Goal: Task Accomplishment & Management: Complete application form

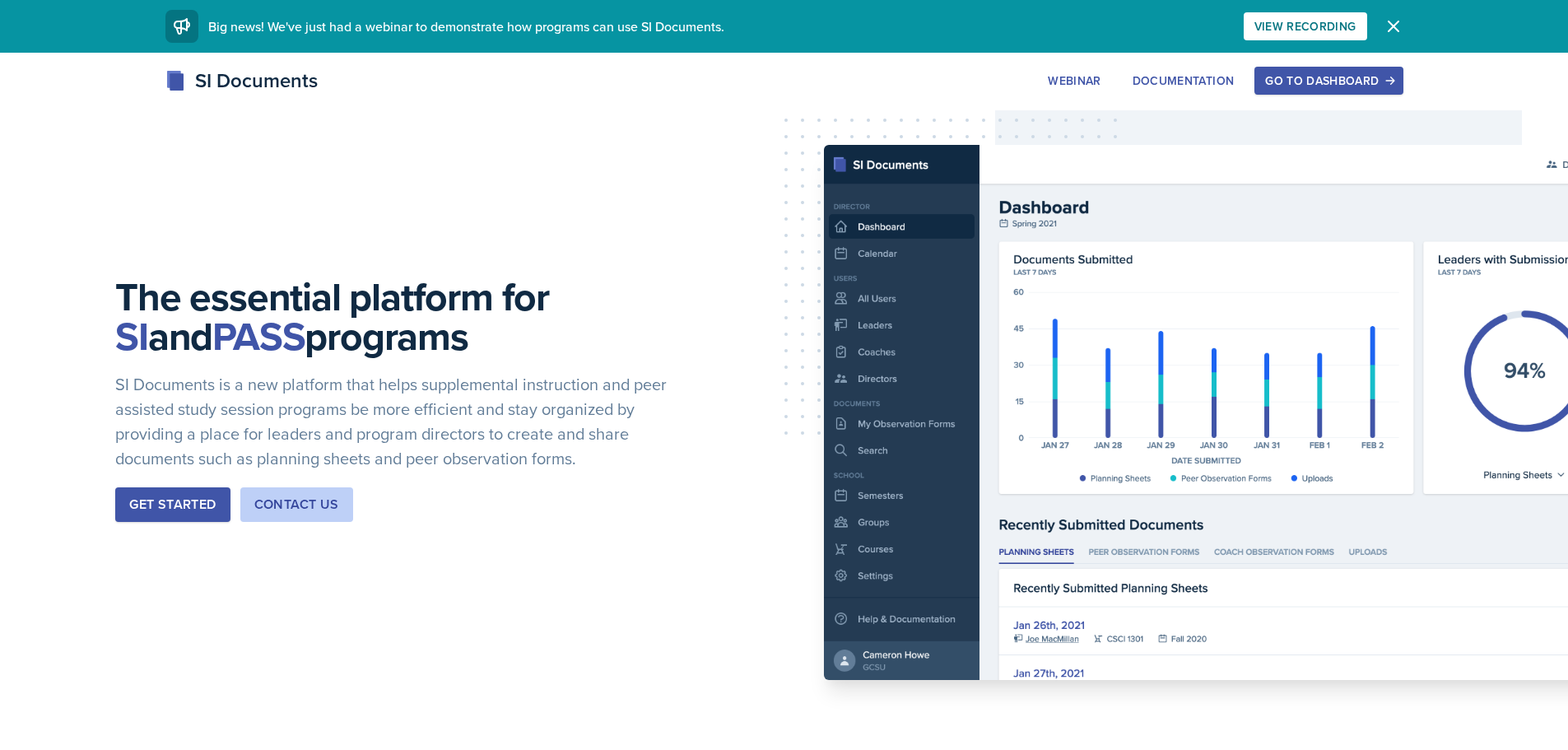
click at [1353, 68] on button "Go to Dashboard" at bounding box center [1328, 80] width 148 height 28
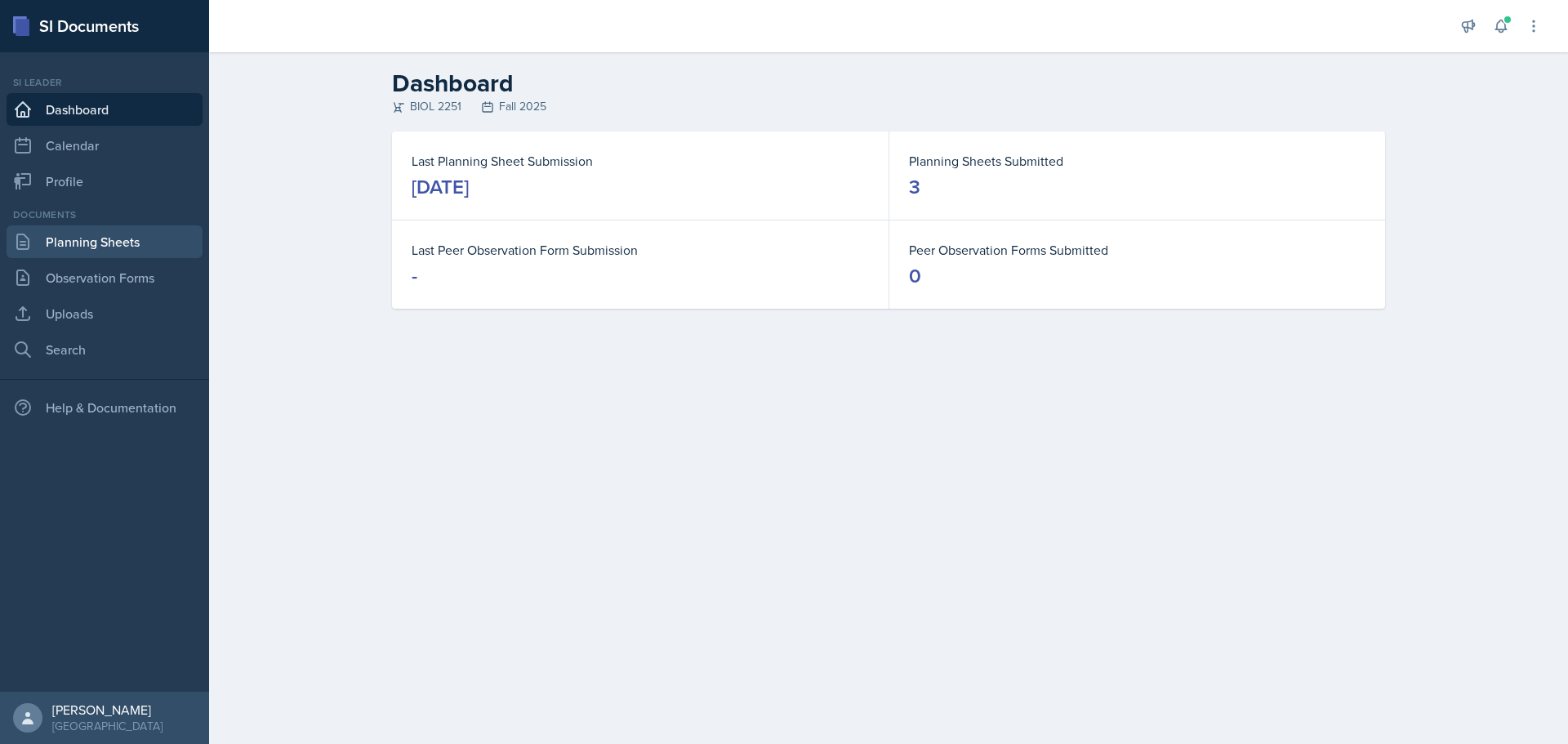
click at [100, 250] on link "Planning Sheets" at bounding box center [104, 241] width 196 height 33
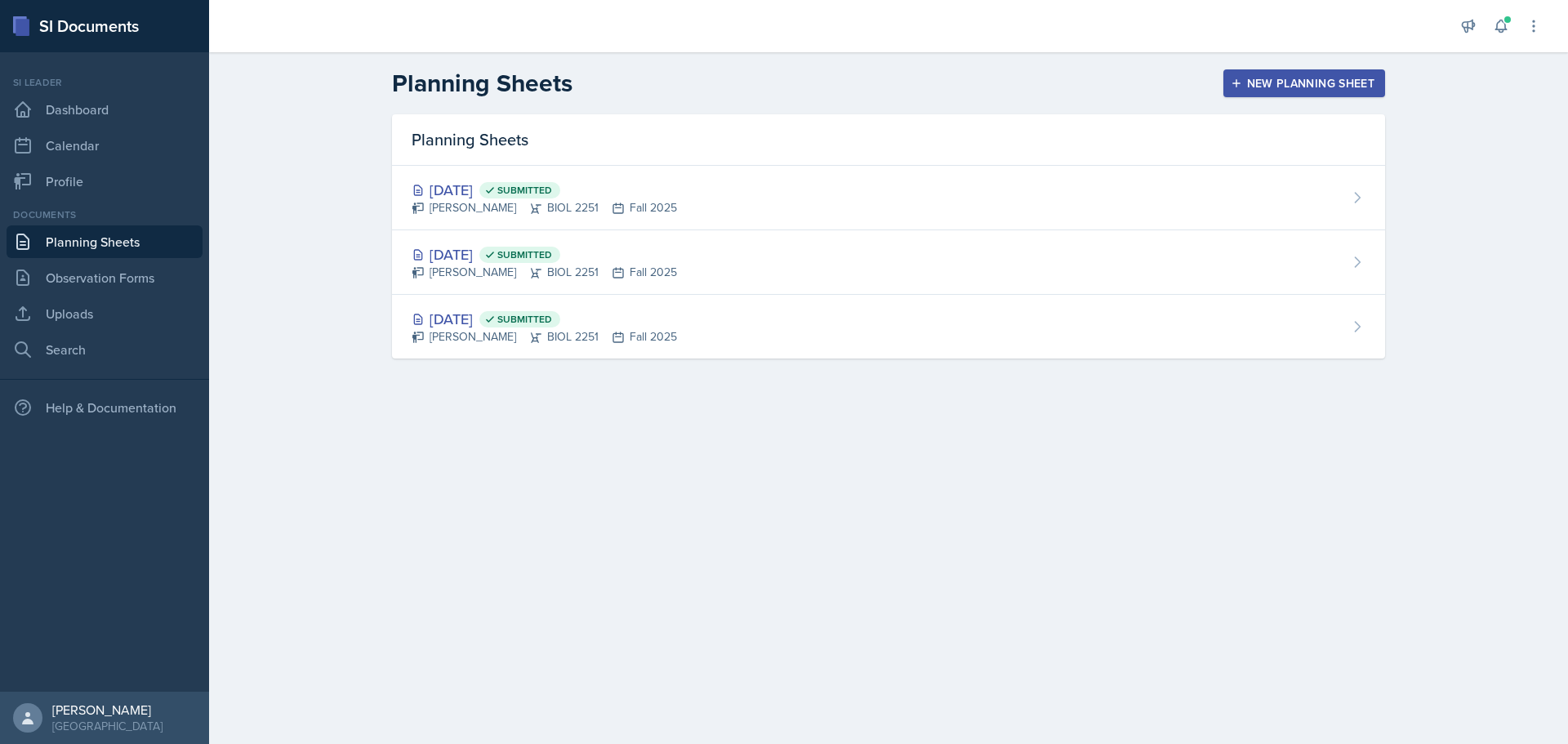
click at [1233, 81] on icon "button" at bounding box center [1236, 83] width 12 height 12
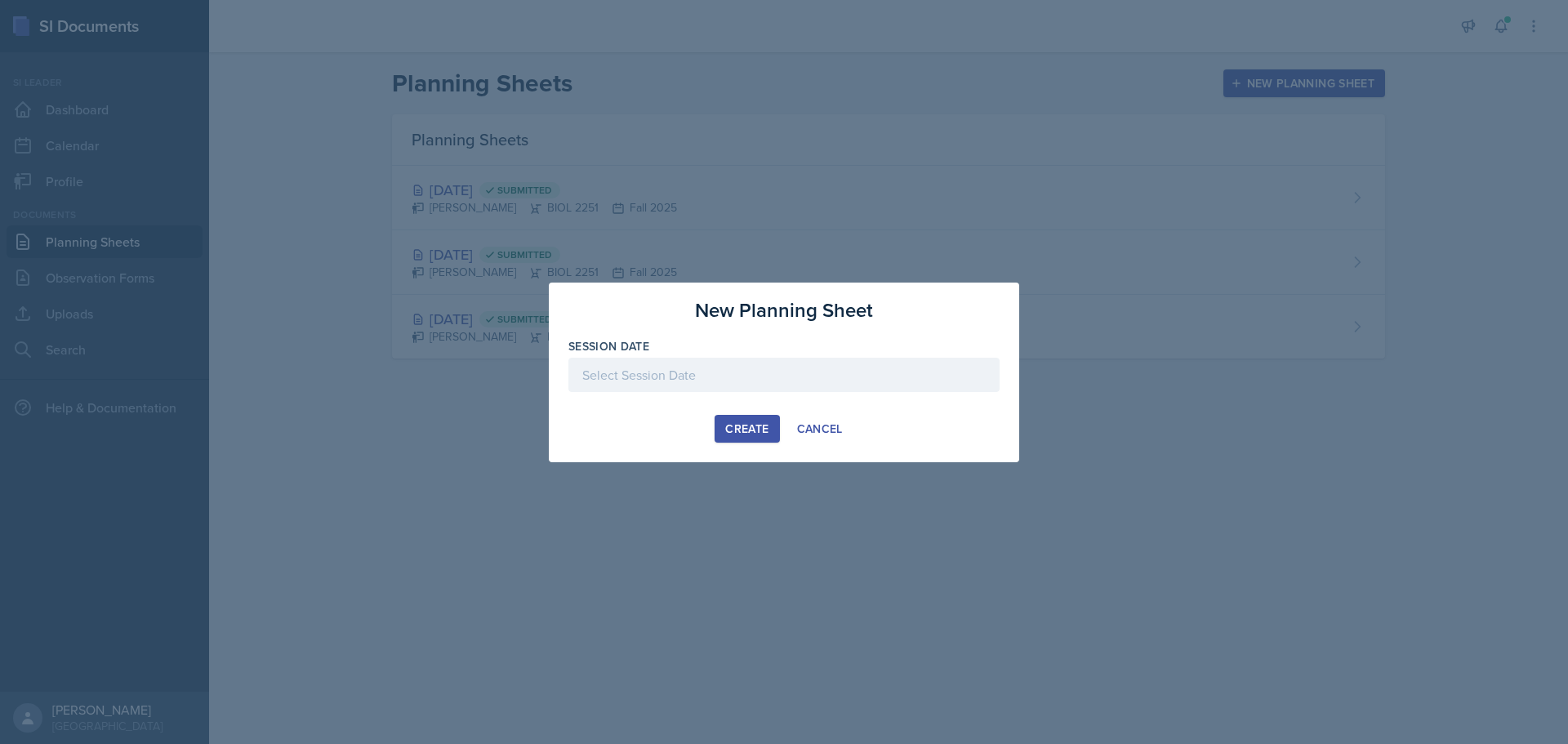
click at [725, 383] on div at bounding box center [784, 375] width 431 height 34
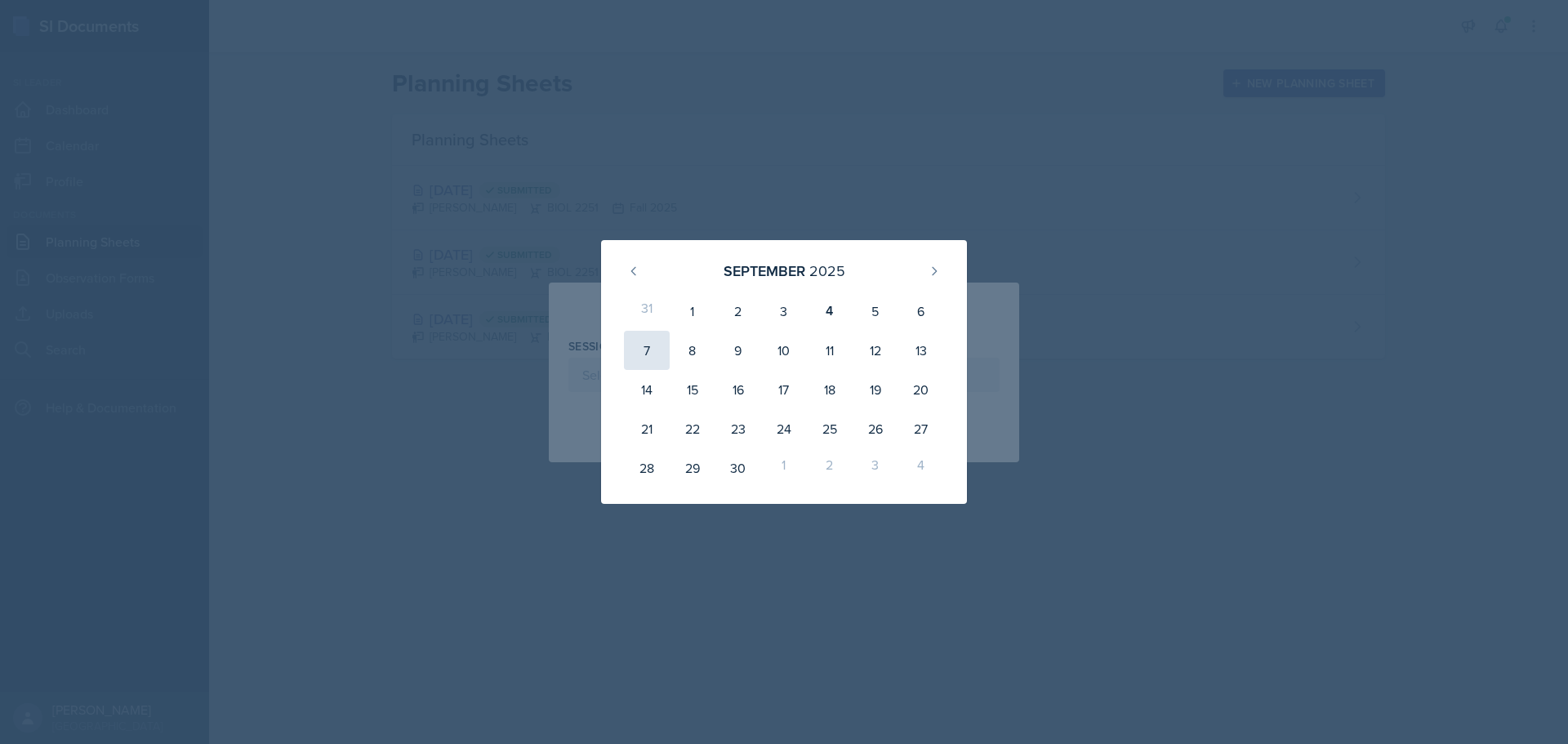
click at [650, 338] on div "7" at bounding box center [647, 350] width 45 height 39
type input "[DATE]"
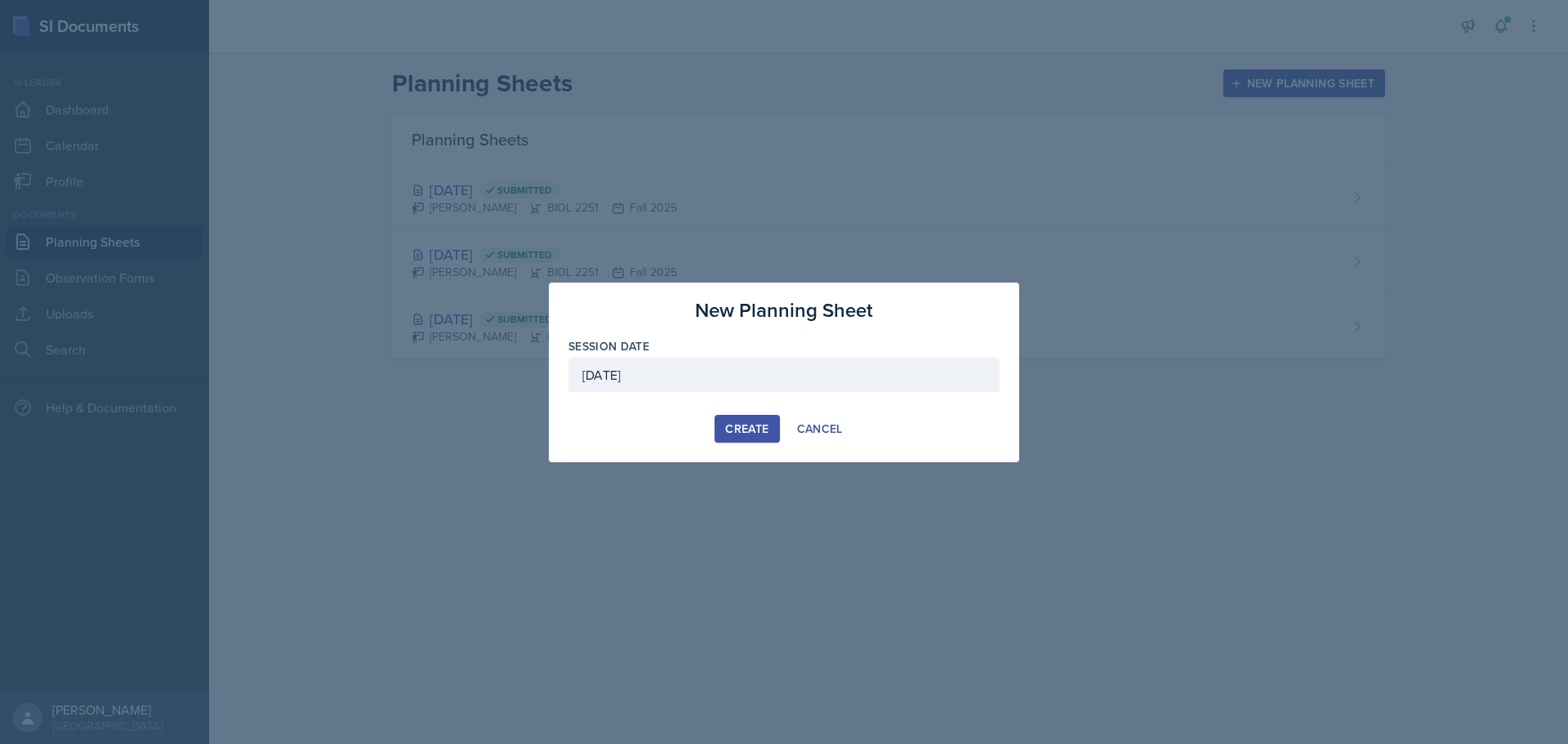
click at [748, 419] on button "Create" at bounding box center [747, 428] width 65 height 28
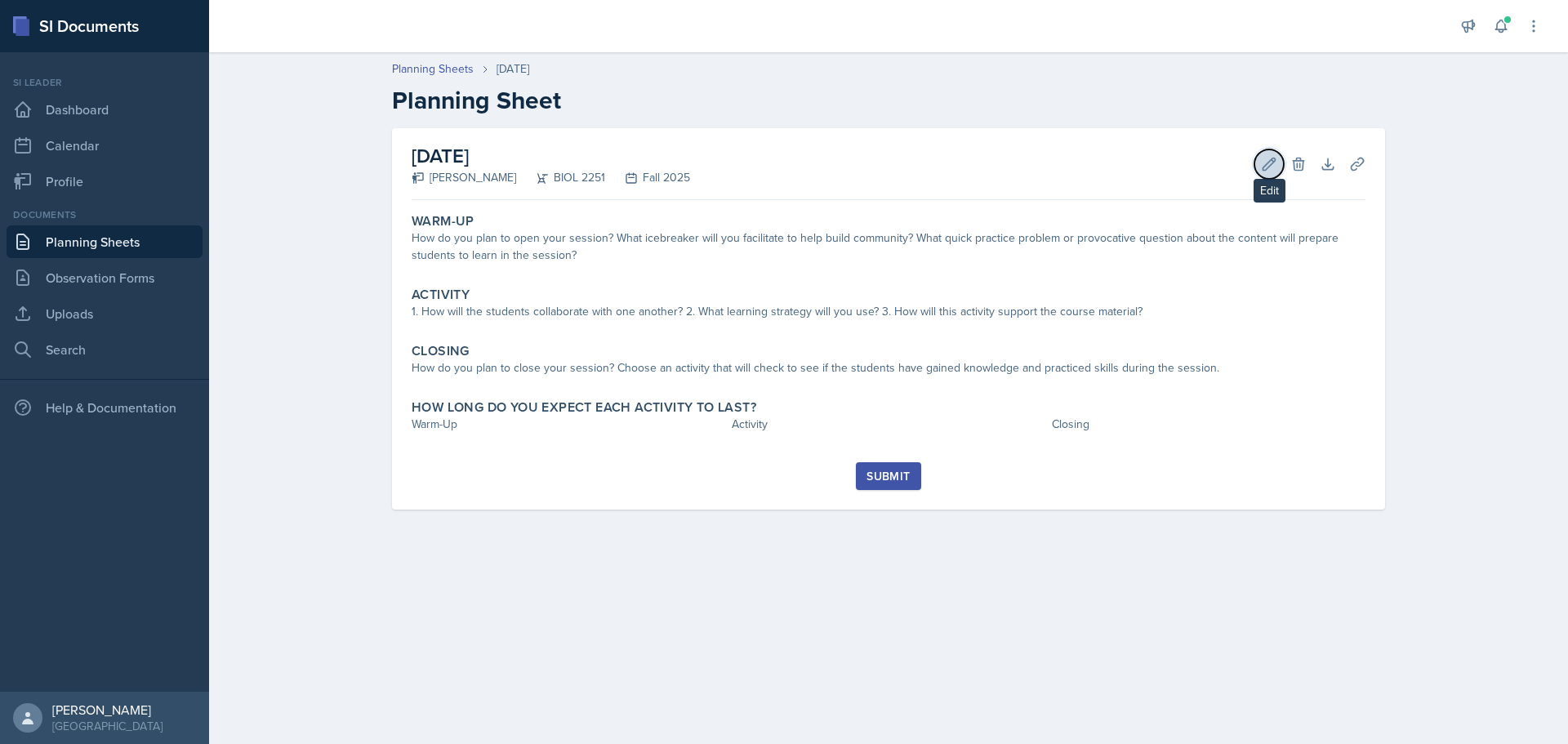
click at [1266, 175] on button "Edit" at bounding box center [1268, 164] width 29 height 29
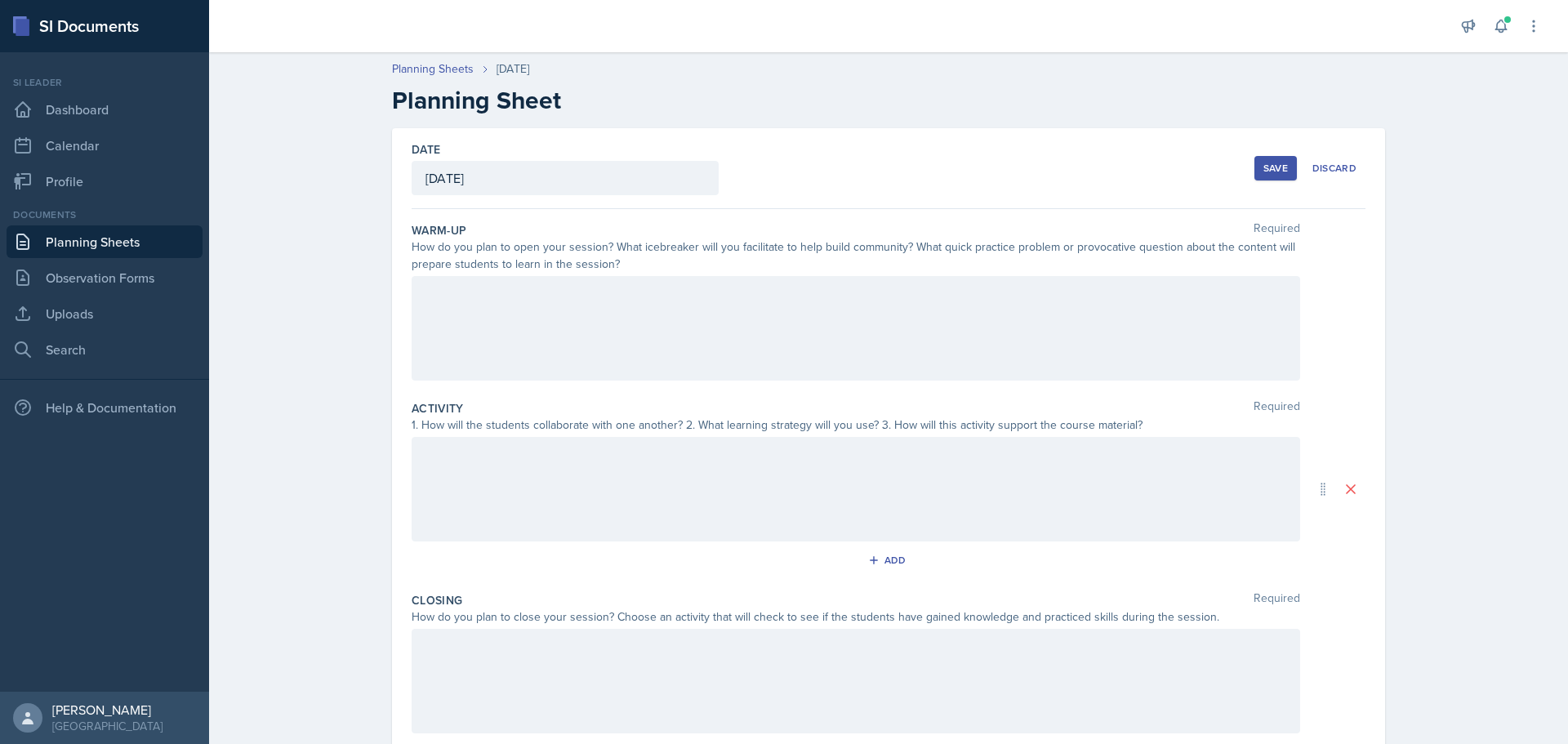
click at [514, 327] on div at bounding box center [856, 328] width 889 height 104
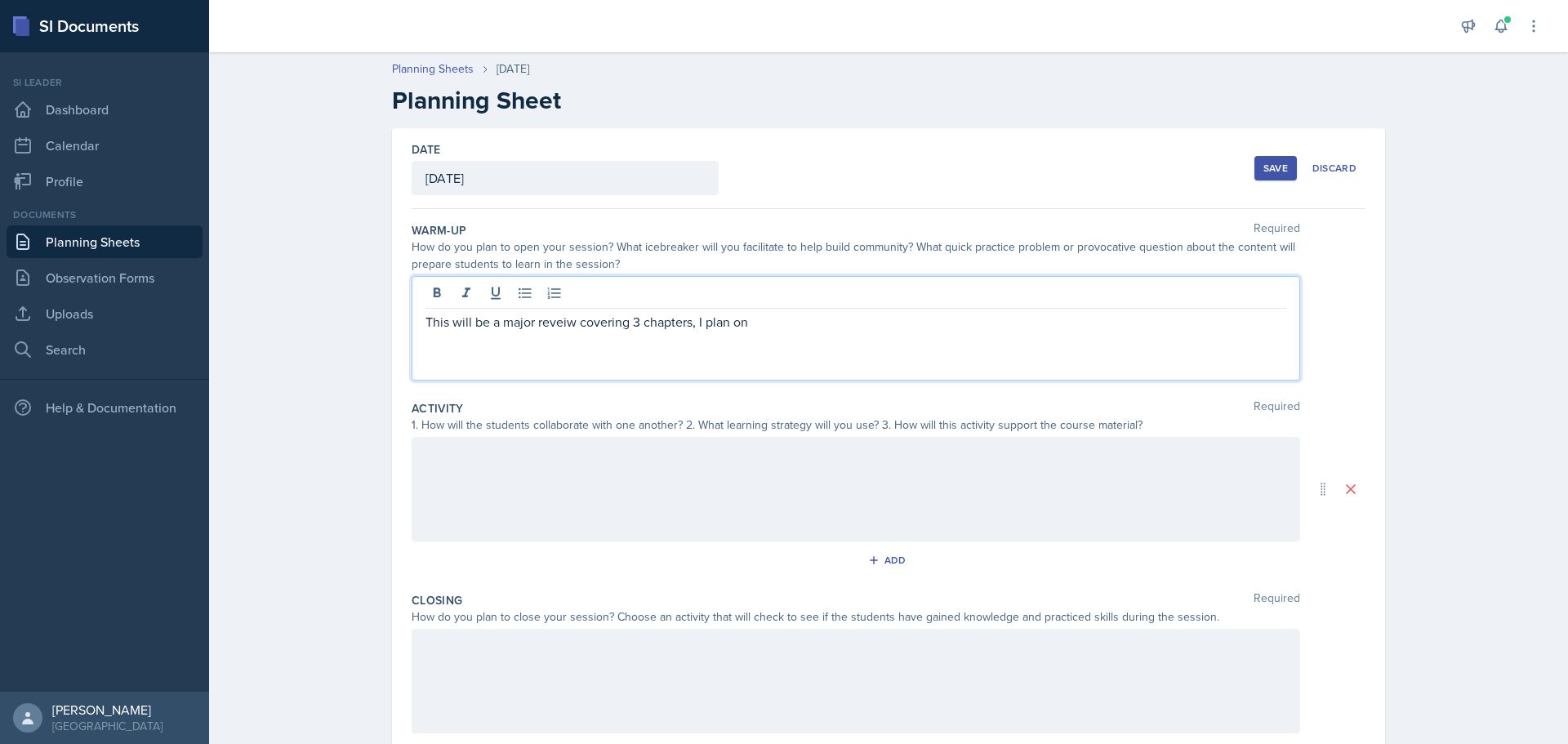
click at [548, 323] on p "This will be a major reveiw covering 3 chapters, I plan on" at bounding box center [856, 321] width 861 height 19
click at [778, 322] on p "This will be a major review covering 3 chapters, I plan on" at bounding box center [856, 321] width 861 height 19
click at [868, 321] on p "This will be a major review covering 3 chapters, I plan on opening with unit re…" at bounding box center [856, 321] width 861 height 19
click at [924, 326] on p "This will be a major review covering 3 chapters, I plan on opening with unit re…" at bounding box center [856, 321] width 861 height 19
click at [983, 329] on p "This will be a major review covering 3 chapters, I plan on opening with unit re…" at bounding box center [856, 321] width 861 height 19
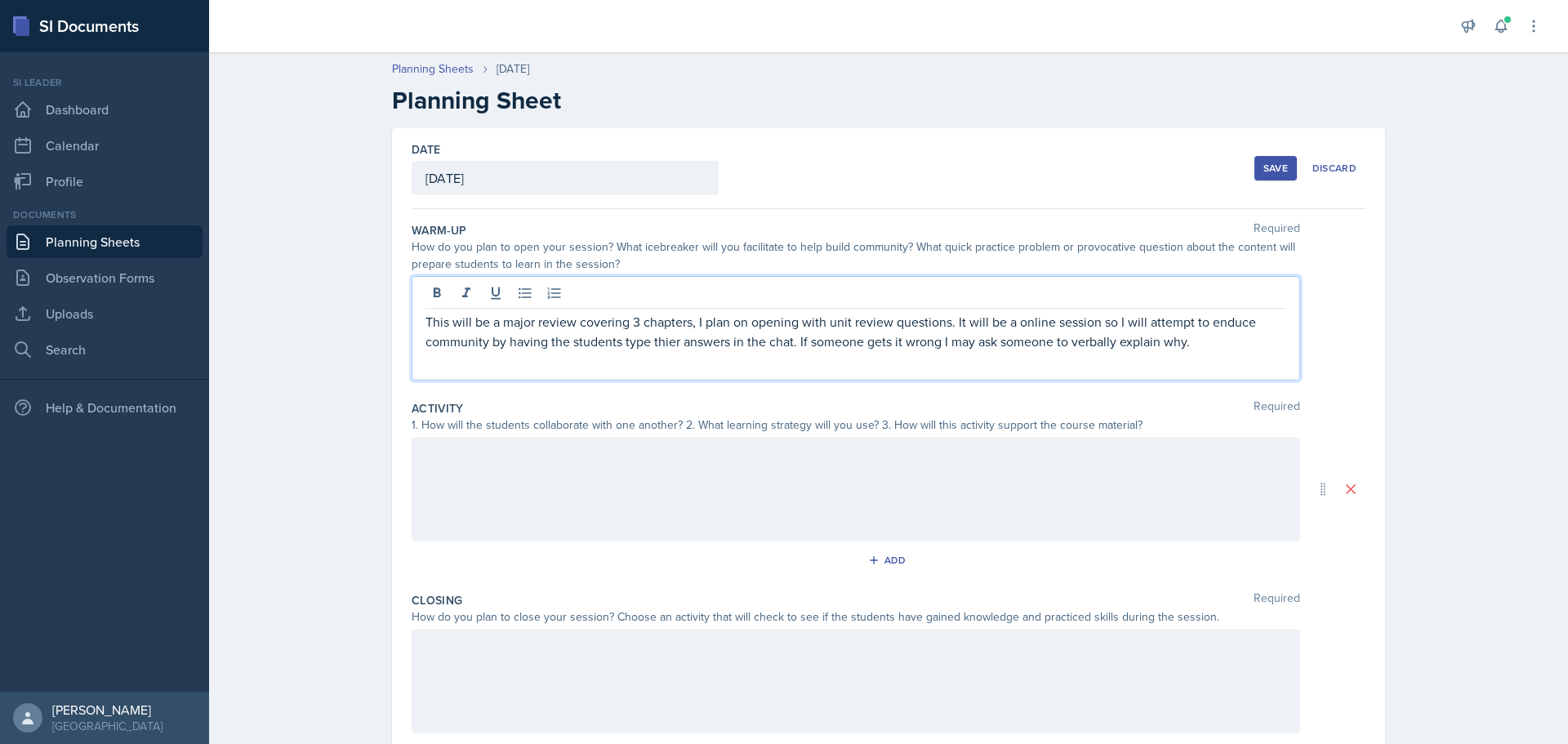
drag, startPoint x: 659, startPoint y: 354, endPoint x: 658, endPoint y: 336, distance: 18.0
drag, startPoint x: 1229, startPoint y: 333, endPoint x: 1228, endPoint y: 313, distance: 20.0
drag, startPoint x: 1228, startPoint y: 313, endPoint x: 1197, endPoint y: 317, distance: 31.3
click at [1197, 317] on p "This will be a major review covering 3 chapters, I plan on opening with unit re…" at bounding box center [856, 331] width 861 height 39
click at [1211, 325] on p "This will be a major review covering 3 chapters, I plan on opening with unit re…" at bounding box center [856, 331] width 861 height 39
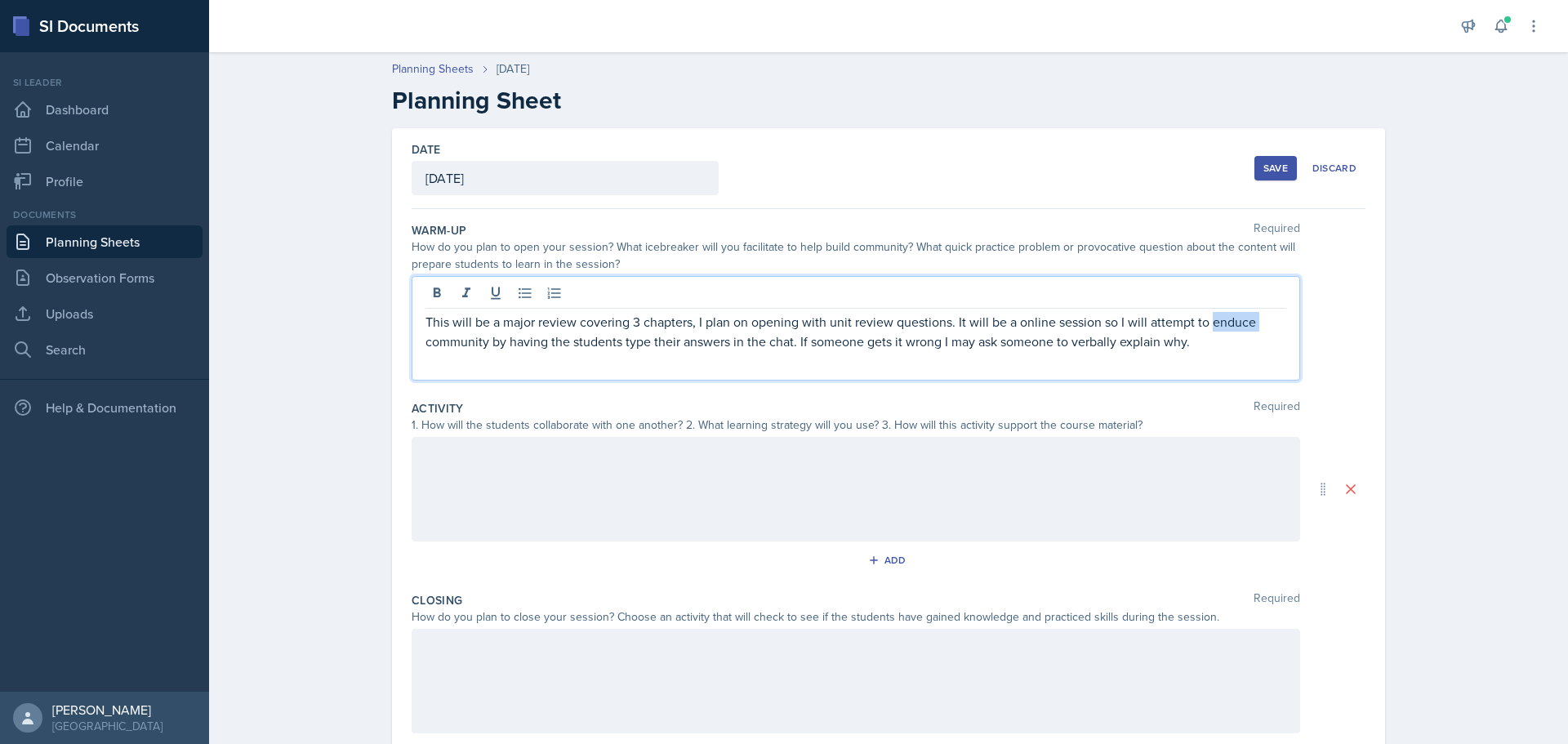
drag, startPoint x: 1204, startPoint y: 325, endPoint x: 1266, endPoint y: 329, distance: 62.1
click at [1266, 329] on p "This will be a major review covering 3 chapters, I plan on opening with unit re…" at bounding box center [856, 331] width 861 height 39
click at [709, 343] on p "This will be a major review covering 3 chapters, I plan on opening with unit re…" at bounding box center [856, 331] width 861 height 39
click at [1221, 336] on p "This will be a major review covering 3 chapters, I plan on opening with unit re…" at bounding box center [856, 331] width 861 height 39
click at [1046, 344] on p "This will be a major review covering 3 chapters, I plan on opening with unit re…" at bounding box center [856, 331] width 861 height 39
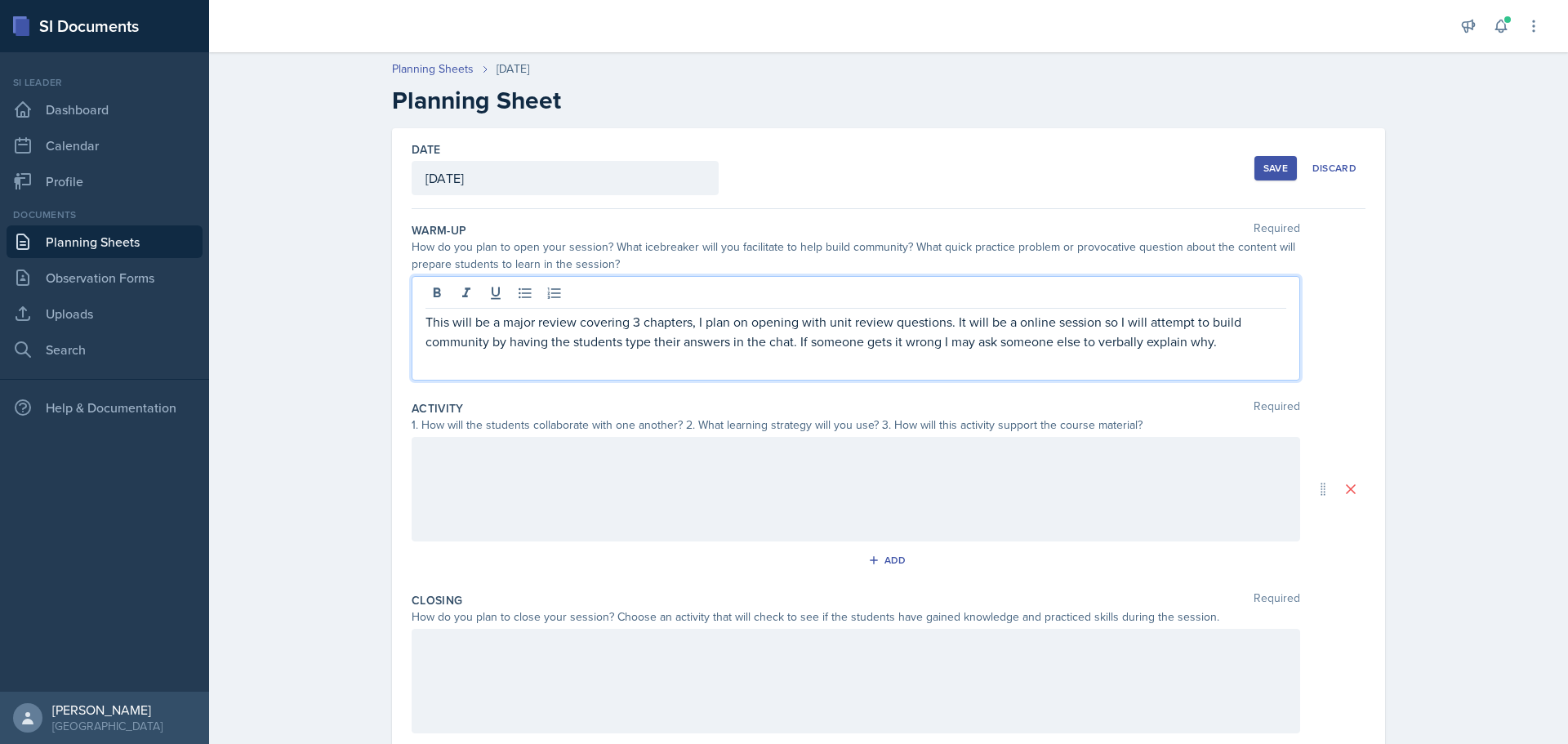
click at [1094, 343] on p "This will be a major review covering 3 chapters, I plan on opening with unit re…" at bounding box center [856, 331] width 861 height 39
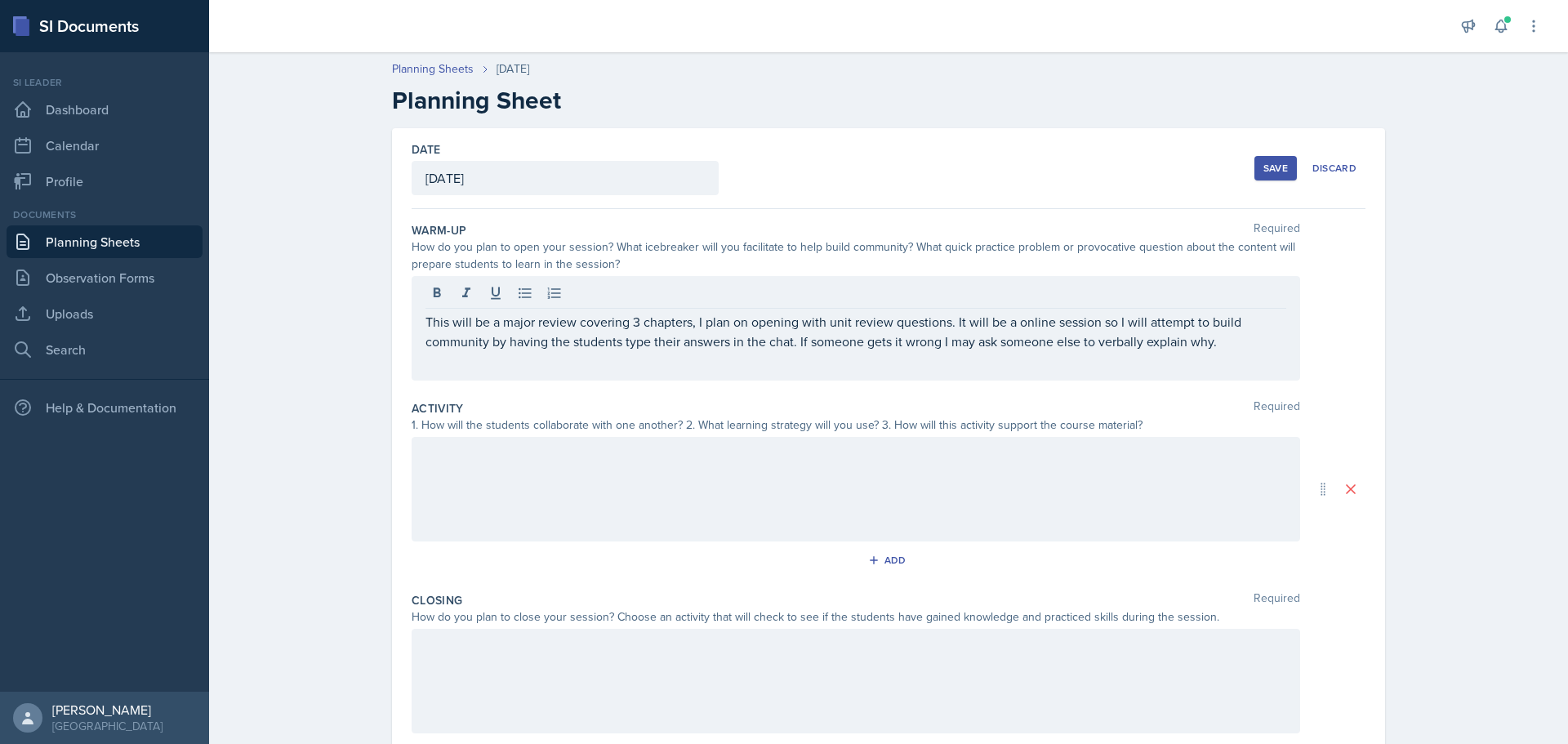
click at [1238, 354] on div "This will be a major review covering 3 chapters, I plan on opening with unit re…" at bounding box center [856, 328] width 889 height 104
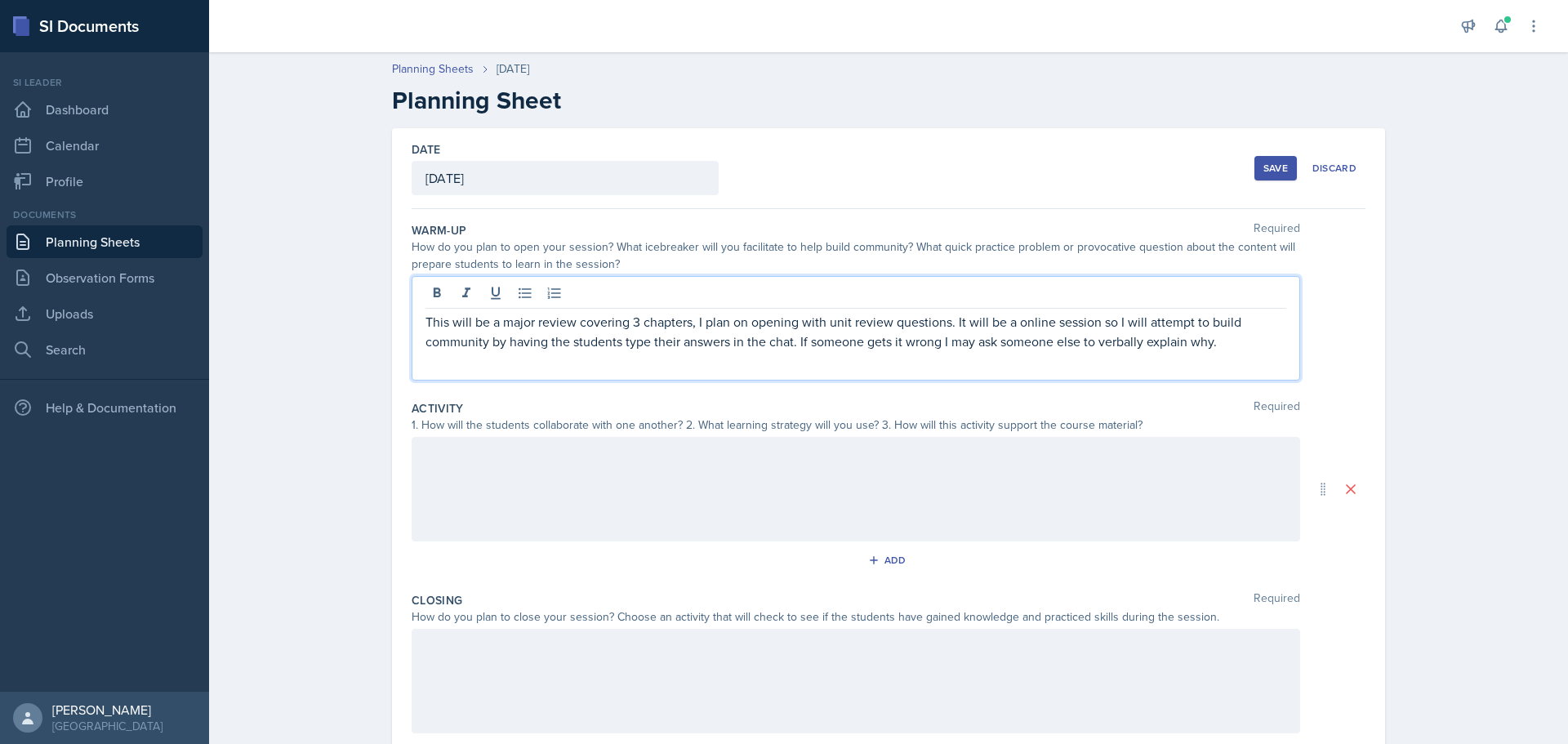
click at [1229, 344] on p "This will be a major review covering 3 chapters, I plan on opening with unit re…" at bounding box center [856, 331] width 861 height 39
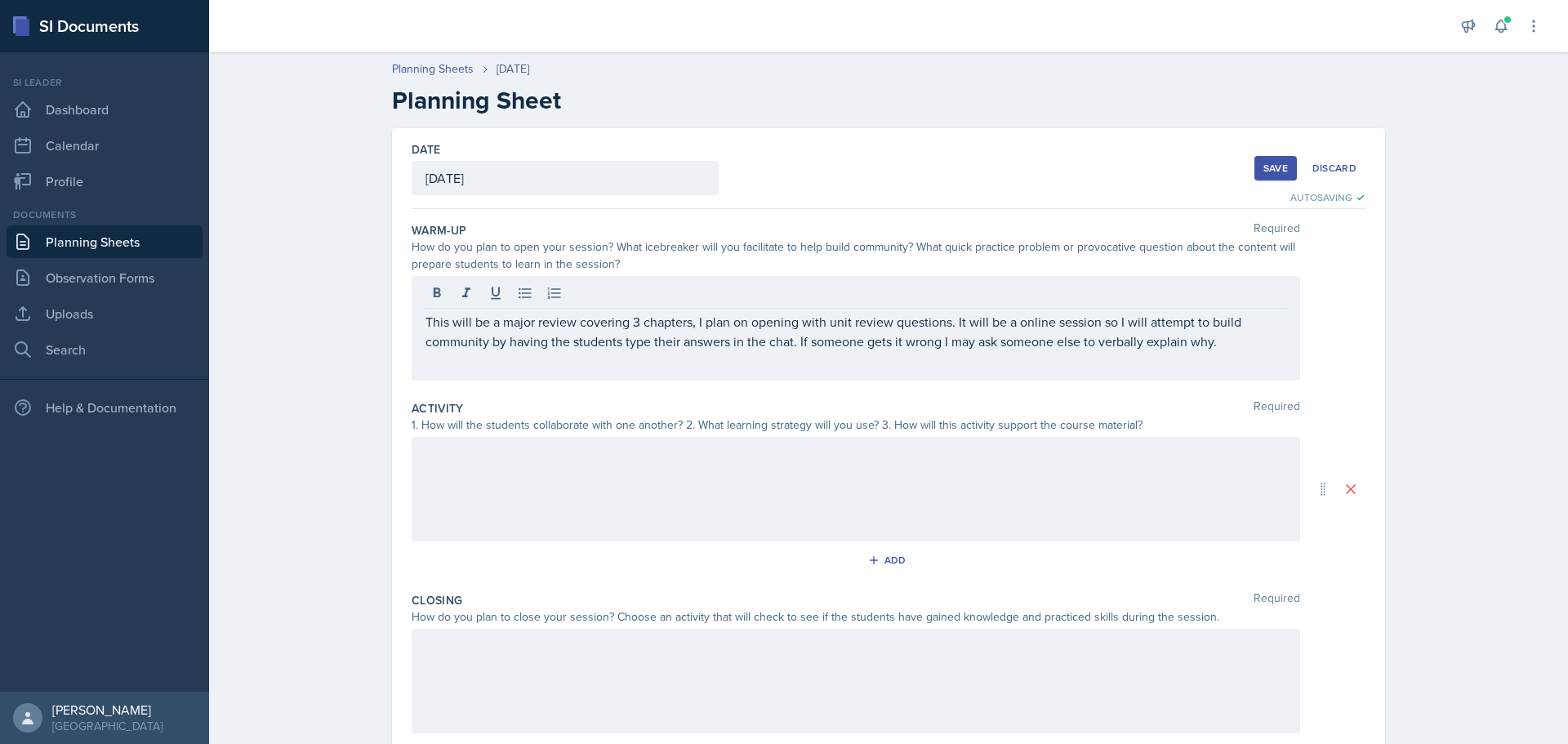
click at [554, 474] on div at bounding box center [856, 489] width 889 height 104
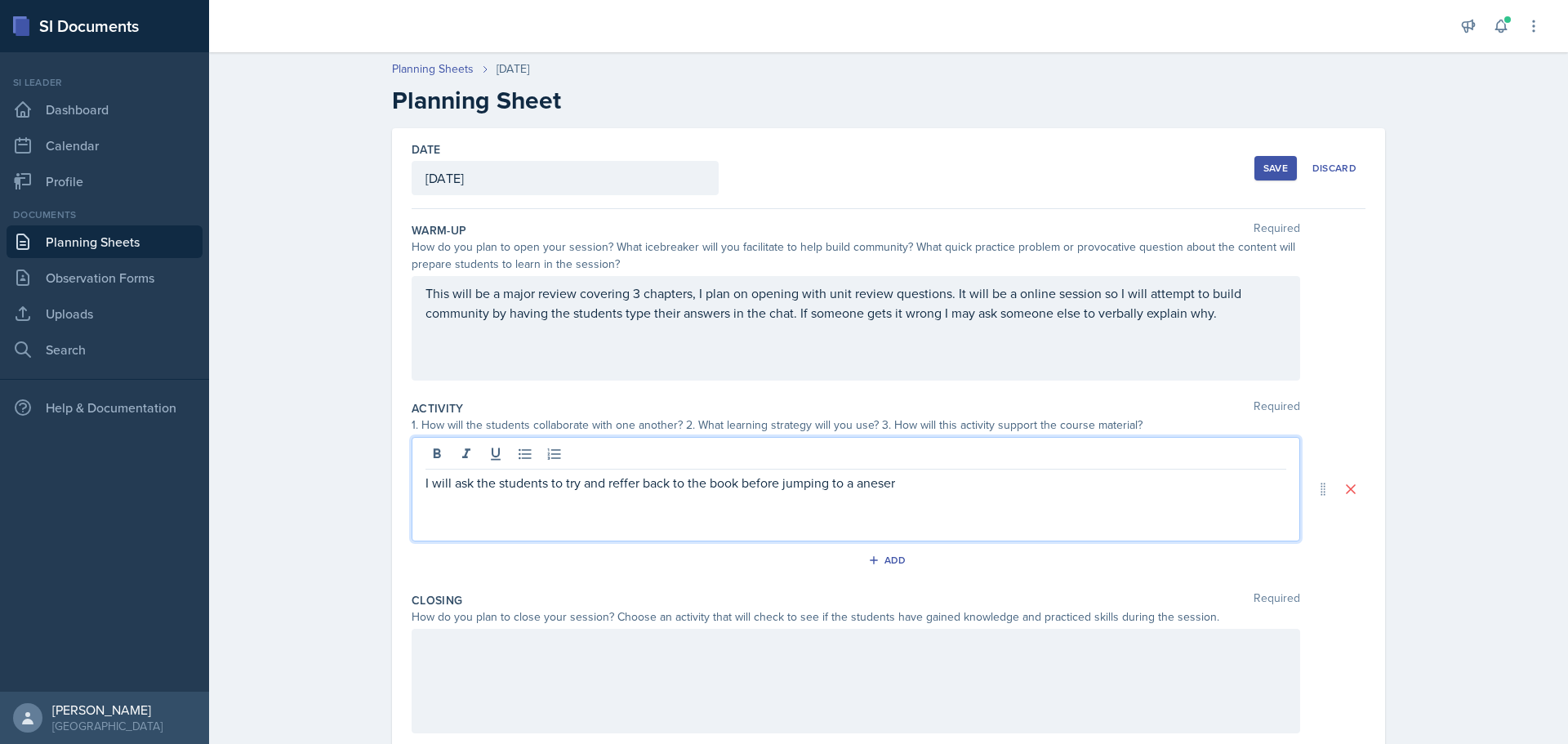
click at [870, 485] on p "I will ask the students to try and reffer back to the book before jumping to a …" at bounding box center [856, 482] width 861 height 19
click at [608, 486] on p "I will ask the students to try and reffer back to the book before jumping to a …" at bounding box center [856, 482] width 861 height 19
click at [983, 474] on p "I will ask the students to try and refer back to the book before jumping to a a…" at bounding box center [856, 482] width 861 height 19
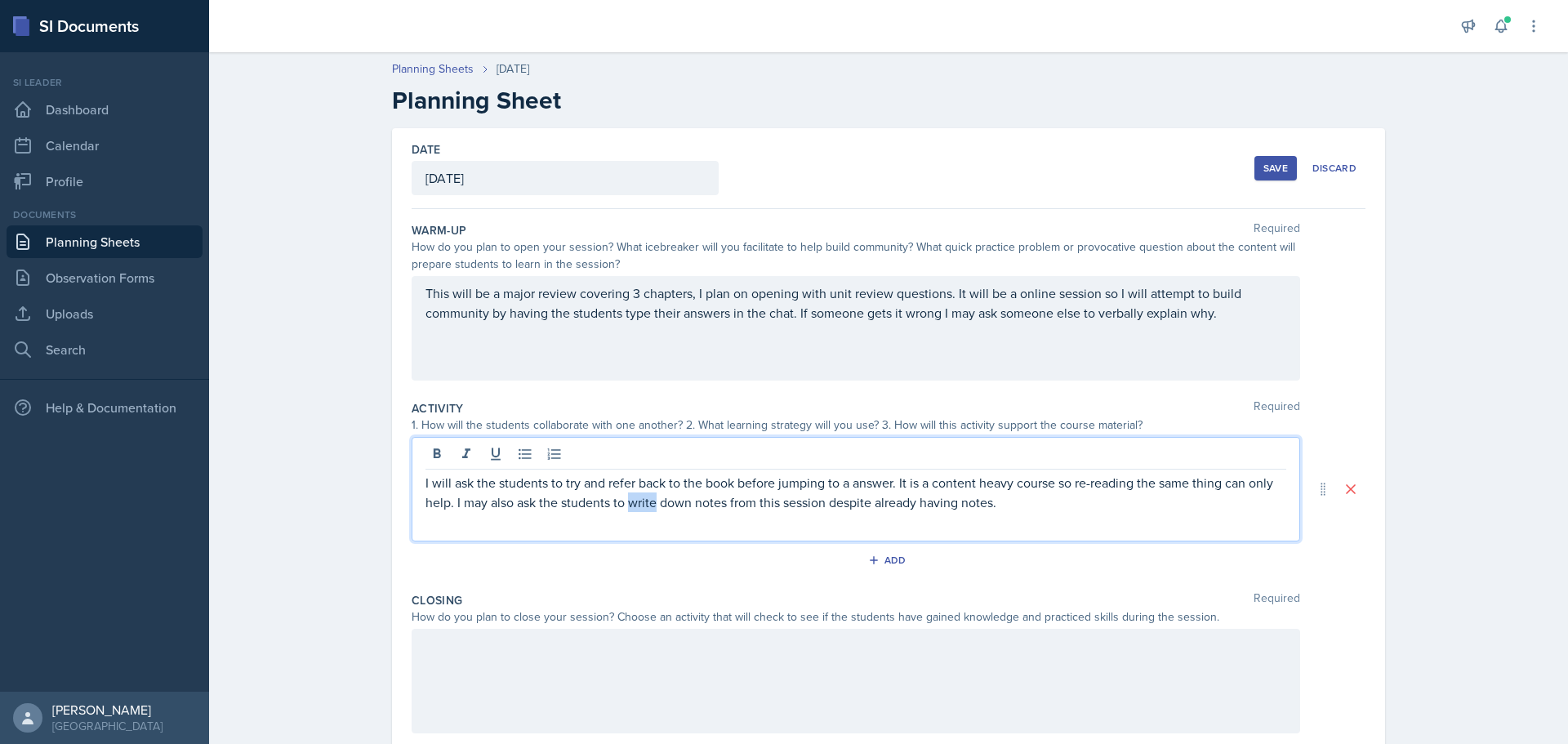
drag, startPoint x: 627, startPoint y: 505, endPoint x: 652, endPoint y: 502, distance: 25.2
click at [652, 502] on p "I will ask the students to try and refer back to the book before jumping to a a…" at bounding box center [856, 492] width 861 height 39
click at [708, 500] on p "I will ask the students to try and refer back to the book before jumping to a a…" at bounding box center [856, 492] width 861 height 39
click at [733, 485] on p "I will ask the students to try and refer back to the book before jumping to a a…" at bounding box center [856, 492] width 861 height 39
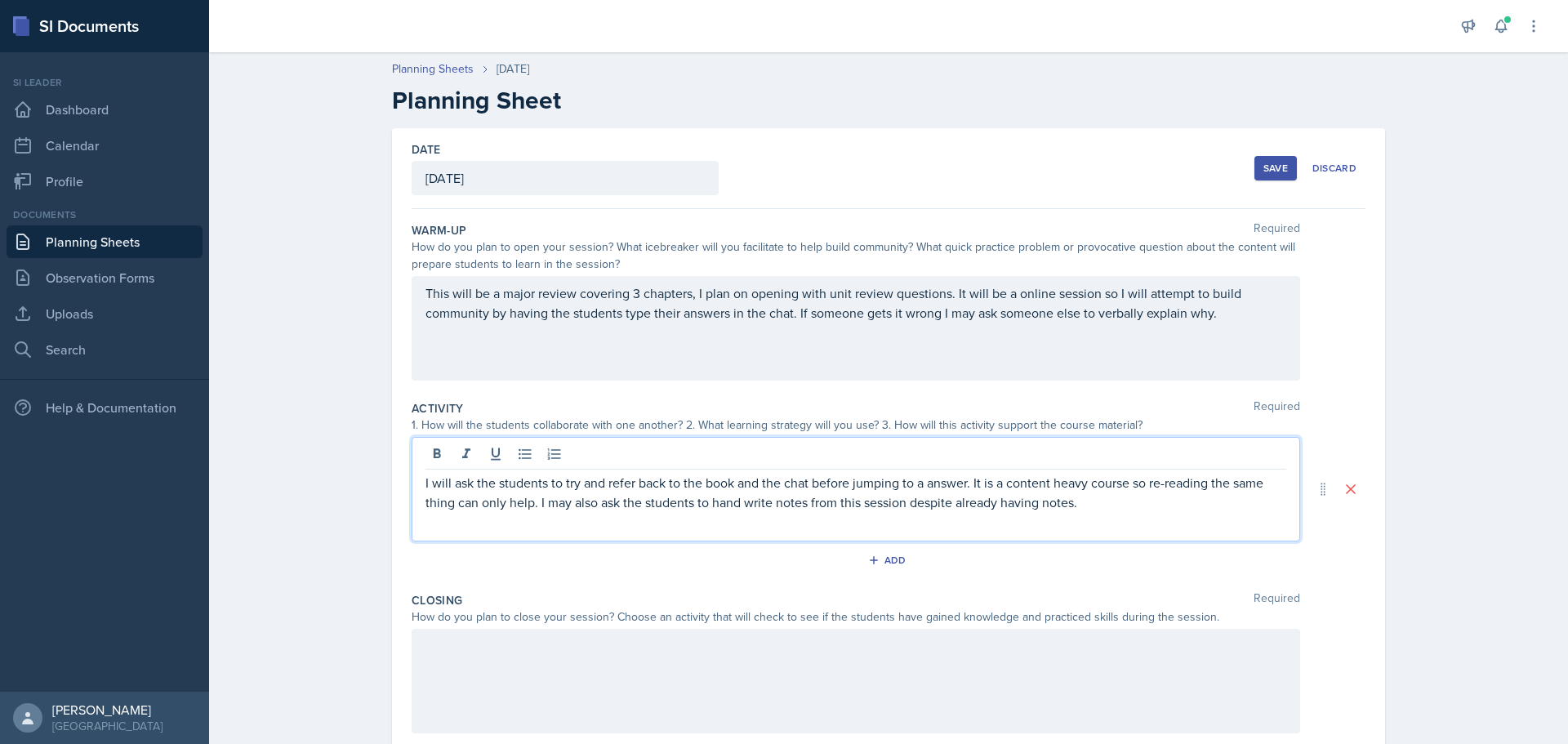
click at [1104, 510] on p "I will ask the students to try and refer back to the book and the chat before j…" at bounding box center [856, 492] width 861 height 39
click at [511, 523] on p "I will ask the students to try and refer back to the book and the chat before j…" at bounding box center [856, 502] width 861 height 59
click at [1234, 493] on p "I will ask the students to try and refer back to the book and the chat before j…" at bounding box center [856, 502] width 861 height 59
click at [1023, 539] on div "I will ask the students to try and refer back to the book and the chat before j…" at bounding box center [856, 489] width 889 height 104
click at [1020, 527] on p "I will ask the students to try and refer back to the book and the chat before j…" at bounding box center [856, 502] width 861 height 59
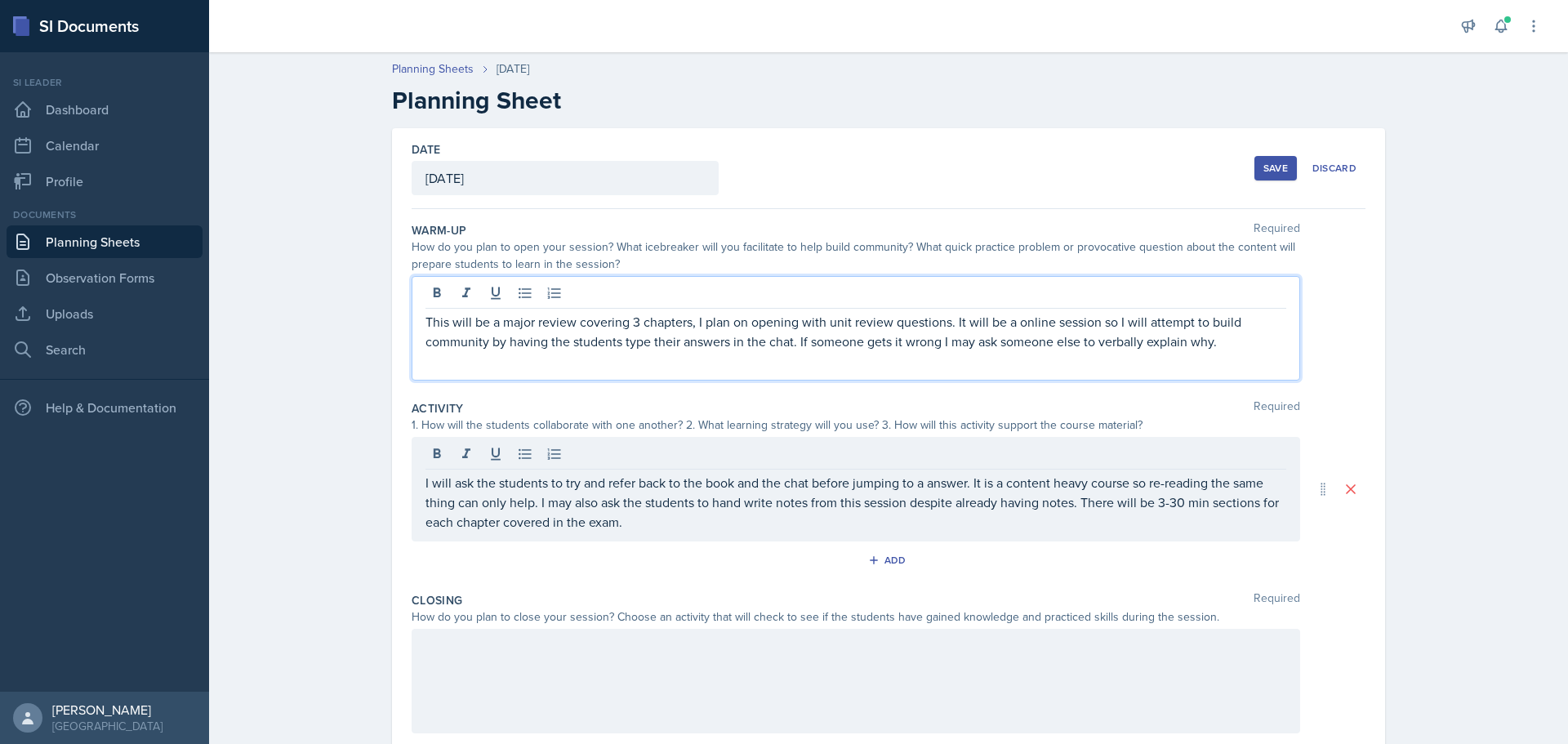
click at [685, 293] on div "This will be a major review covering 3 chapters, I plan on opening with unit re…" at bounding box center [856, 328] width 889 height 104
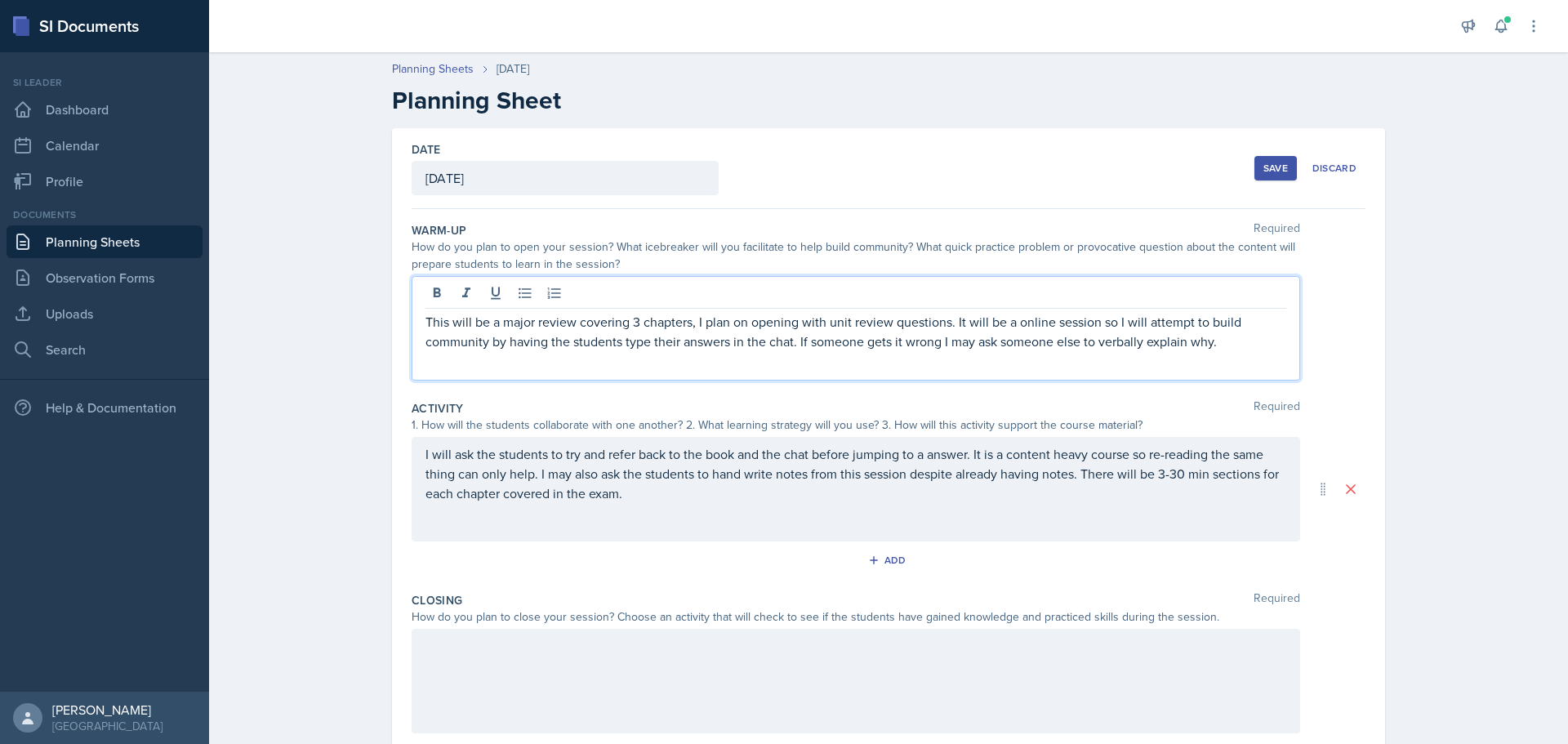
click at [951, 322] on p "This will be a major review covering 3 chapters, I plan on opening with unit re…" at bounding box center [856, 331] width 861 height 39
click at [944, 326] on p "This will be a major review covering 3 chapters, I plan on opening with unit re…" at bounding box center [856, 331] width 861 height 39
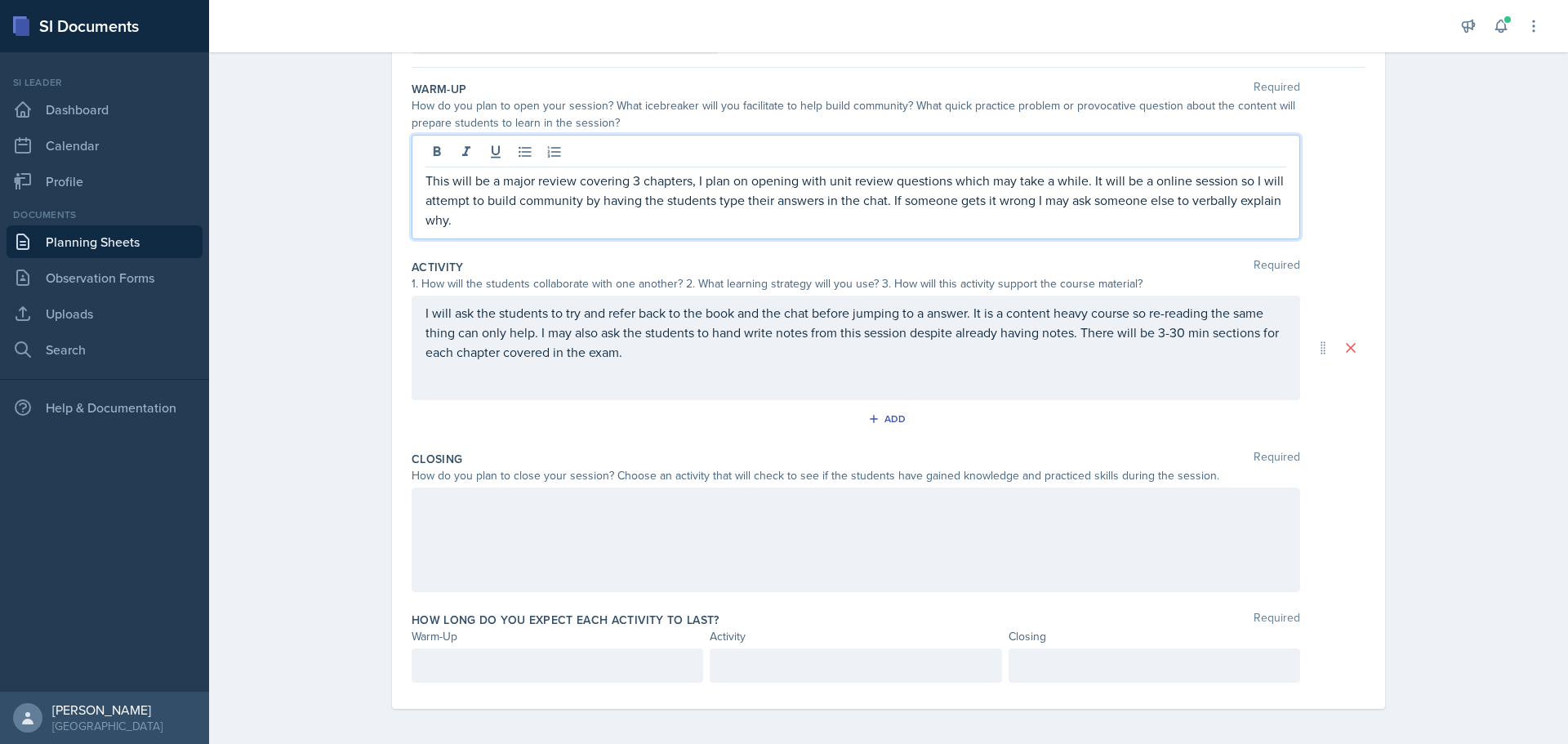
scroll to position [145, 0]
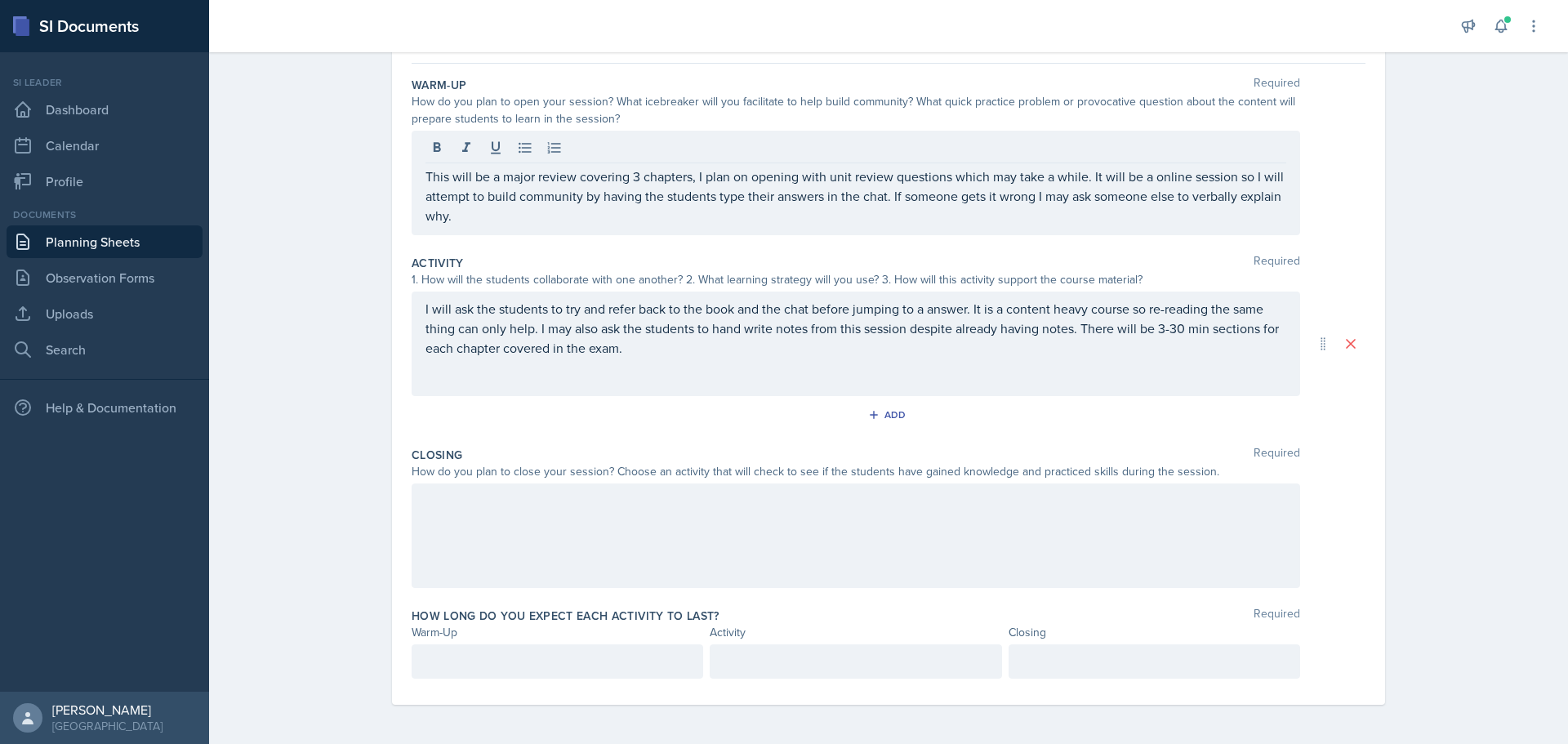
click at [687, 364] on div "I will ask the students to try and refer back to the book and the chat before j…" at bounding box center [856, 343] width 889 height 104
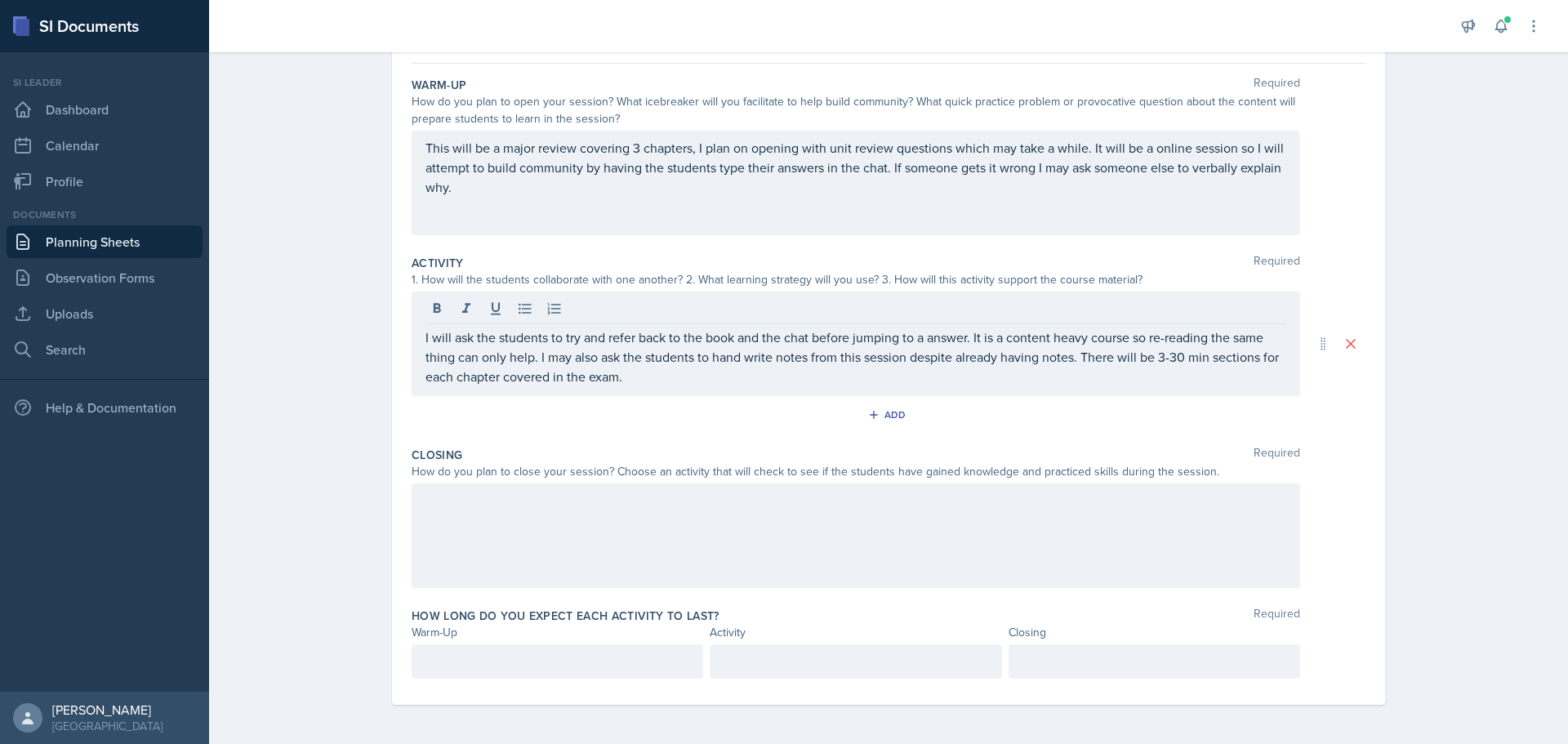
click at [663, 516] on div at bounding box center [856, 536] width 889 height 104
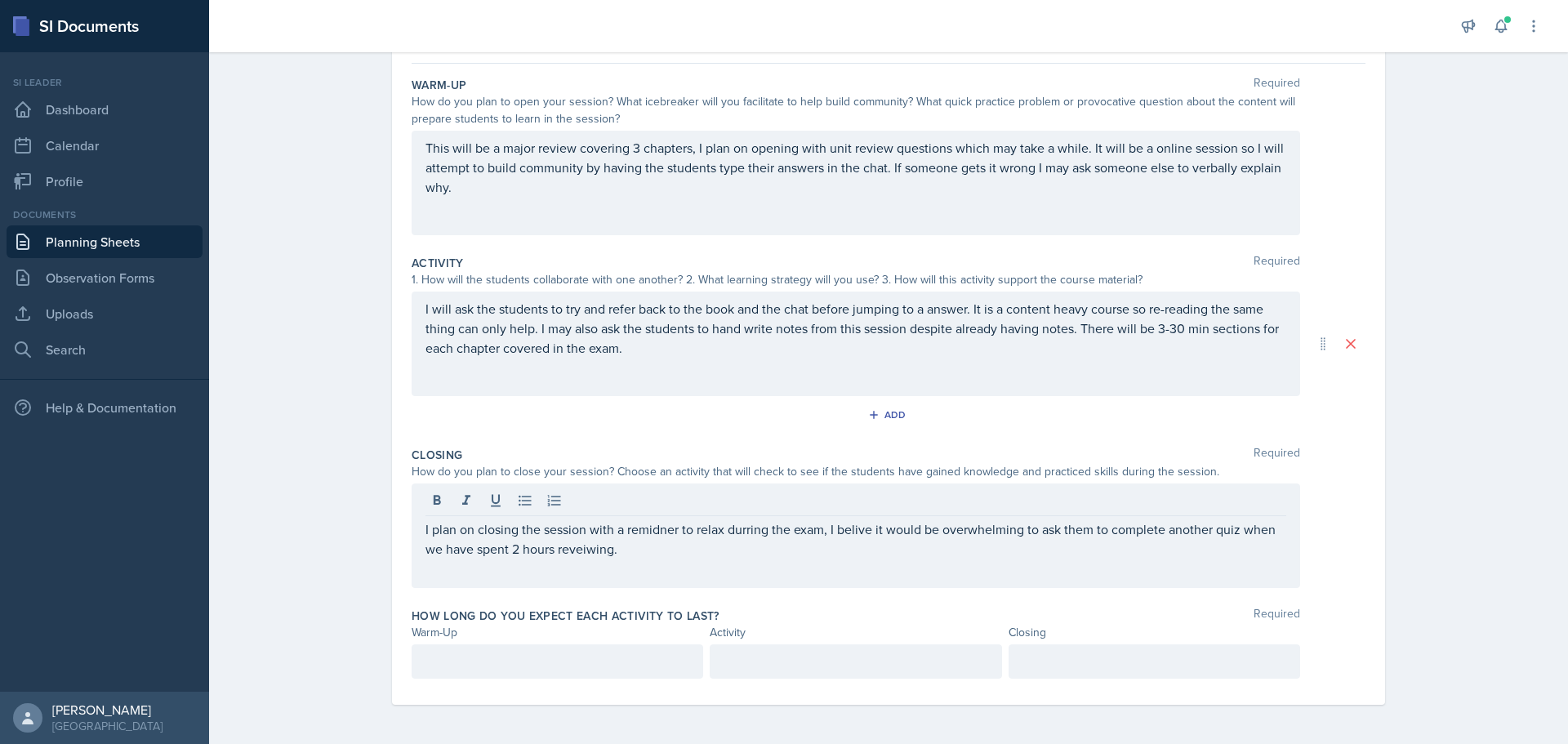
click at [599, 558] on div "I plan on closing the session with a remidner to relax durring the exam, I beli…" at bounding box center [856, 536] width 889 height 104
drag, startPoint x: 598, startPoint y: 558, endPoint x: 568, endPoint y: 547, distance: 32.0
click at [568, 547] on p "I plan on closing the session with a remidner to relax durring the exam, I beli…" at bounding box center [856, 538] width 861 height 39
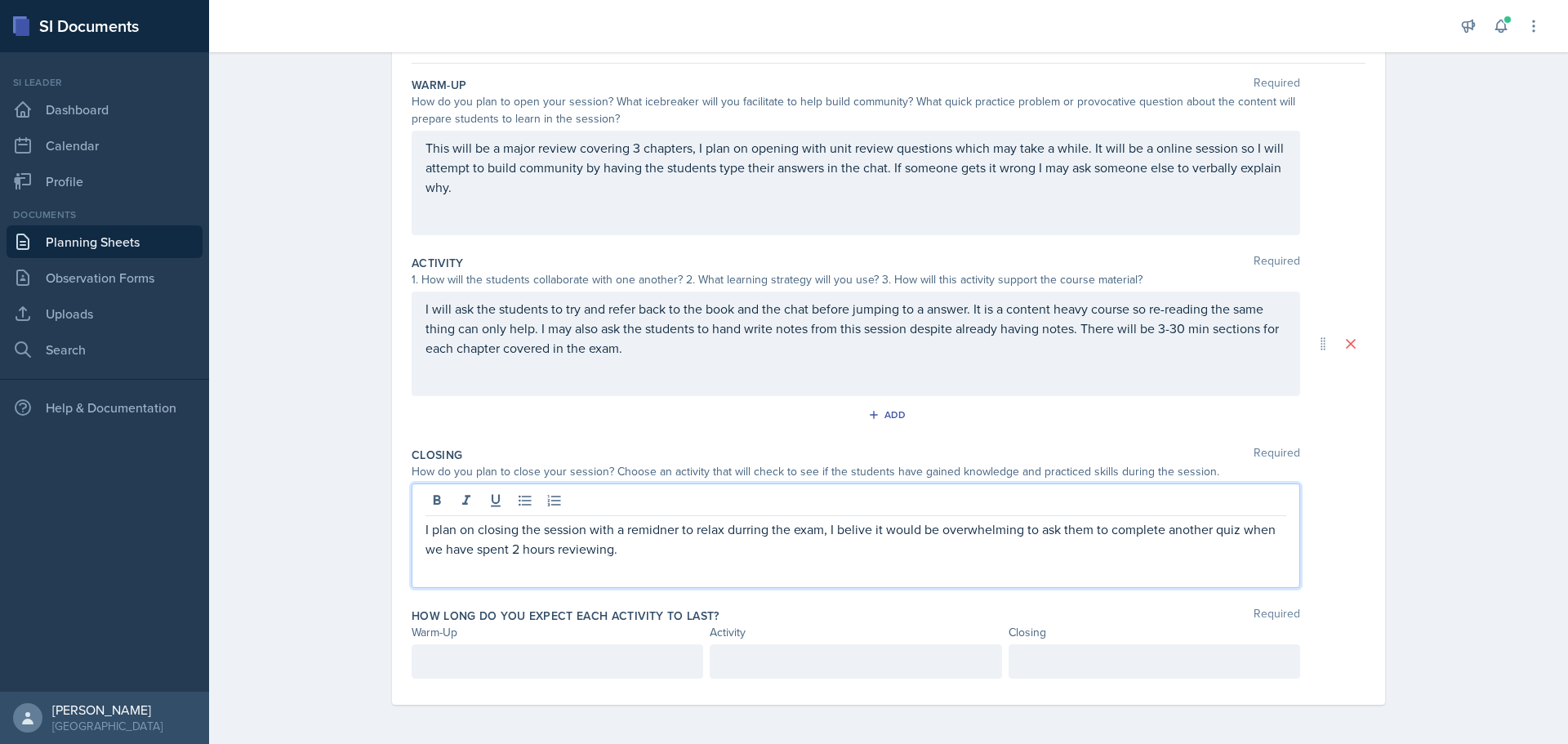
click at [658, 537] on p "I plan on closing the session with a remidner to relax durring the exam, I beli…" at bounding box center [856, 538] width 861 height 39
click at [741, 527] on p "I plan on closing the session with a reminder to relax durring the exam, I beli…" at bounding box center [856, 538] width 861 height 39
click at [858, 527] on p "I plan on closing the session with a reminder to relax during the exam, I beliv…" at bounding box center [856, 538] width 861 height 39
click at [890, 555] on p "I plan on closing the session with a reminder to relax during the exam, I belie…" at bounding box center [856, 538] width 861 height 39
click at [561, 652] on div at bounding box center [557, 661] width 291 height 34
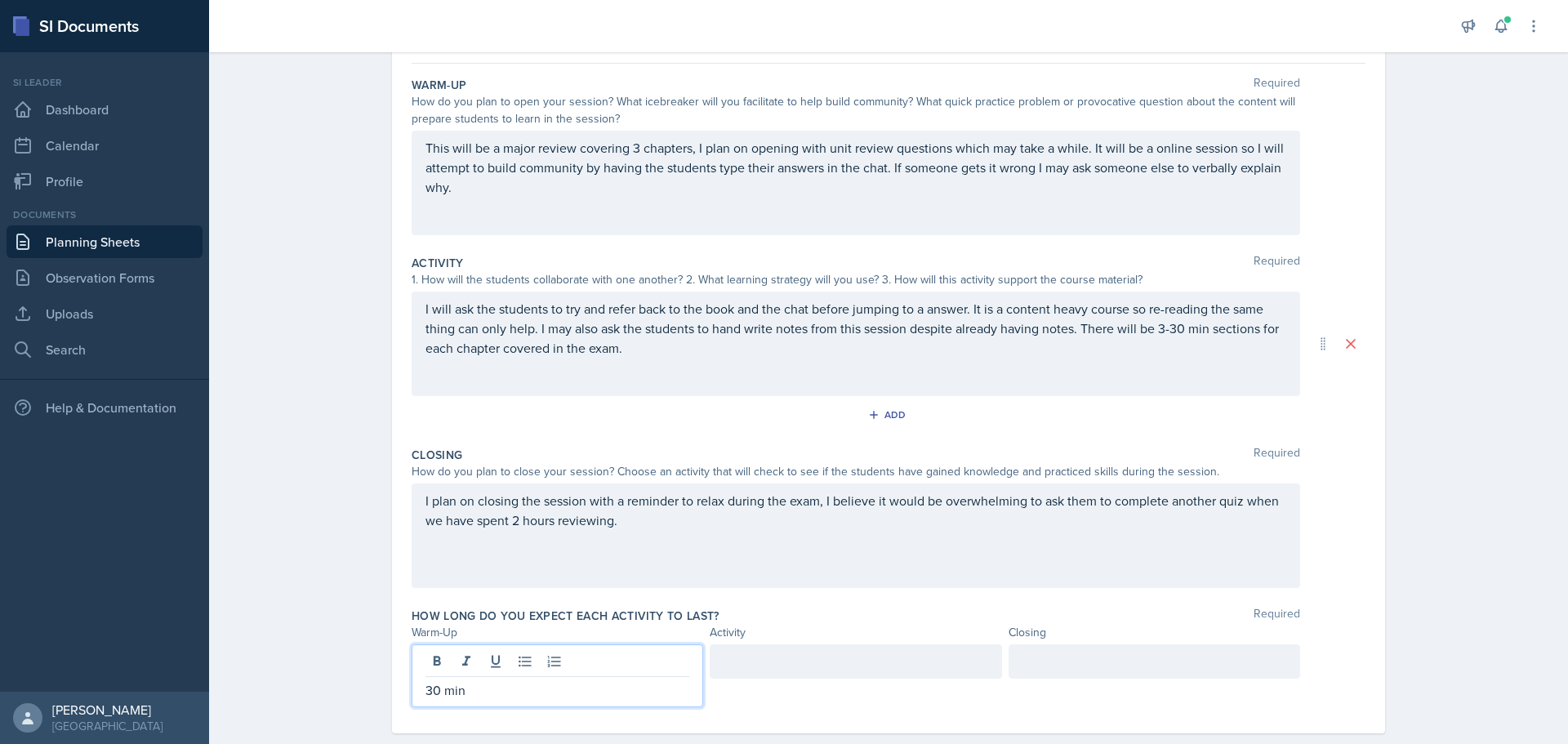
click at [814, 658] on div at bounding box center [855, 661] width 291 height 34
click at [1046, 663] on div at bounding box center [1154, 661] width 291 height 34
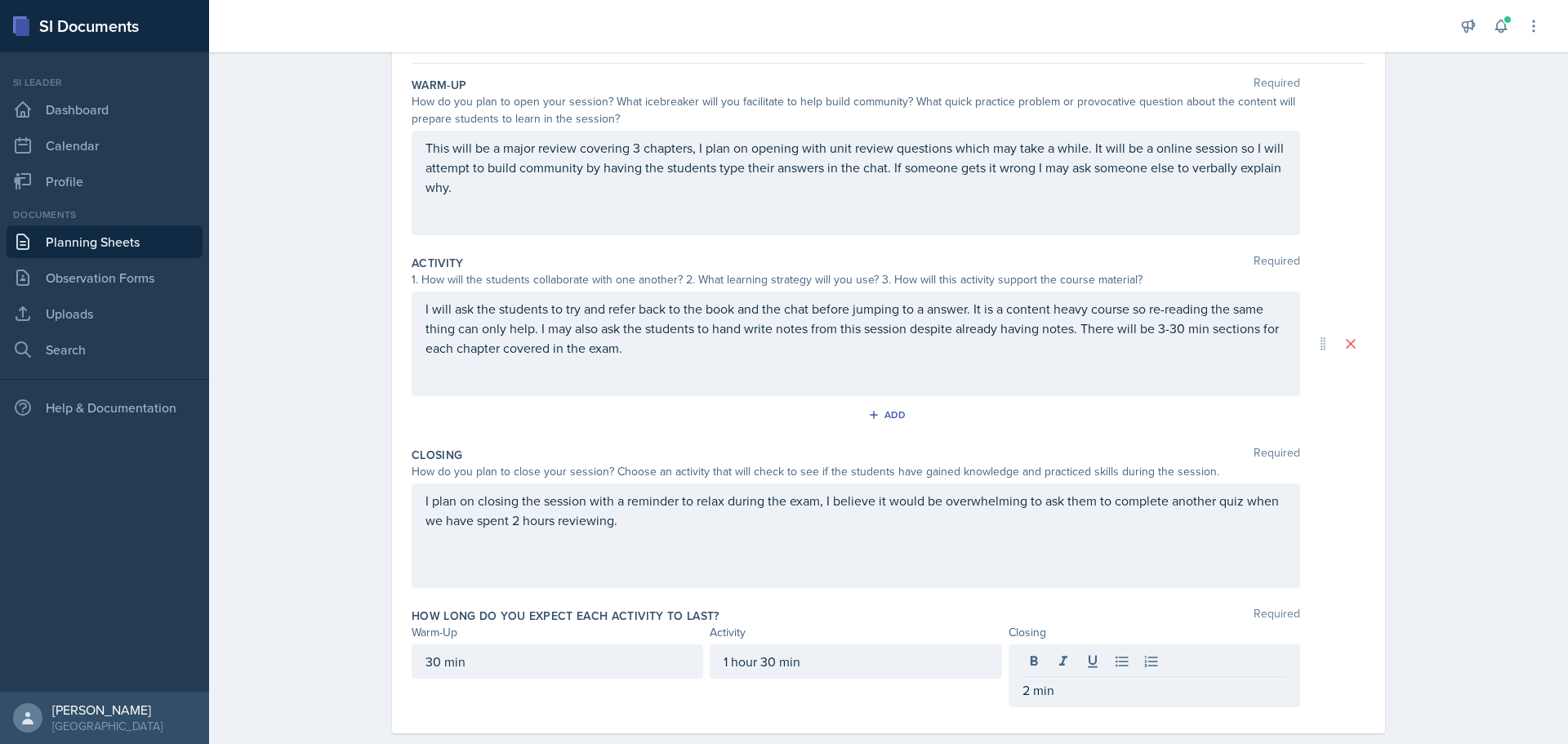
click at [1364, 610] on div "Date [DATE] [DATE] 31 1 2 3 4 5 6 7 8 9 10 11 12 13 14 15 16 17 18 19 20 21 22 …" at bounding box center [889, 359] width 993 height 751
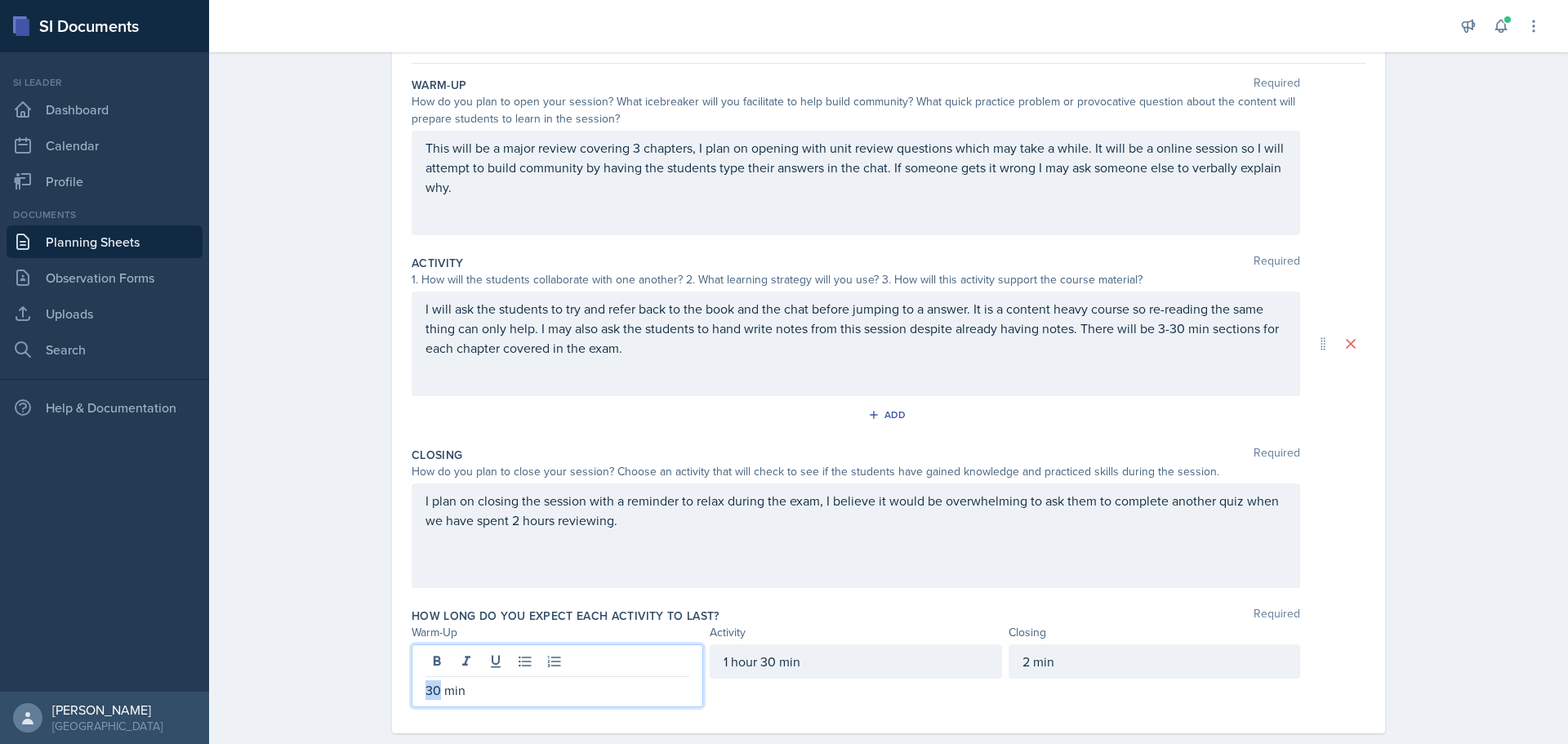
drag, startPoint x: 432, startPoint y: 665, endPoint x: 417, endPoint y: 667, distance: 15.1
click at [417, 667] on div "30 min" at bounding box center [557, 675] width 291 height 63
click at [841, 672] on div "1 hour 30 min" at bounding box center [855, 661] width 291 height 34
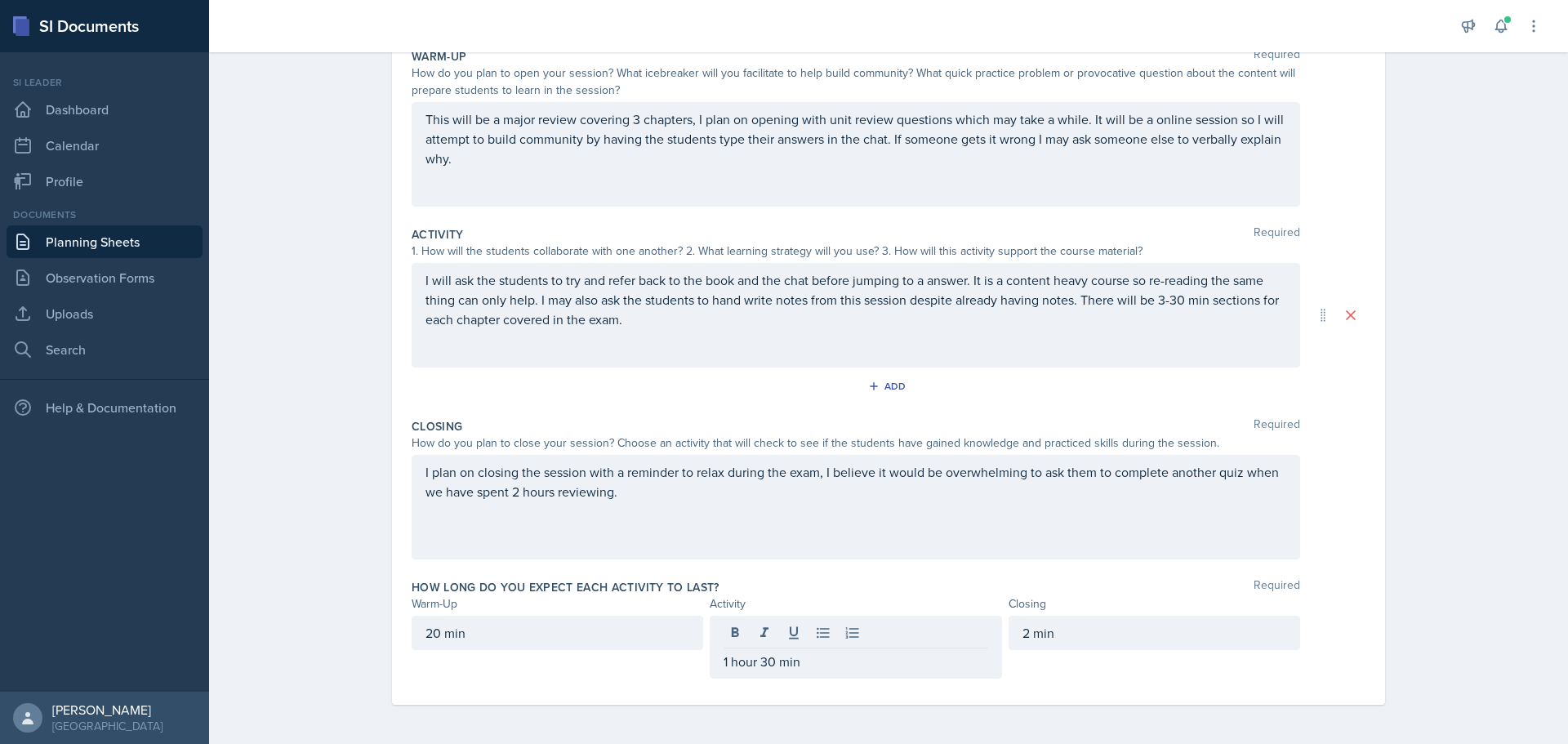
click at [858, 518] on div "I plan on closing the session with a reminder to relax during the exam, I belie…" at bounding box center [856, 507] width 889 height 104
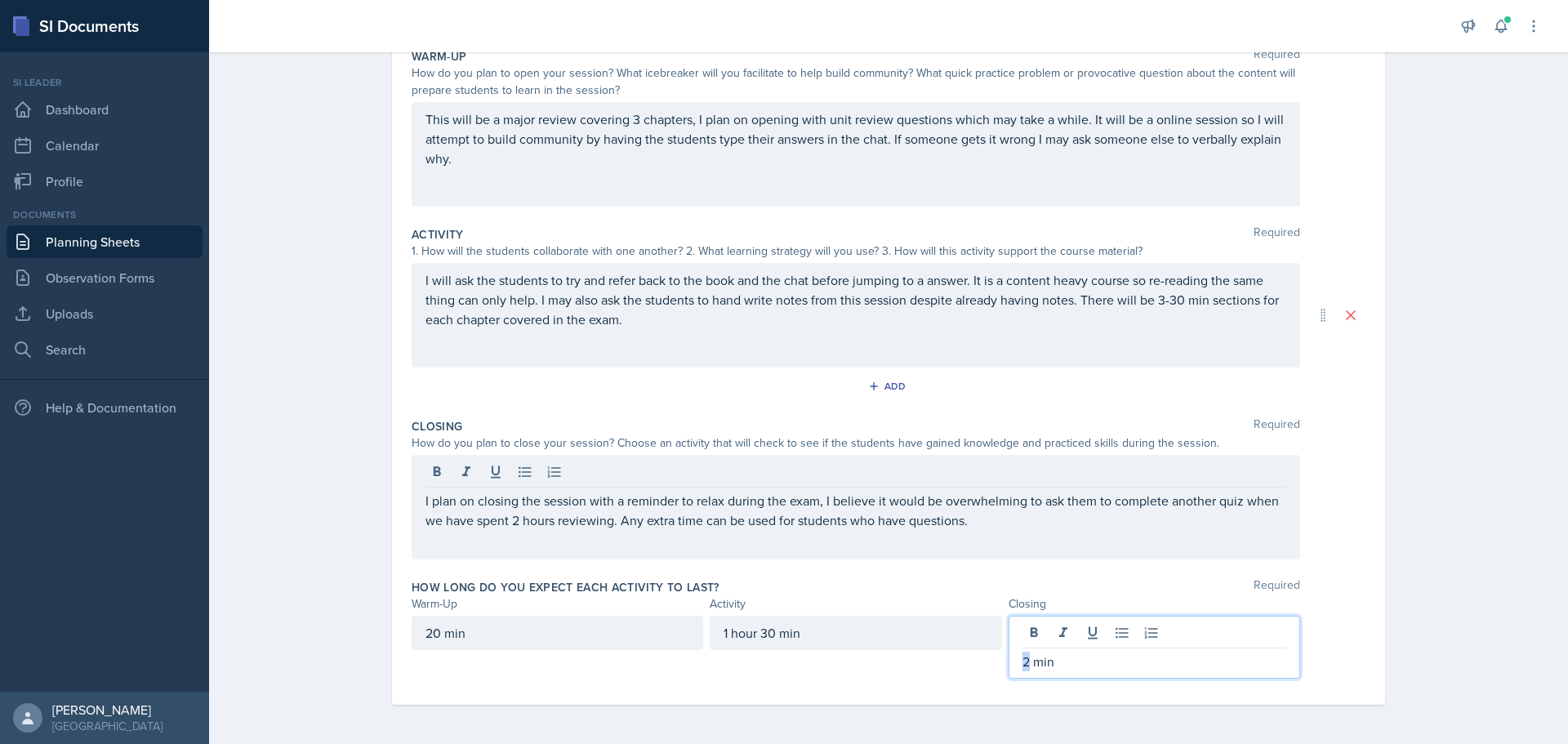
click at [1022, 664] on p "2 min" at bounding box center [1154, 661] width 264 height 19
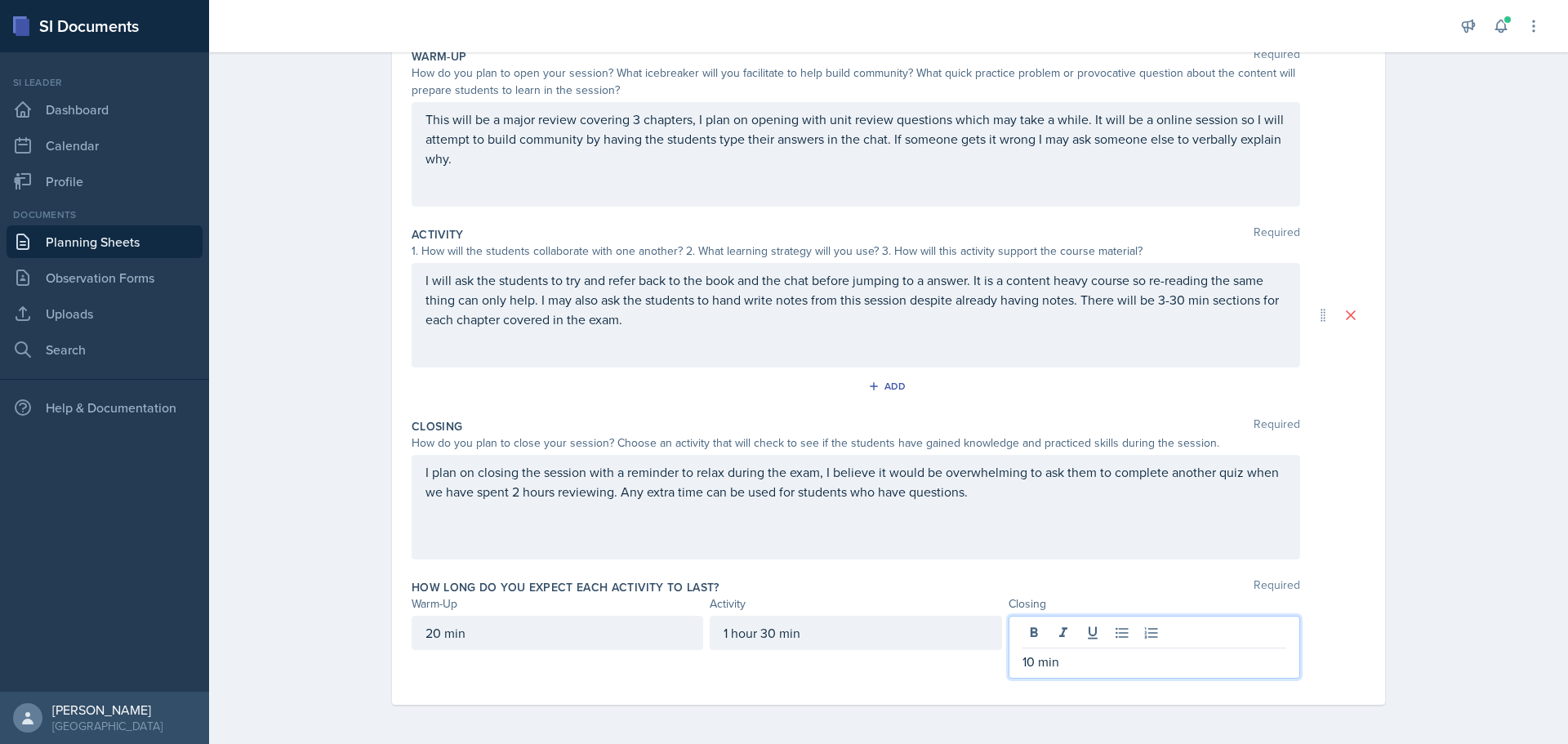
click at [909, 699] on div "Warm-Up Required How do you plan to open your session? What icebreaker will you…" at bounding box center [889, 369] width 954 height 669
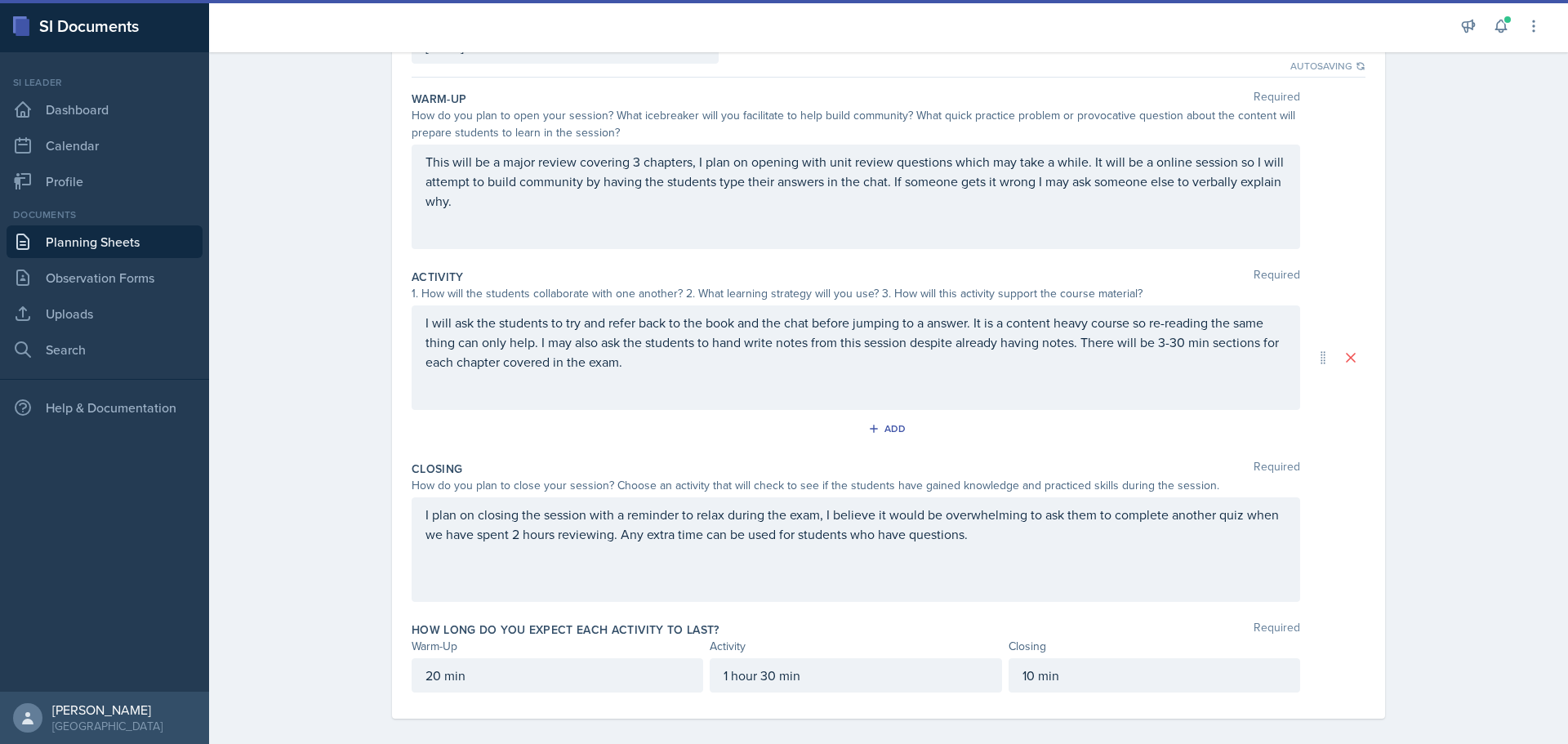
scroll to position [145, 0]
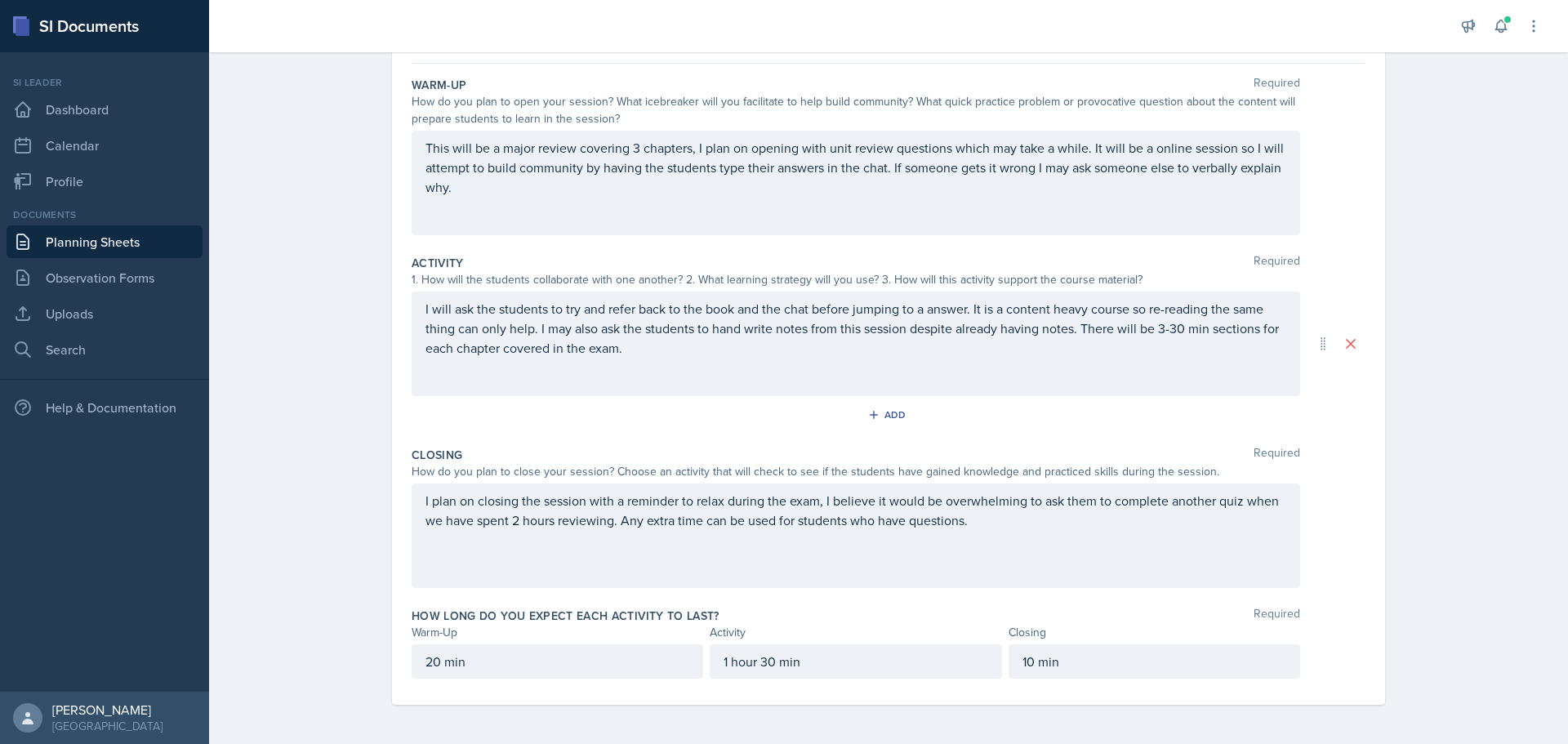
click at [831, 429] on div "Add" at bounding box center [889, 417] width 954 height 31
click at [721, 437] on div "Activity Required 1. How will the students collaborate with one another? 2. Wha…" at bounding box center [889, 344] width 954 height 191
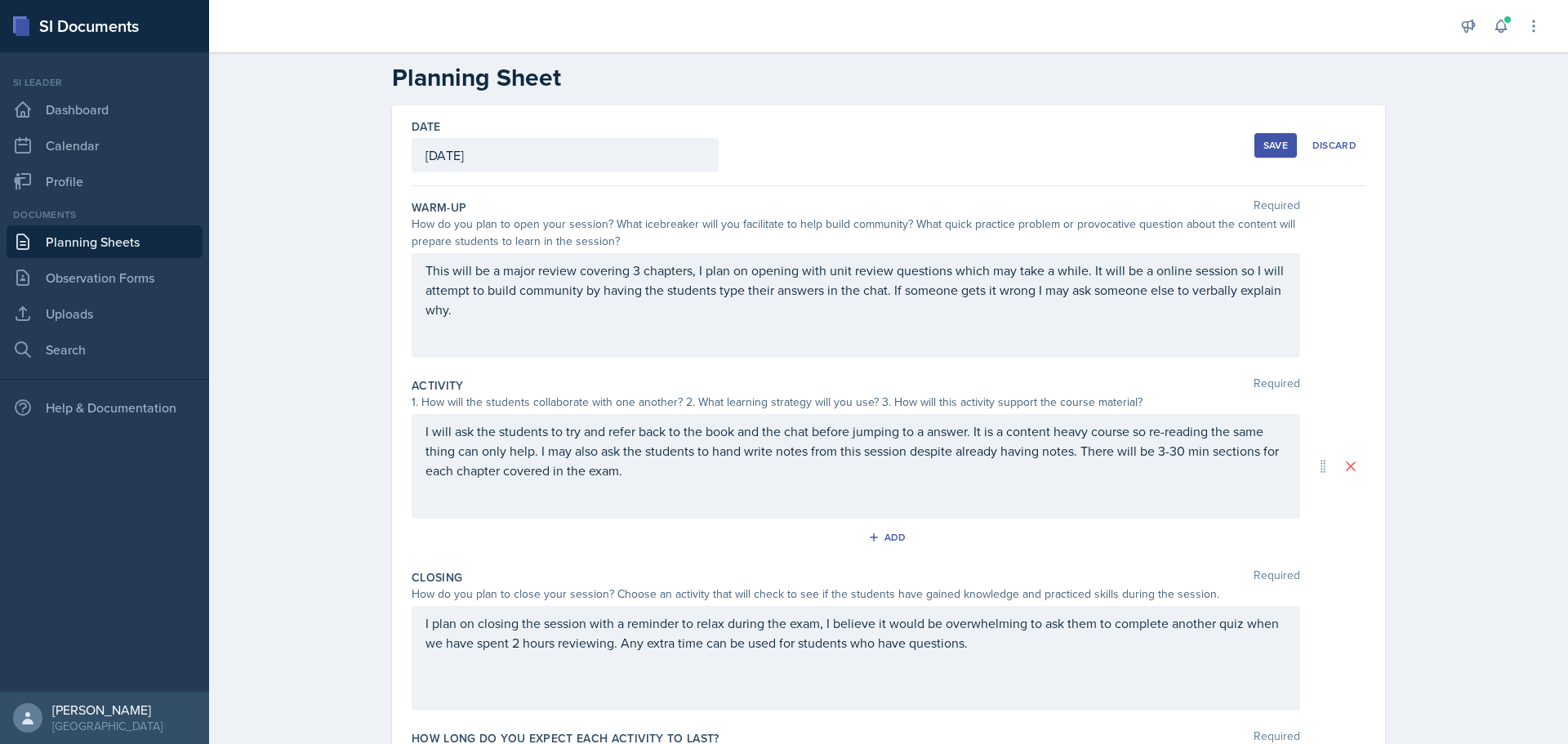
scroll to position [0, 0]
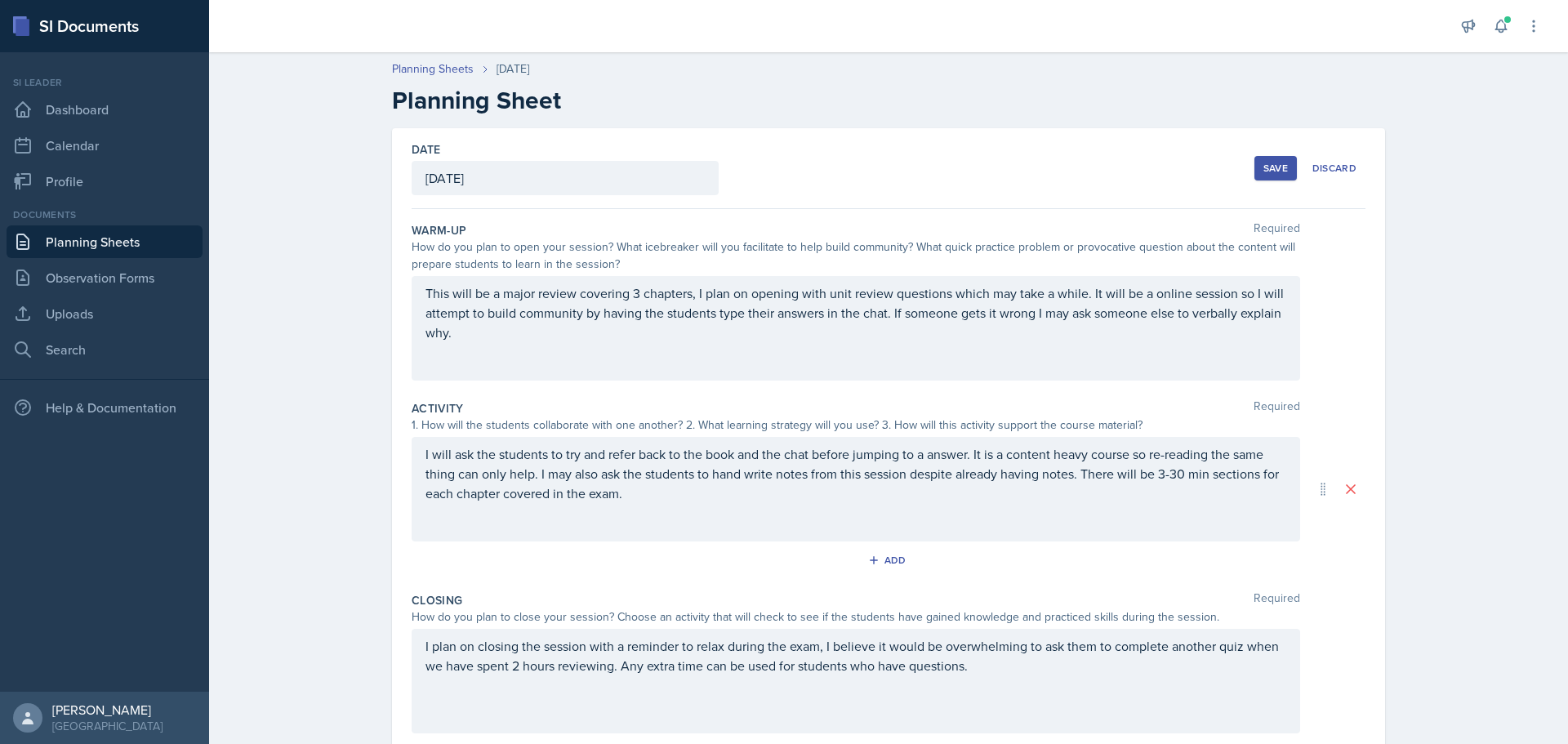
click at [1272, 166] on div "Save" at bounding box center [1275, 169] width 24 height 13
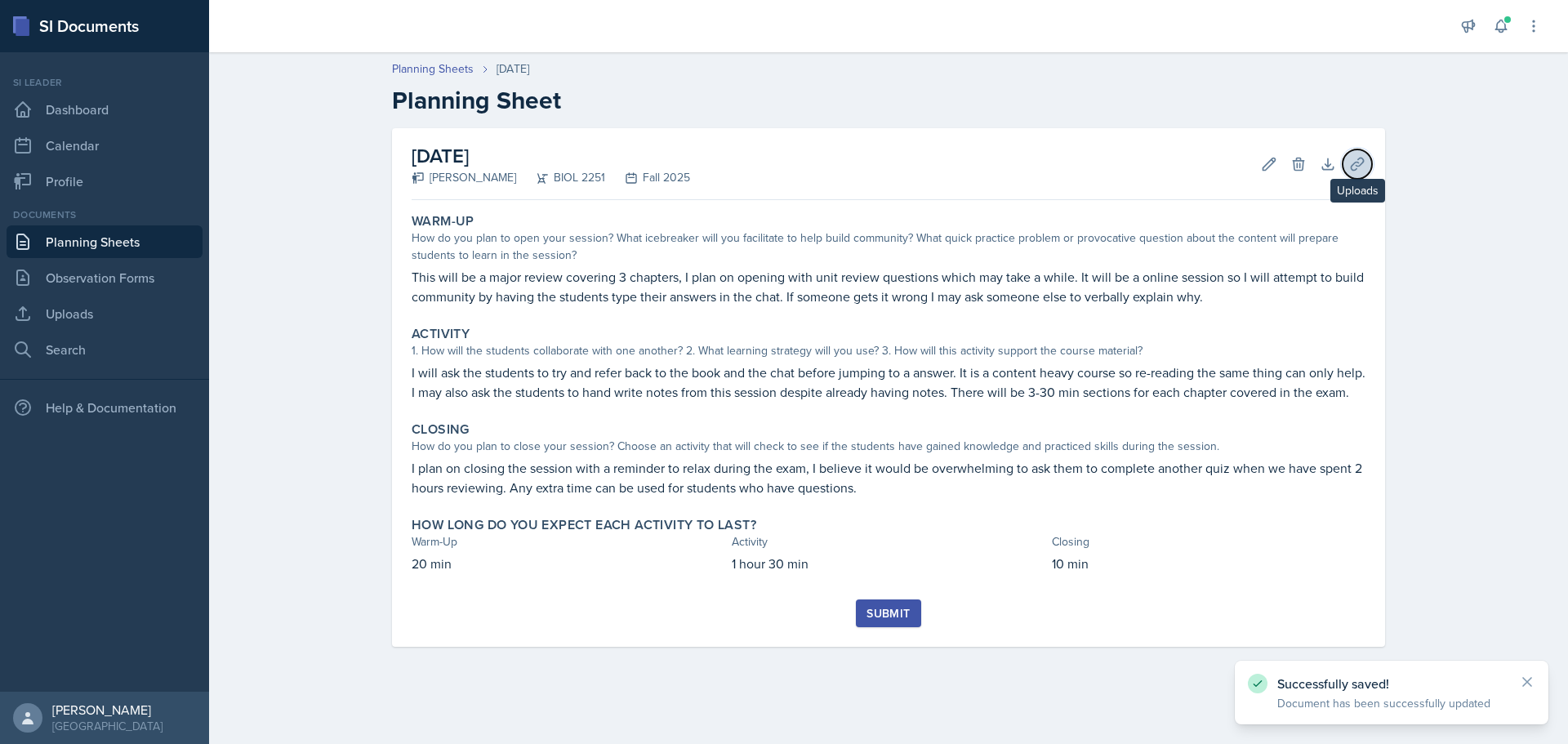
click at [1363, 163] on icon at bounding box center [1356, 164] width 16 height 16
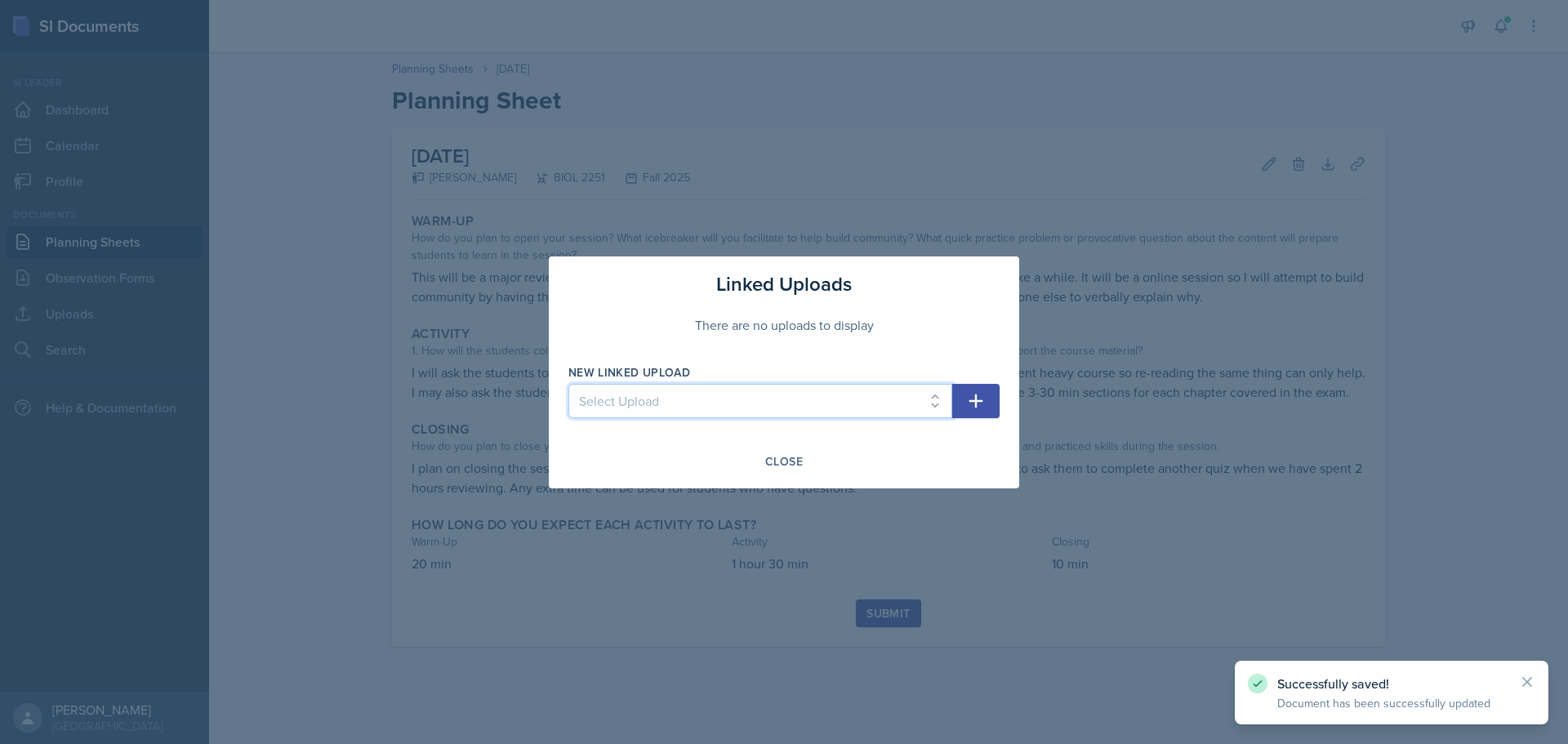
click at [804, 390] on select "Select Upload SI Session 1 ([DATE]) SI Session 2 ([DATE]) SI Session 3 ([DATE])" at bounding box center [760, 401] width 384 height 34
click at [959, 335] on div "There are no uploads to display" at bounding box center [784, 325] width 431 height 52
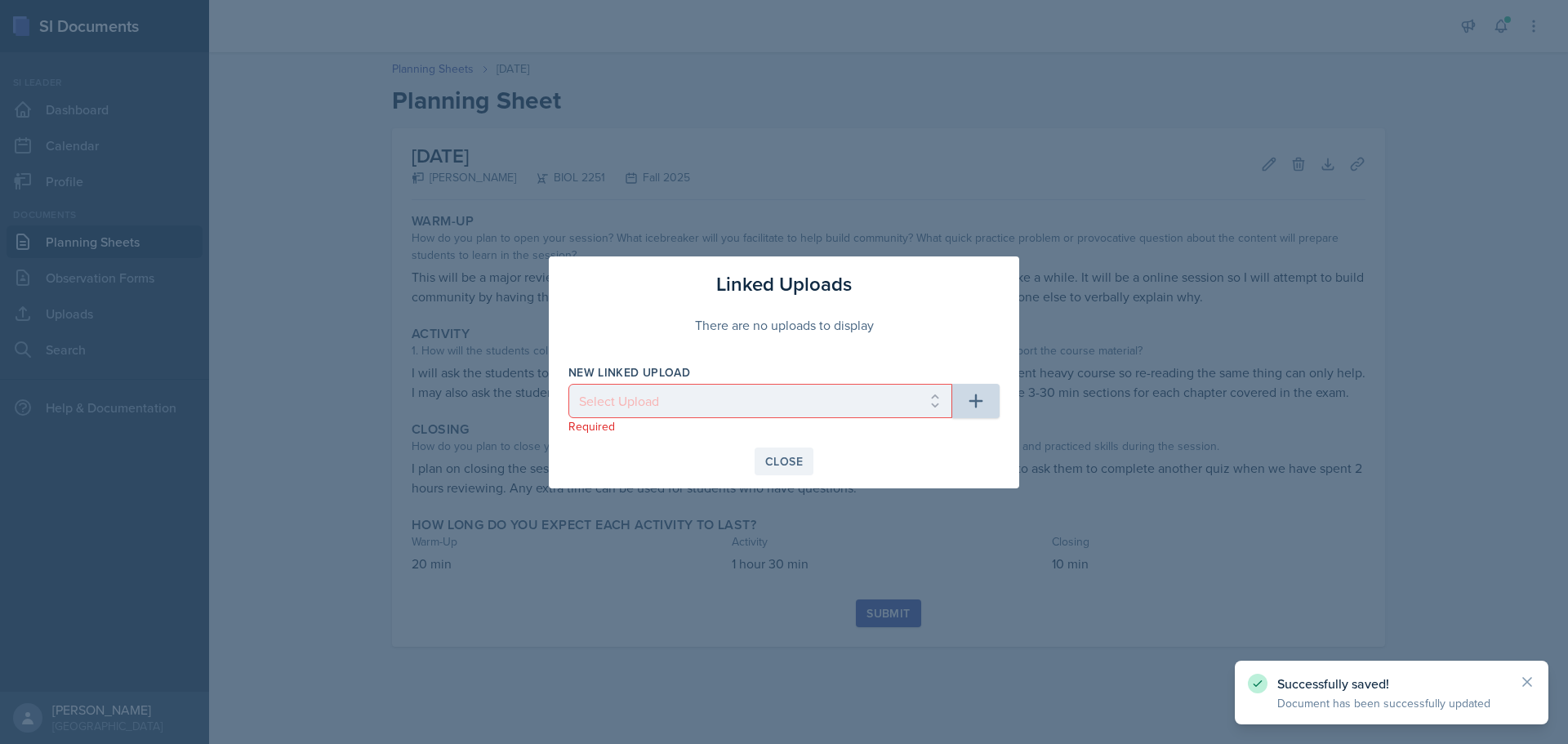
click at [807, 471] on button "Close" at bounding box center [784, 461] width 59 height 28
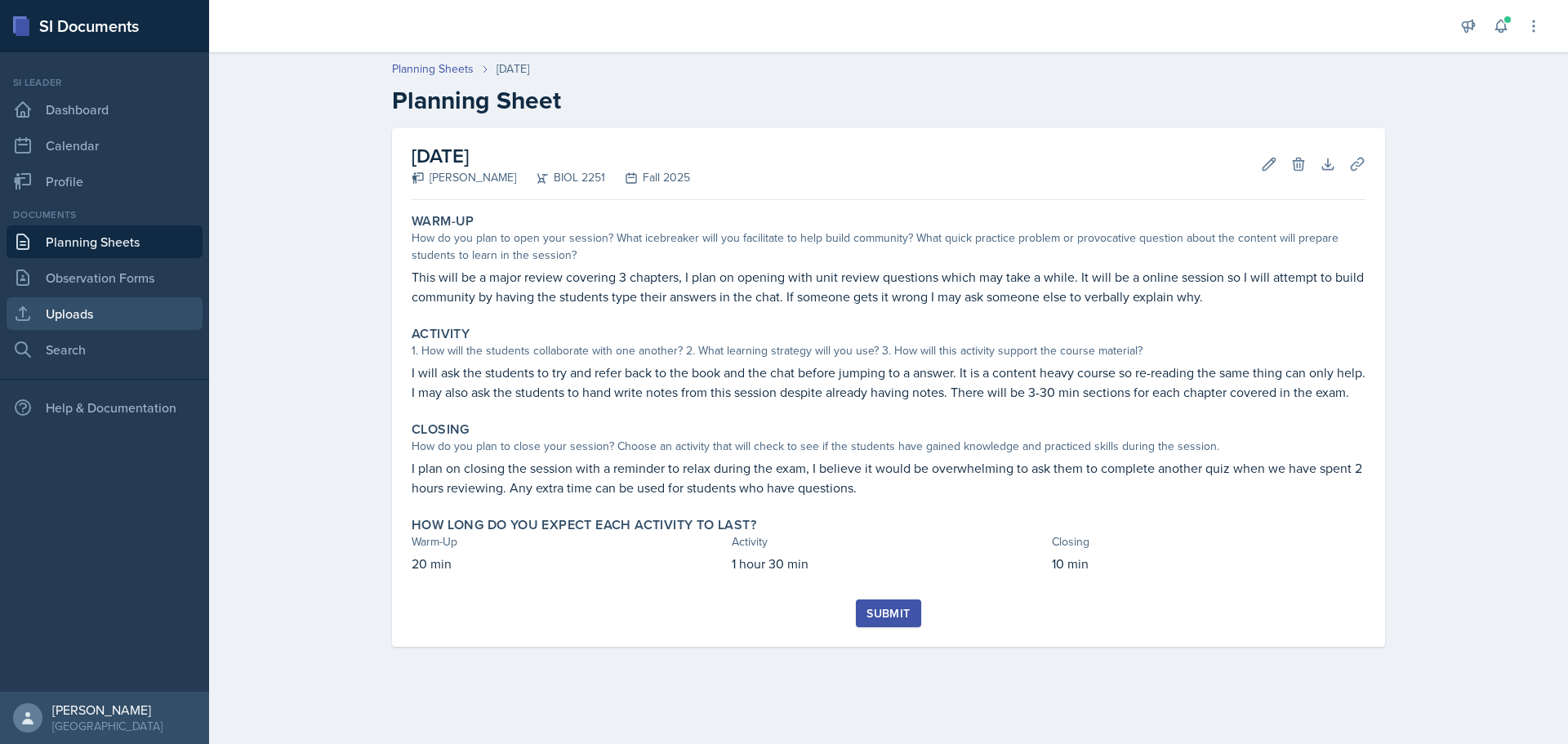
click at [171, 324] on link "Uploads" at bounding box center [104, 313] width 196 height 33
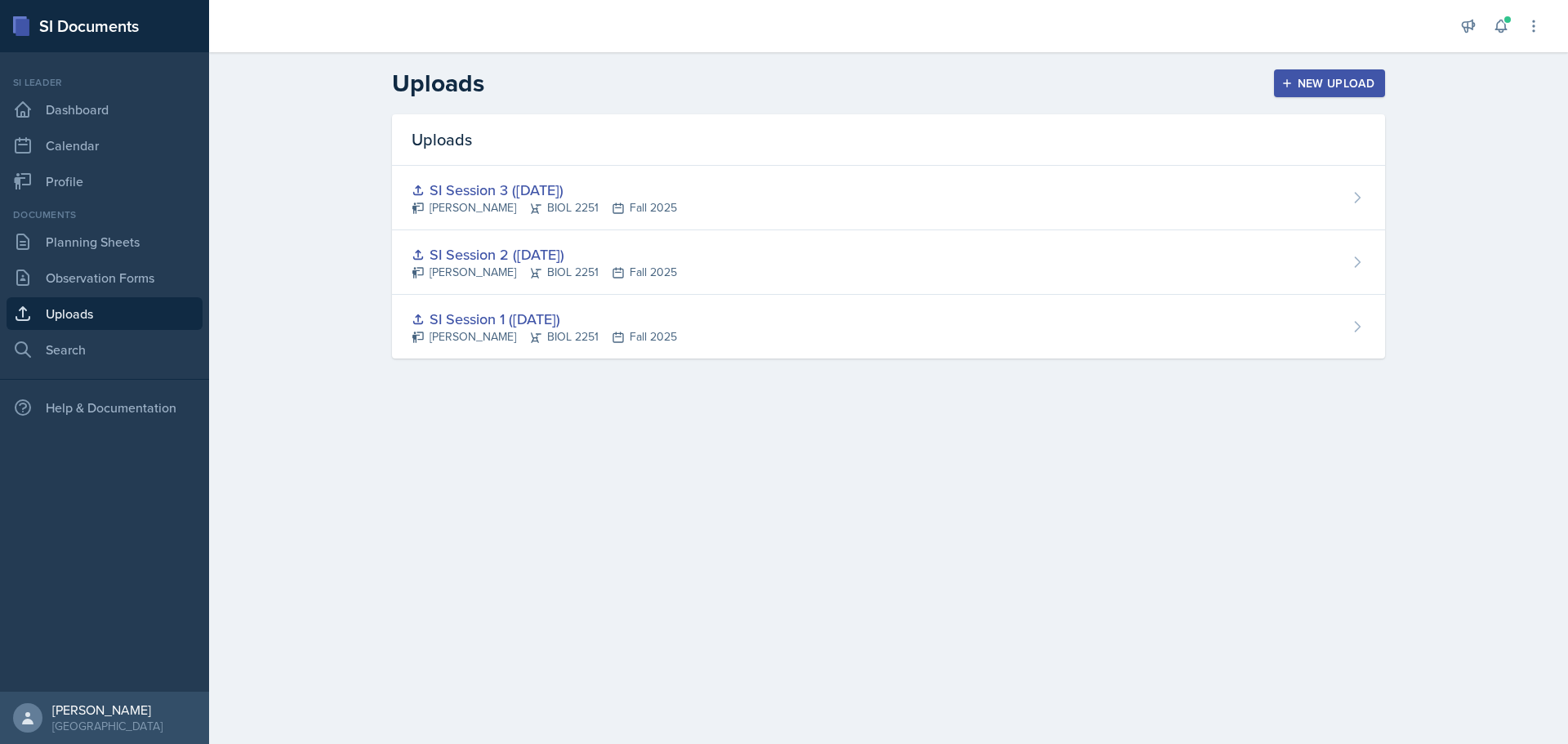
click at [1283, 73] on button "New Upload" at bounding box center [1329, 83] width 112 height 28
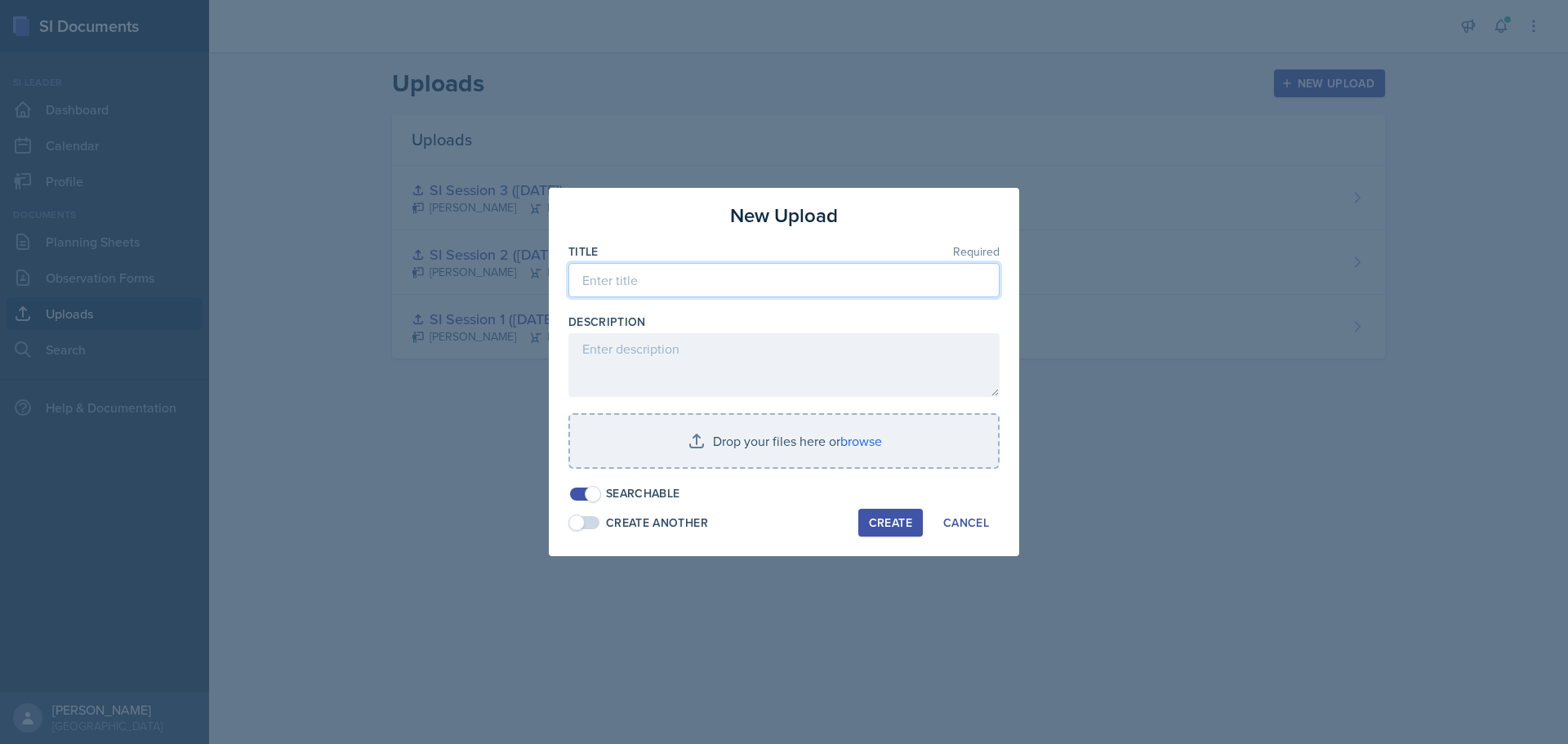
click at [687, 280] on input at bounding box center [784, 280] width 431 height 34
type input "M"
type input "S"
type input "Major Review ([DATE])"
click at [725, 313] on div "Description" at bounding box center [784, 321] width 431 height 16
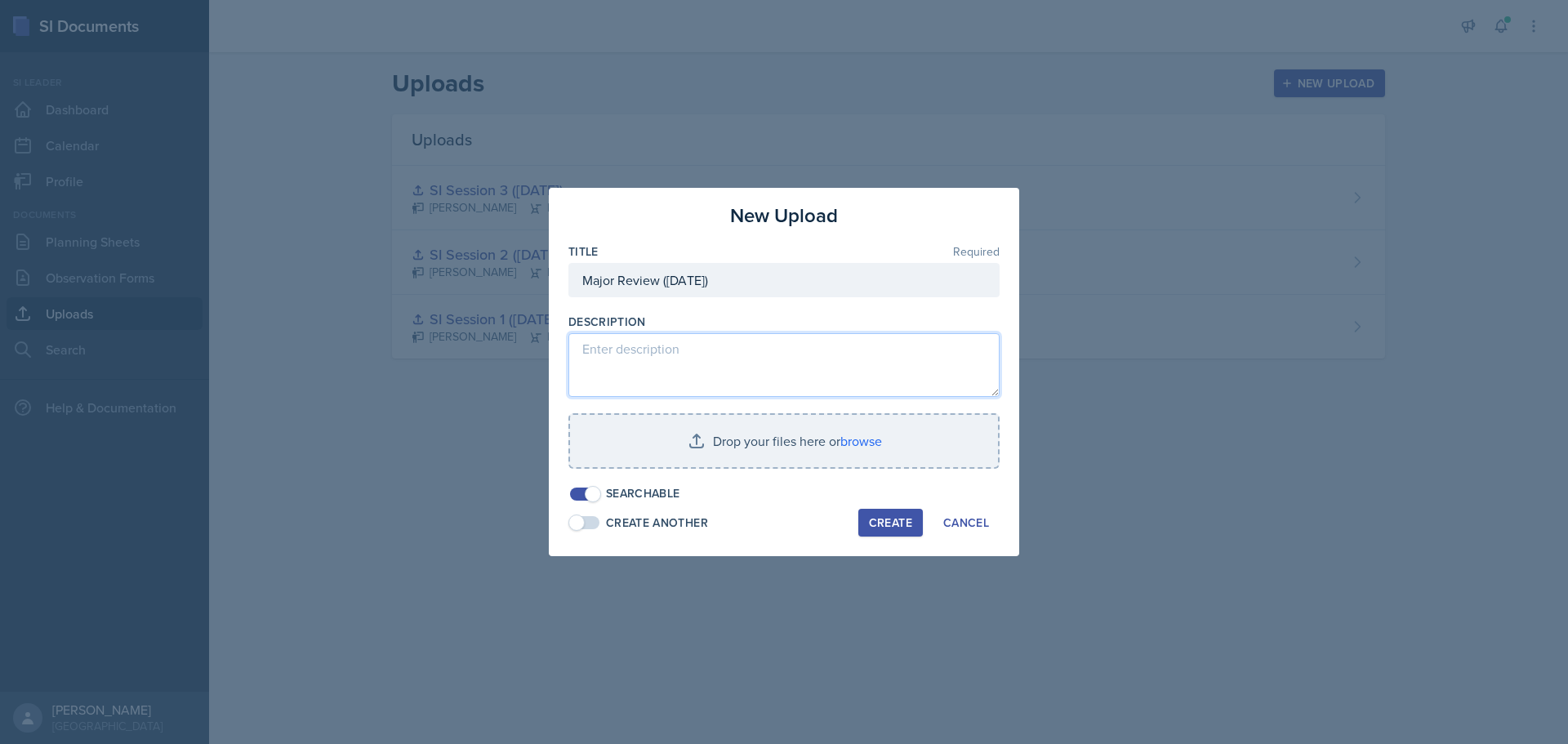
click at [719, 356] on textarea at bounding box center [784, 365] width 431 height 64
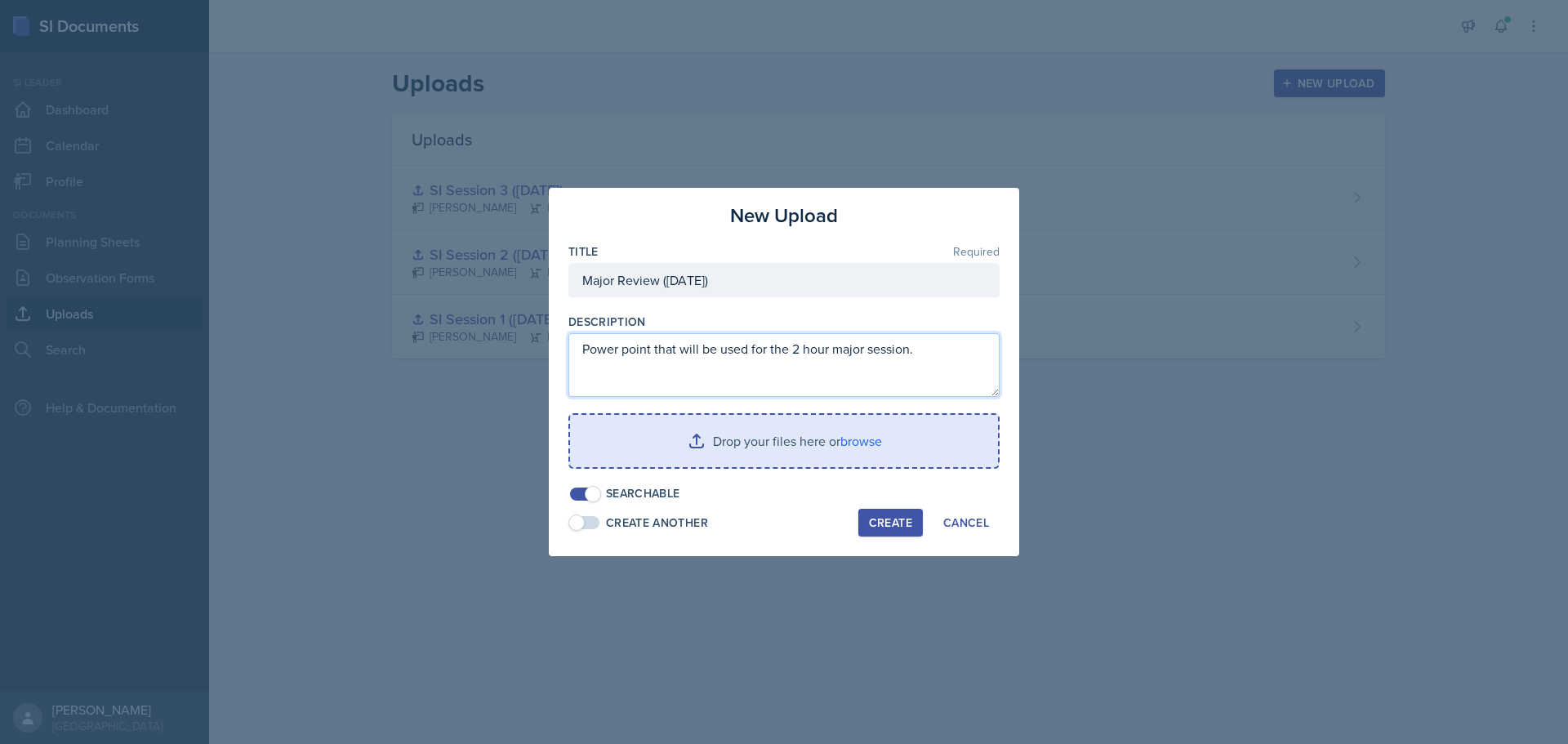
type textarea "Power point that will be used for the 2 hour major session."
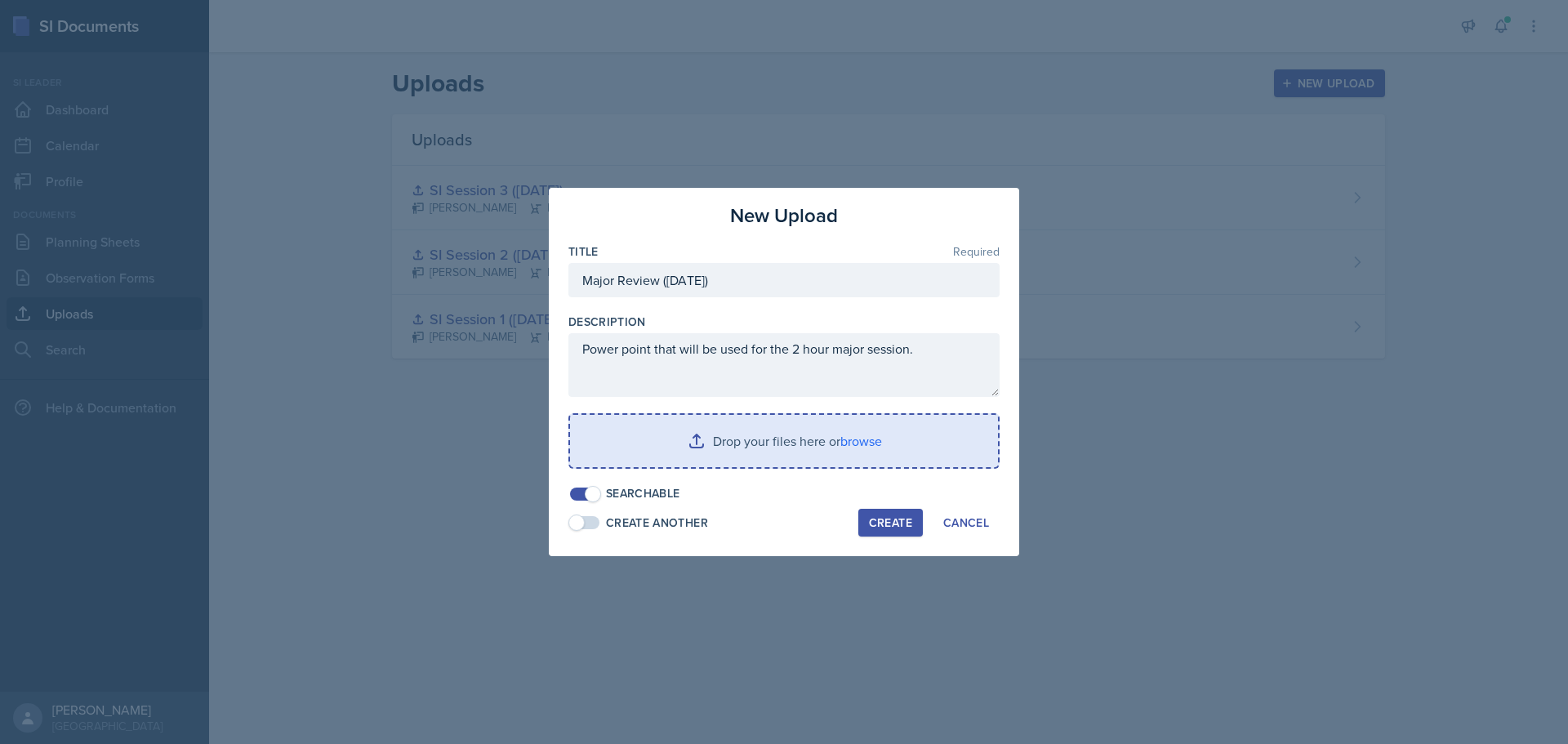
click at [742, 434] on input "file" at bounding box center [784, 441] width 427 height 52
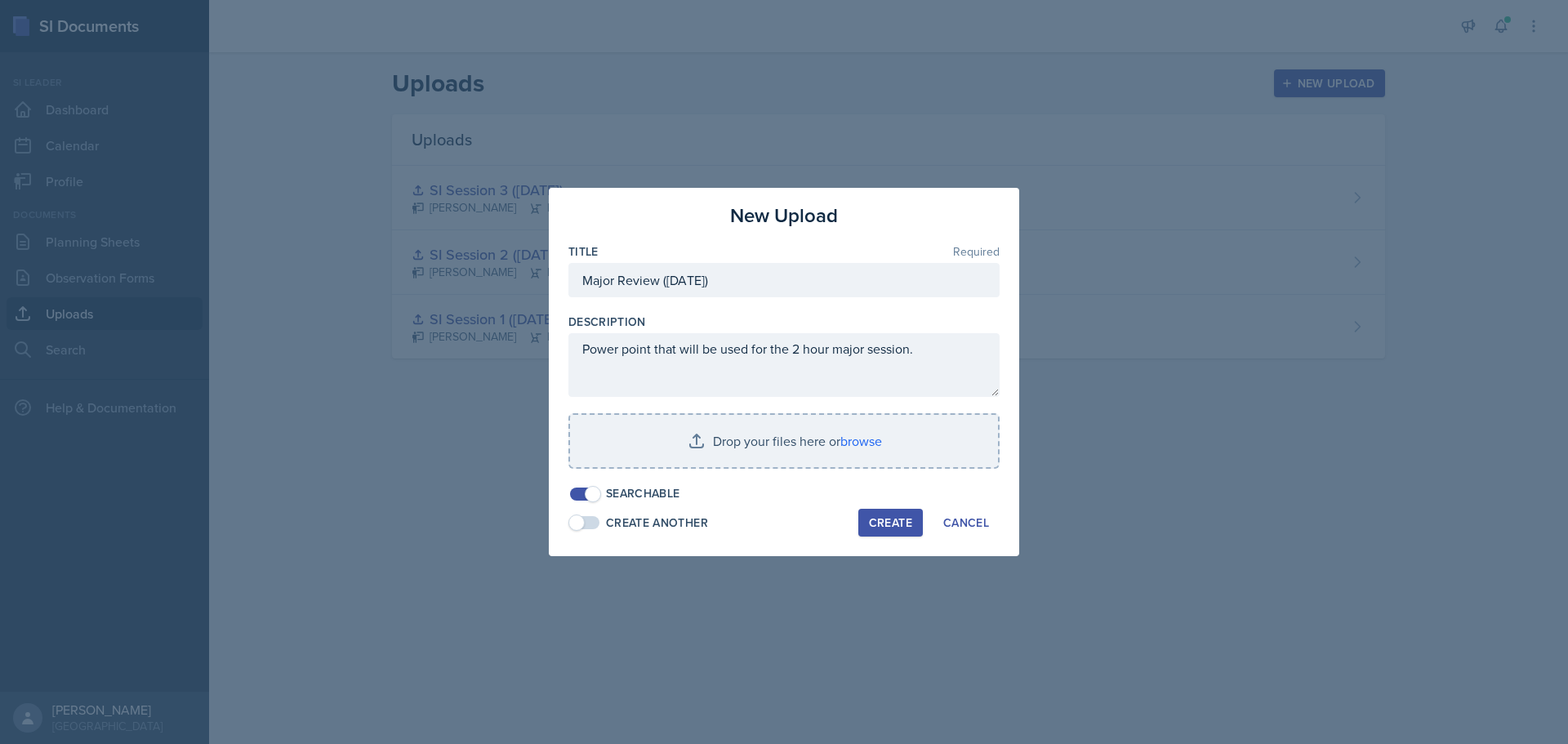
click at [1471, 265] on div at bounding box center [784, 372] width 1568 height 744
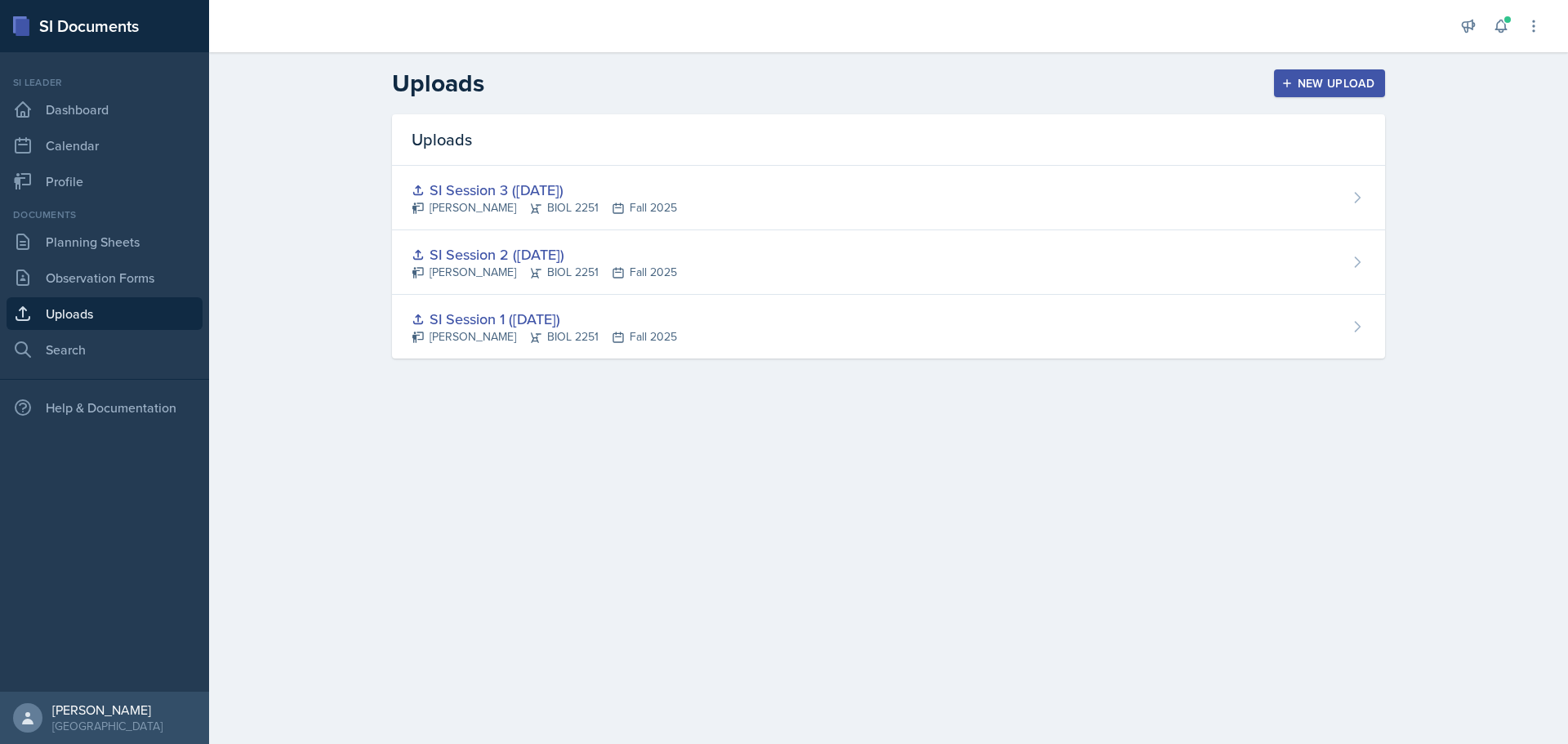
click at [1300, 86] on div "New Upload" at bounding box center [1329, 83] width 91 height 13
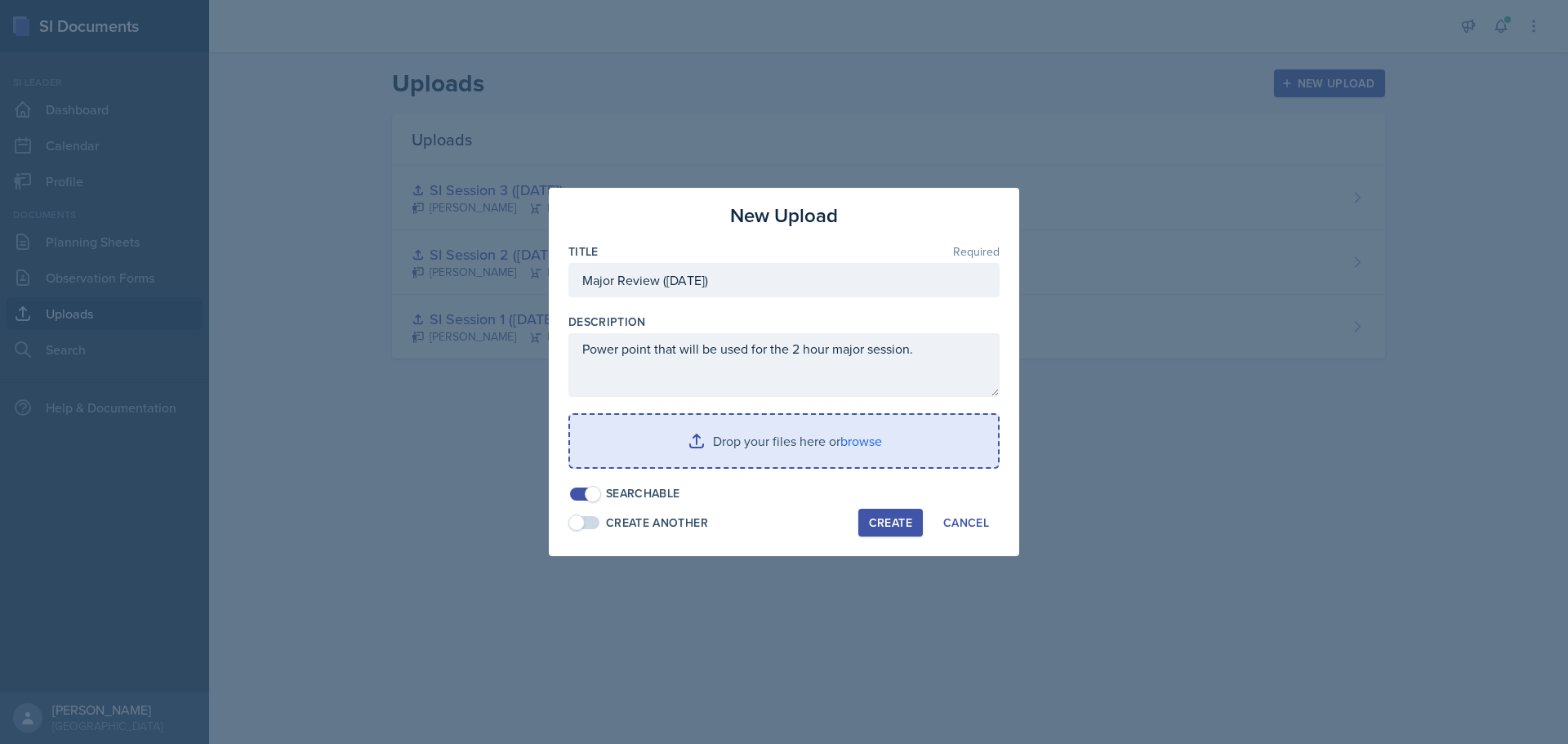
click at [737, 443] on input "file" at bounding box center [784, 441] width 427 height 52
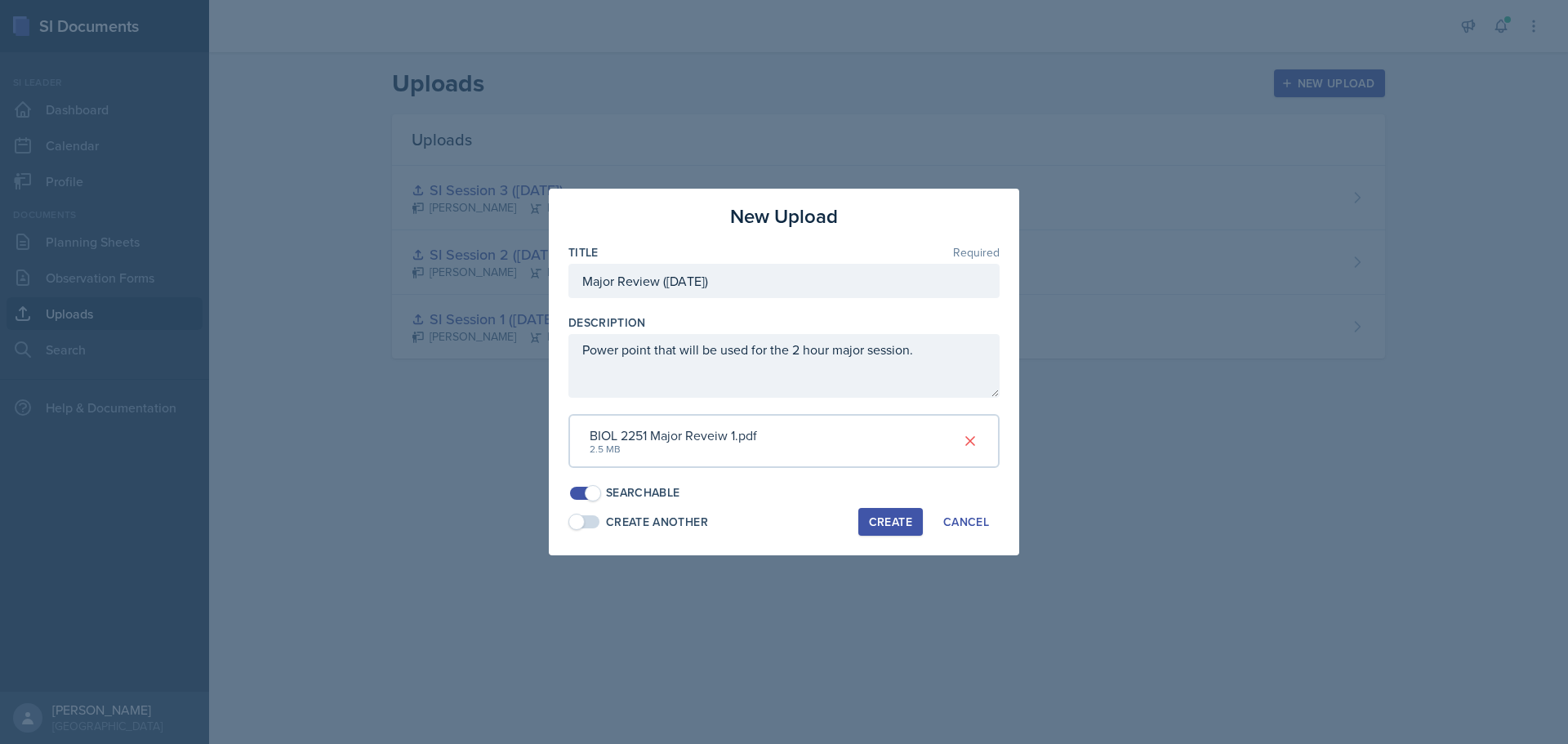
click at [895, 521] on div "Create" at bounding box center [891, 522] width 44 height 13
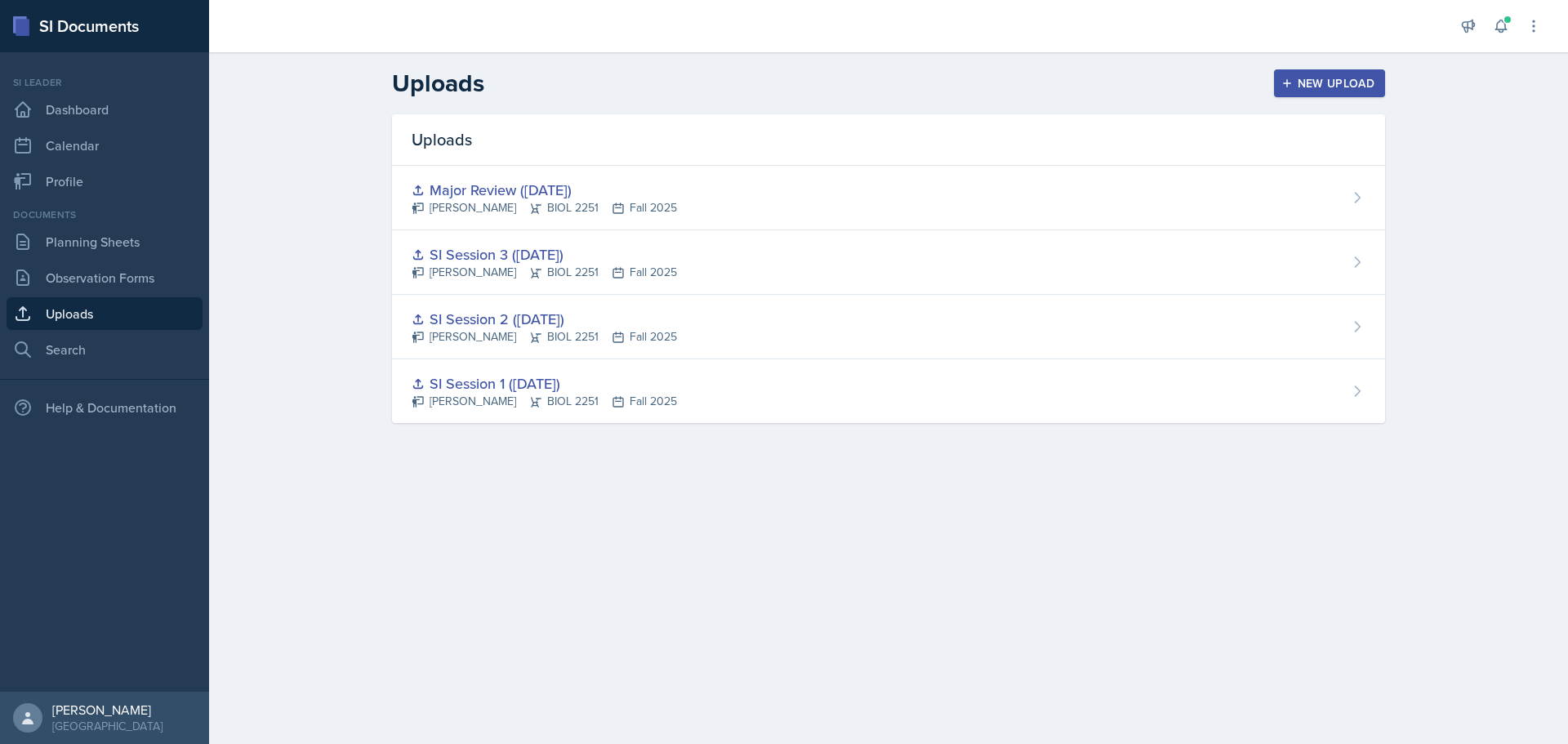
click at [891, 521] on main "Uploads New Upload Uploads Major Review ([DATE]) [PERSON_NAME] BIOL 2251 Fall 2…" at bounding box center [889, 398] width 1359 height 692
click at [1180, 634] on main "Uploads New Upload Uploads Major Review ([DATE]) [PERSON_NAME] BIOL 2251 Fall 2…" at bounding box center [889, 398] width 1359 height 692
click at [1165, 111] on header "Uploads New Upload" at bounding box center [889, 83] width 1359 height 62
click at [1287, 92] on button "New Upload" at bounding box center [1329, 83] width 112 height 28
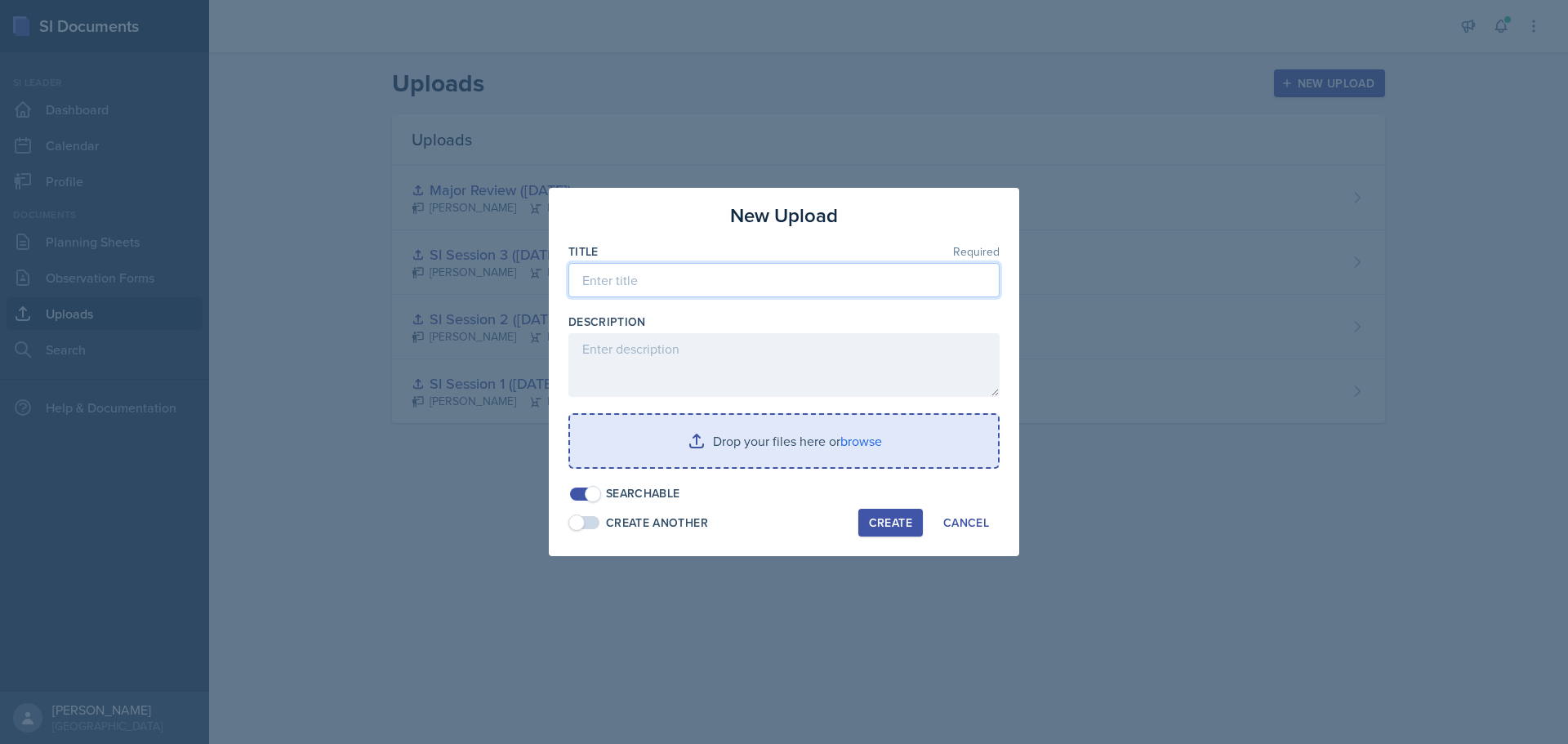
click at [801, 288] on input at bounding box center [784, 280] width 431 height 34
type input "SI Session 4"
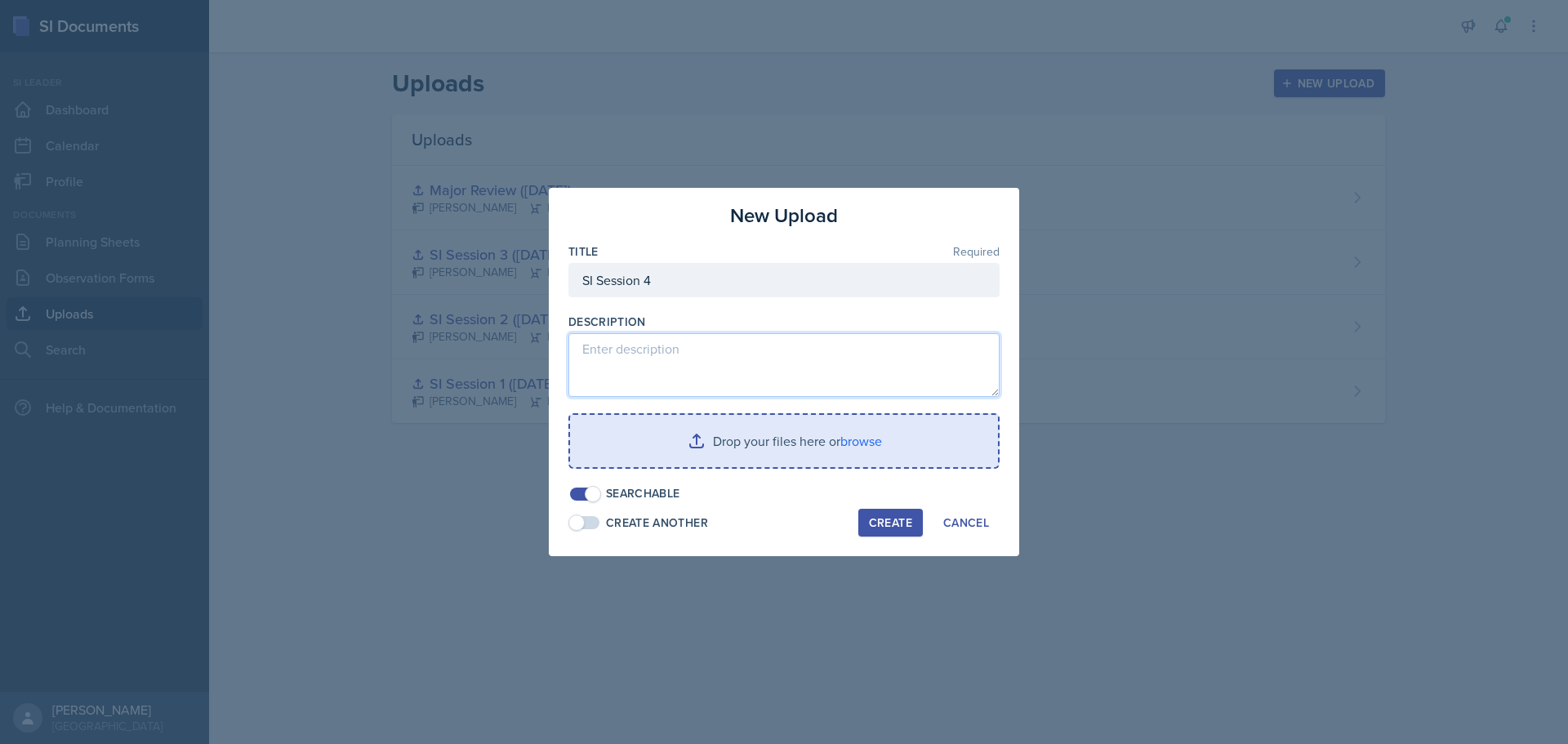
click at [681, 369] on textarea at bounding box center [784, 365] width 431 height 64
click at [702, 346] on textarea "Powerpoint for sesssion 4" at bounding box center [784, 365] width 431 height 64
click at [603, 338] on textarea "Powerpoint for session 4" at bounding box center [784, 365] width 431 height 64
click at [604, 352] on textarea "Powerpoint for session 4" at bounding box center [784, 365] width 431 height 64
click at [768, 354] on textarea "PowerPoint for session 4" at bounding box center [784, 365] width 431 height 64
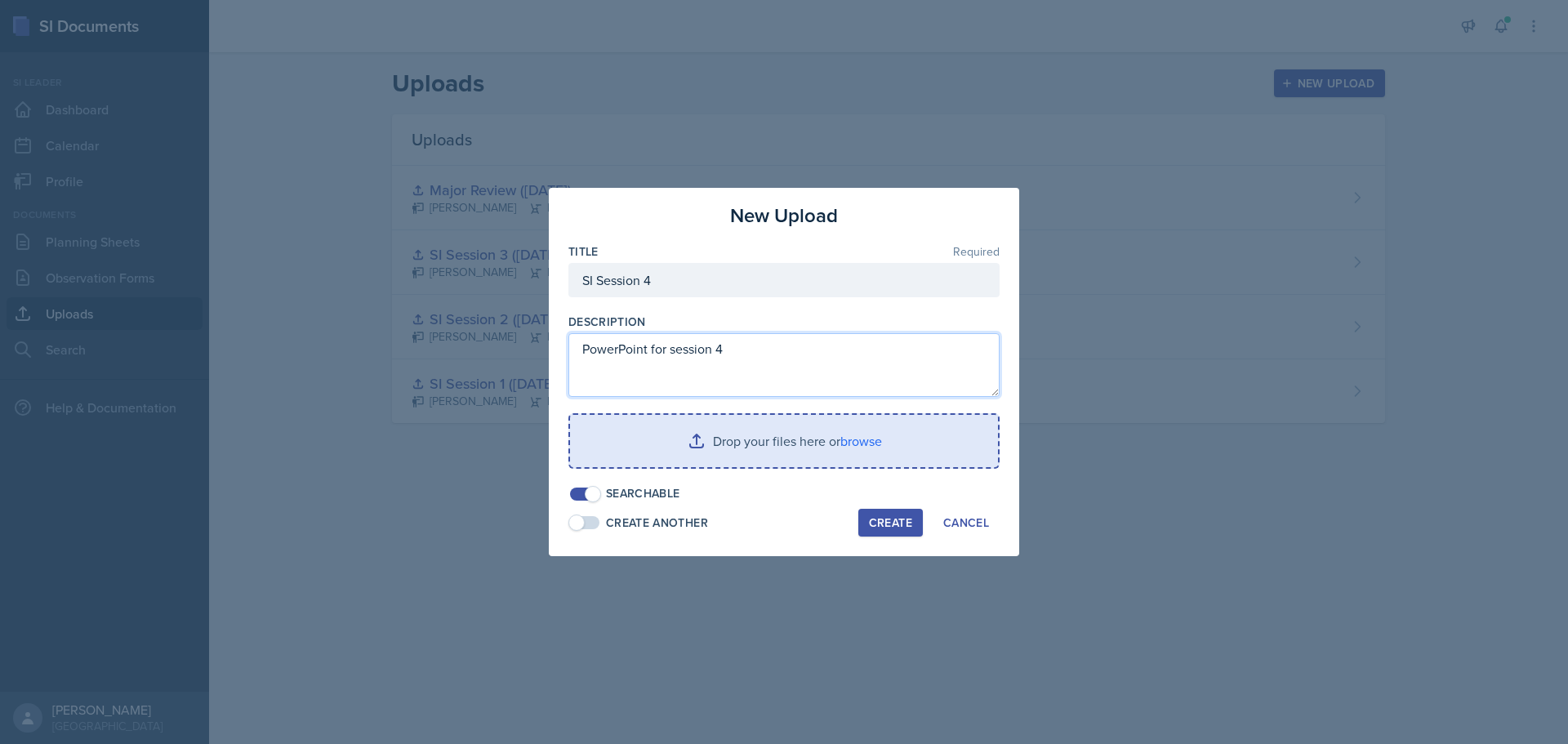
type textarea "PowerPoint for session 4"
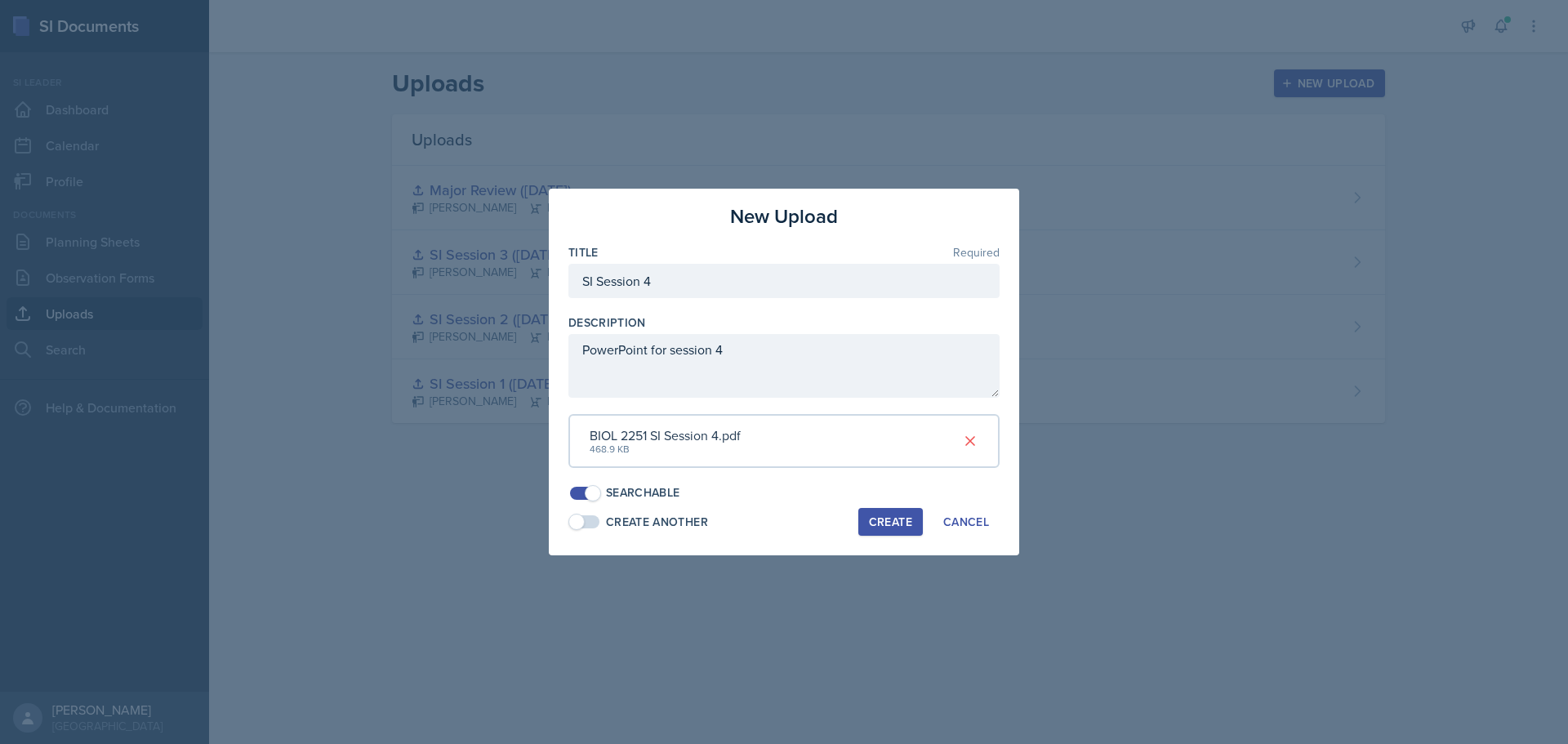
click at [760, 517] on div "Create Another Create Cancel" at bounding box center [784, 521] width 431 height 28
click at [875, 522] on div "Create" at bounding box center [891, 522] width 44 height 13
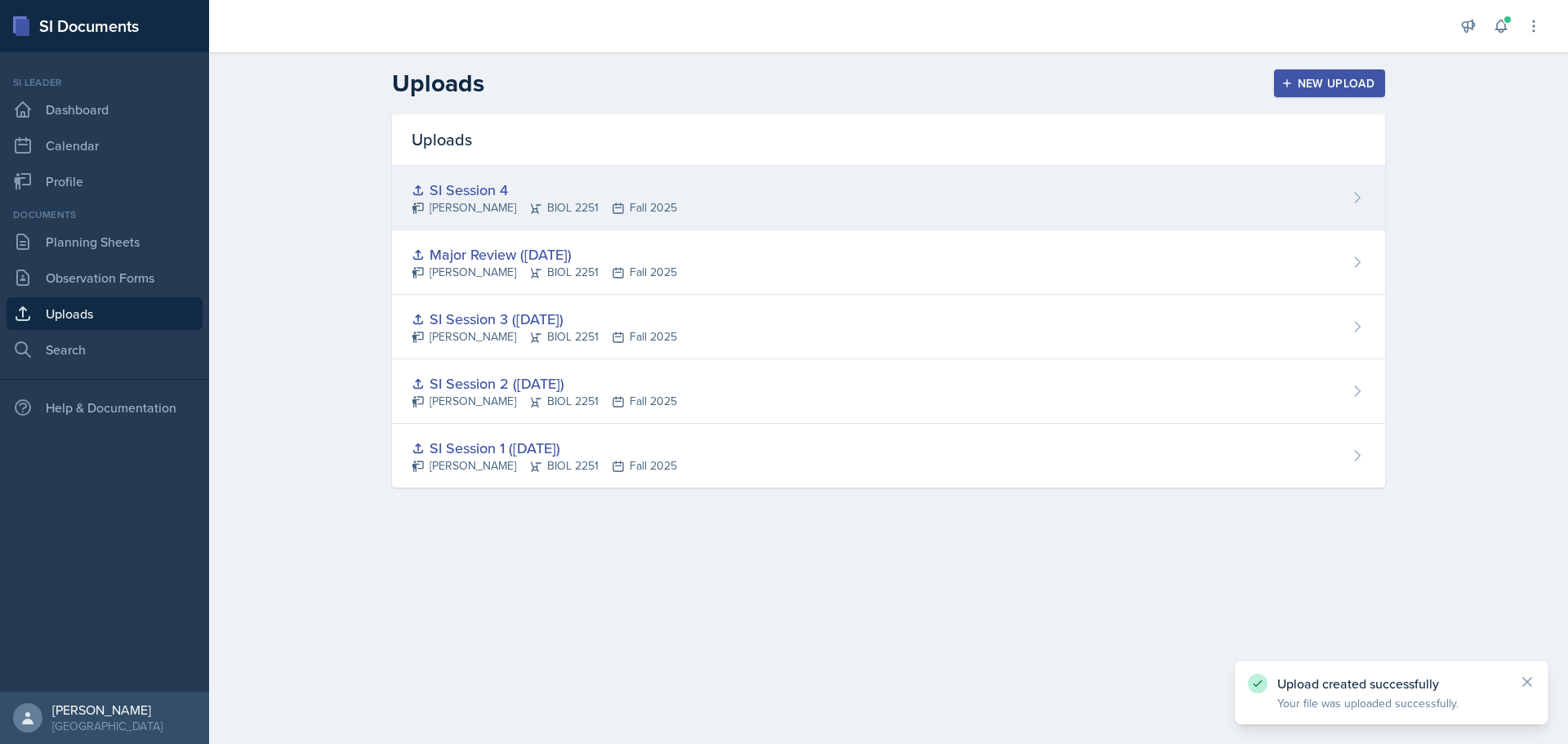
click at [1345, 191] on div "SI Session 4 [PERSON_NAME] BIOL 2251 Fall 2025" at bounding box center [889, 197] width 993 height 65
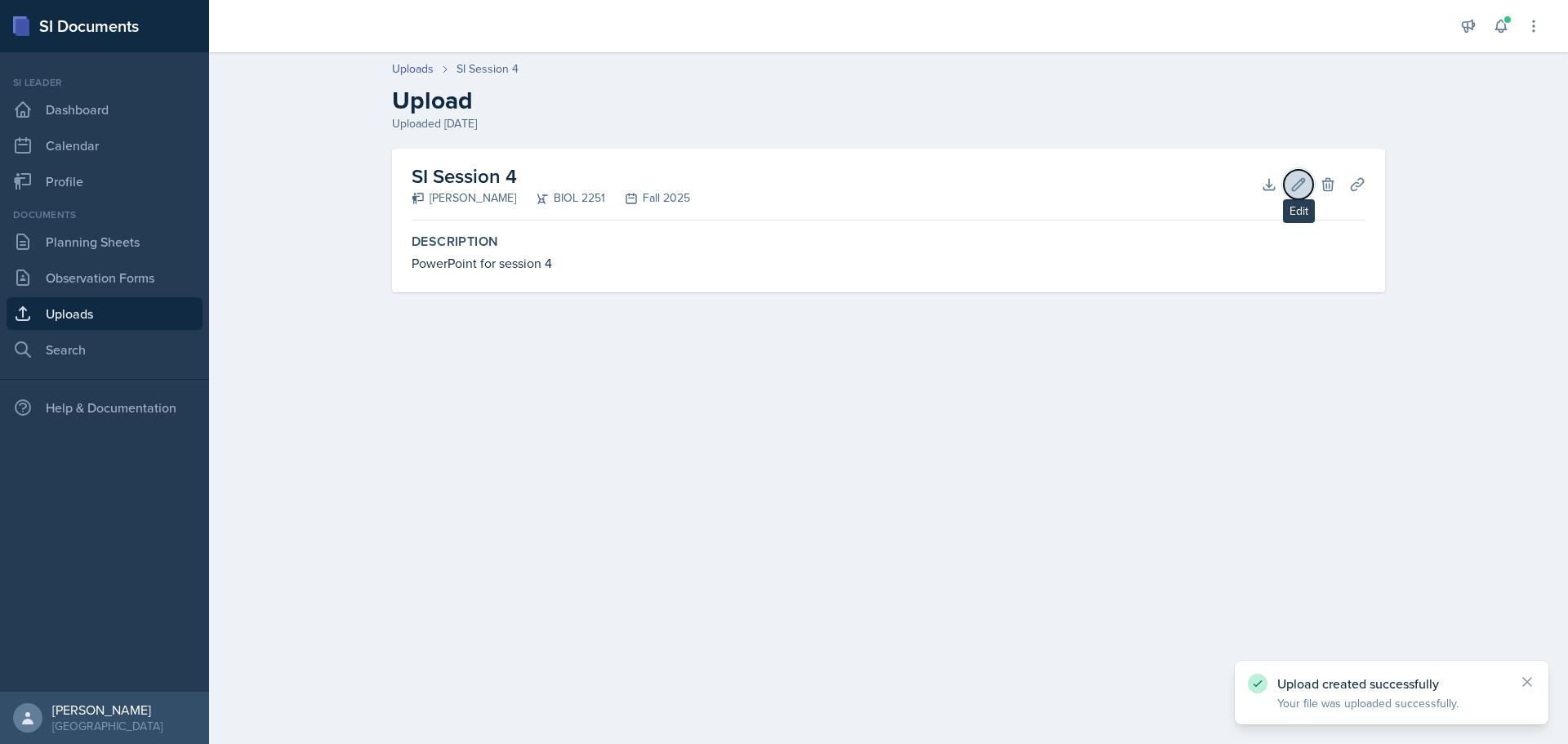
click at [1301, 191] on icon at bounding box center [1298, 184] width 16 height 16
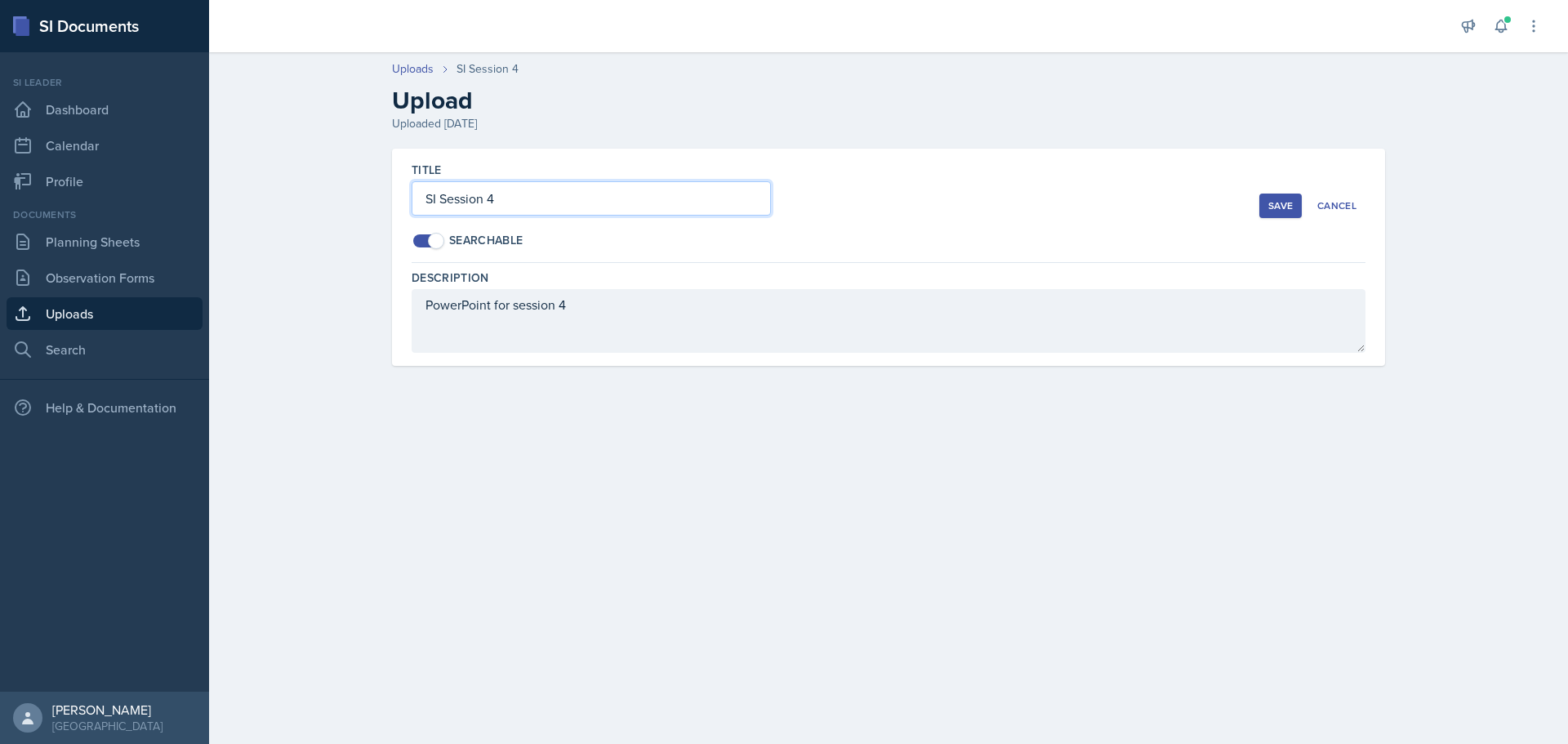
click at [626, 198] on input "SI Session 4" at bounding box center [591, 198] width 359 height 34
type input "SI Session 4 ([DATE])"
click at [1283, 203] on div "Save" at bounding box center [1280, 206] width 24 height 13
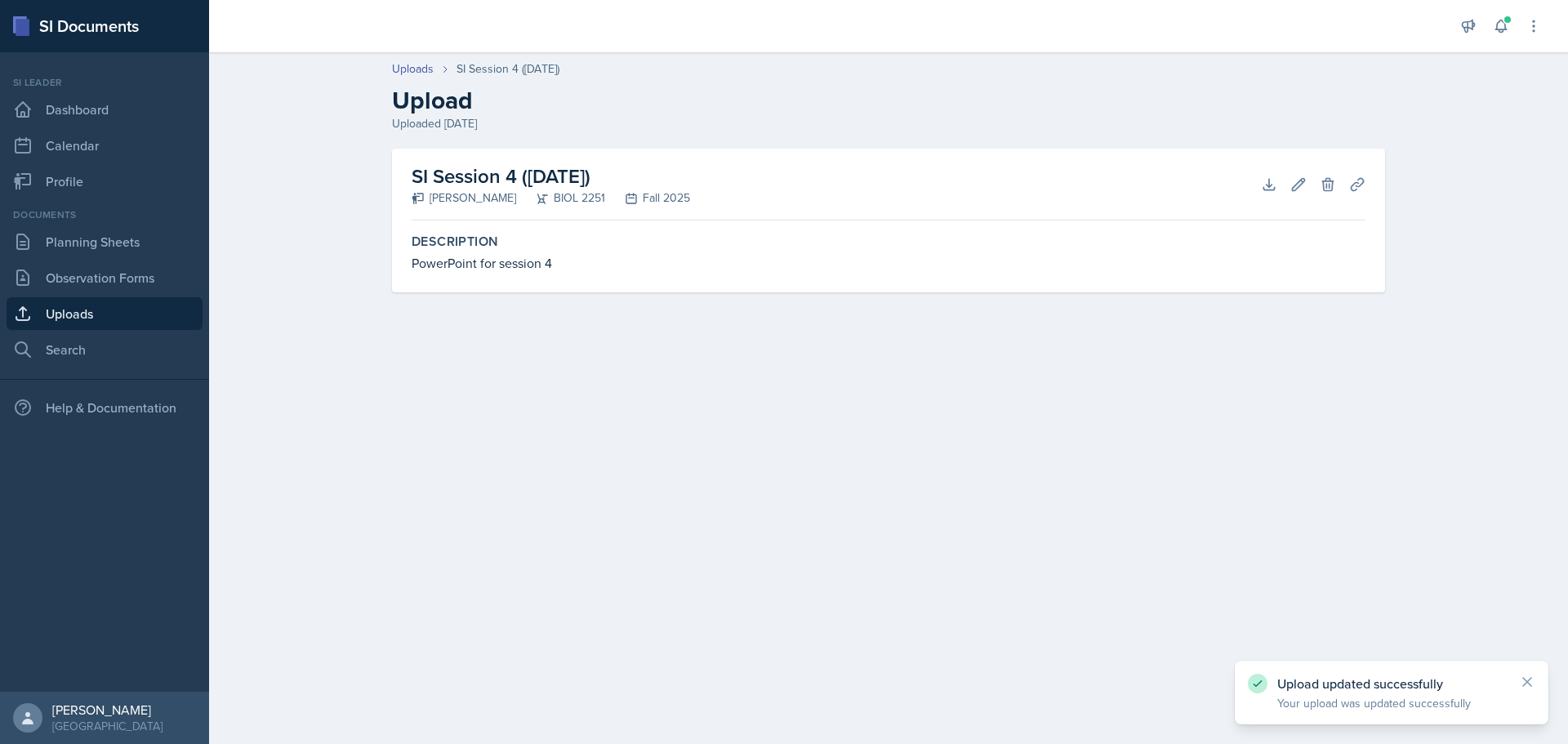
click at [73, 302] on link "Uploads" at bounding box center [104, 313] width 196 height 33
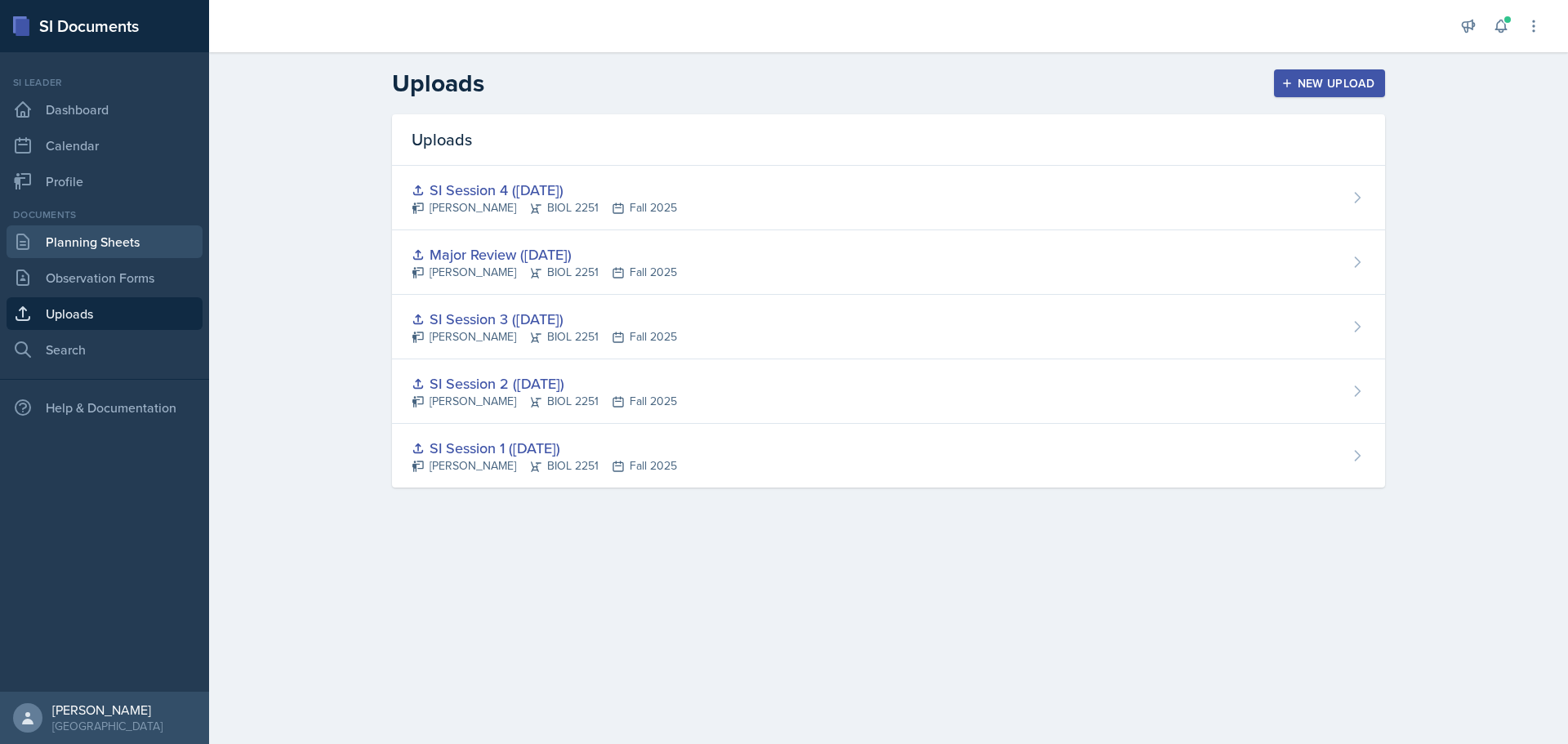
click at [123, 238] on link "Planning Sheets" at bounding box center [104, 241] width 196 height 33
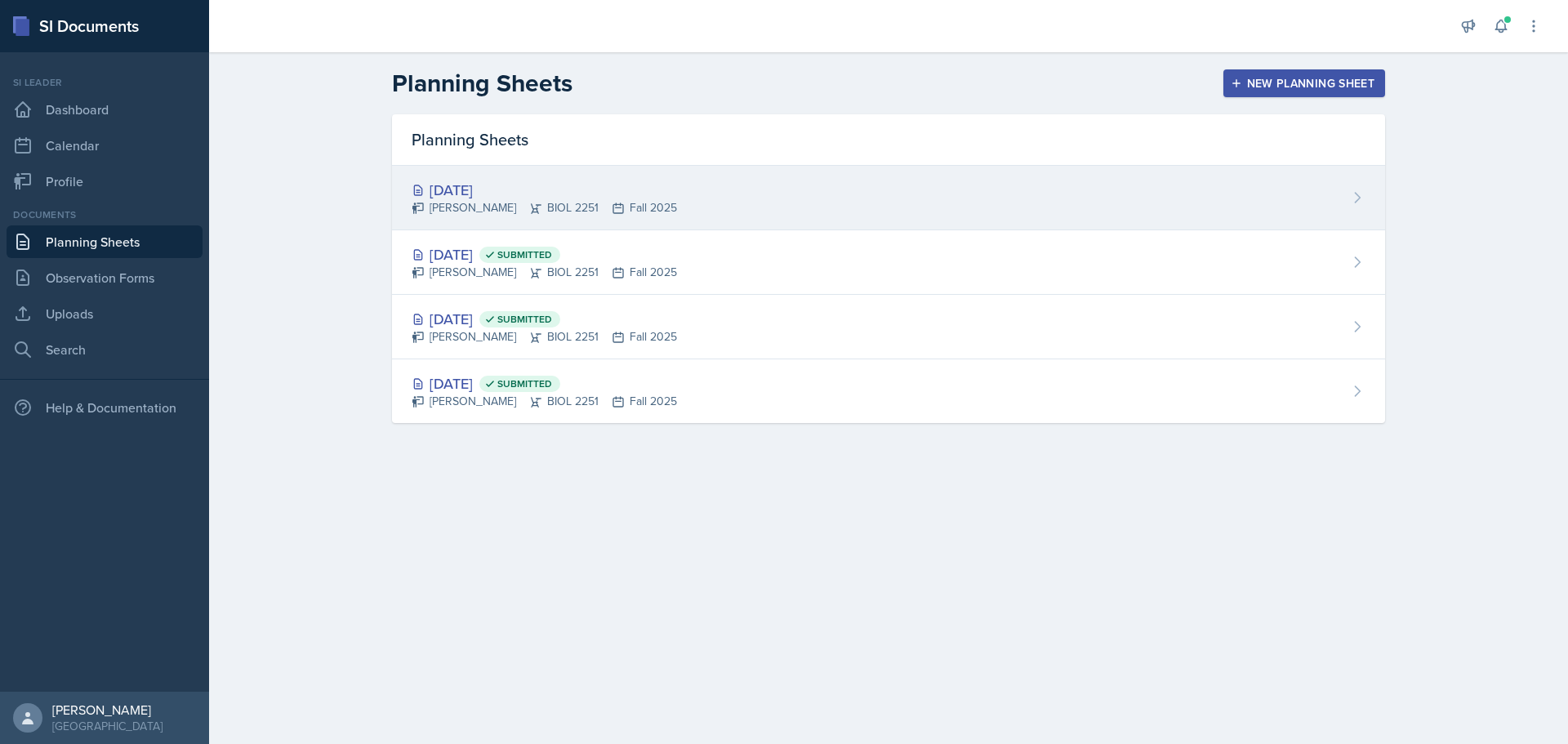
click at [1245, 185] on div "[DATE] [PERSON_NAME] BIOL 2251 Fall 2025" at bounding box center [889, 197] width 993 height 65
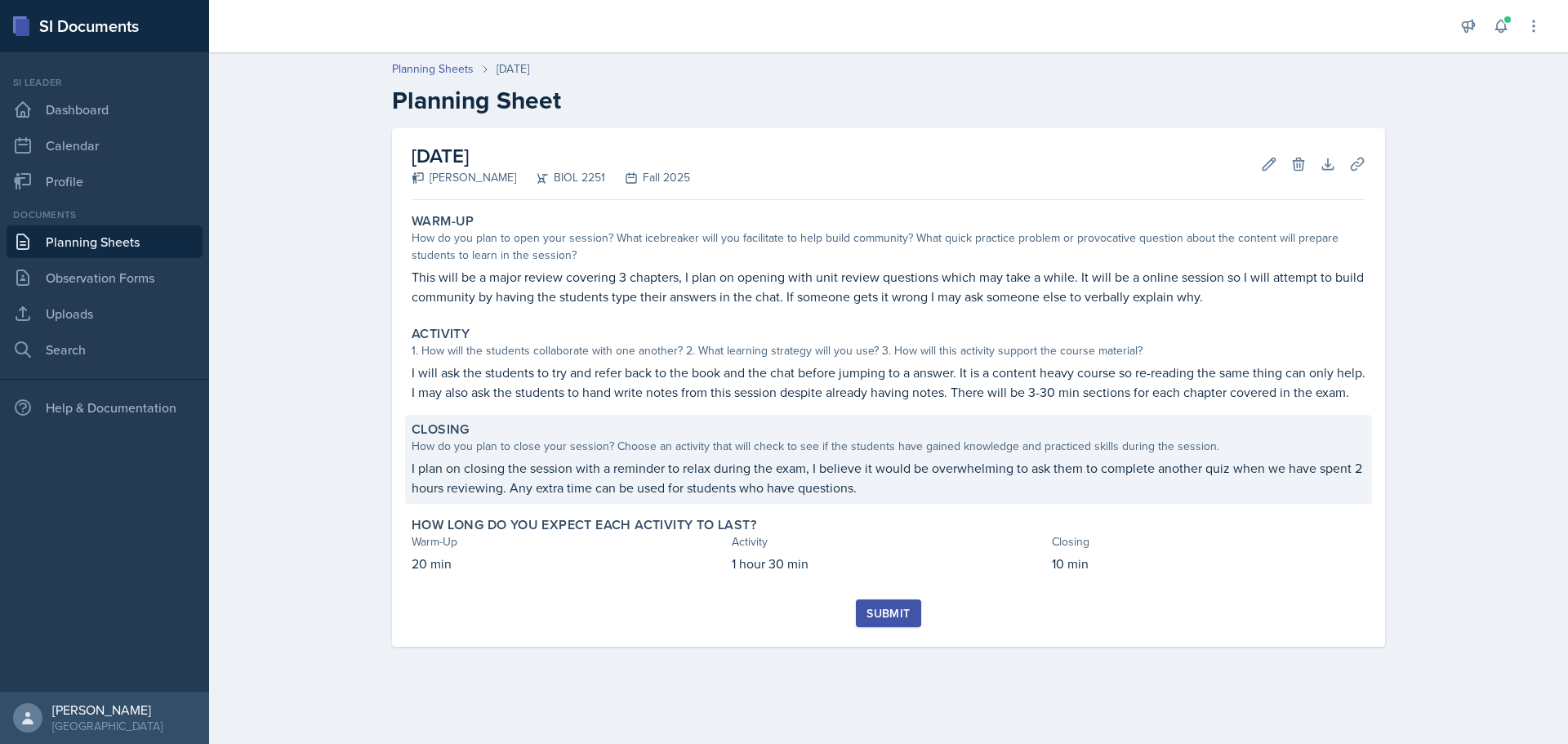
click at [1146, 497] on p "I plan on closing the session with a reminder to relax during the exam, I belie…" at bounding box center [889, 477] width 954 height 39
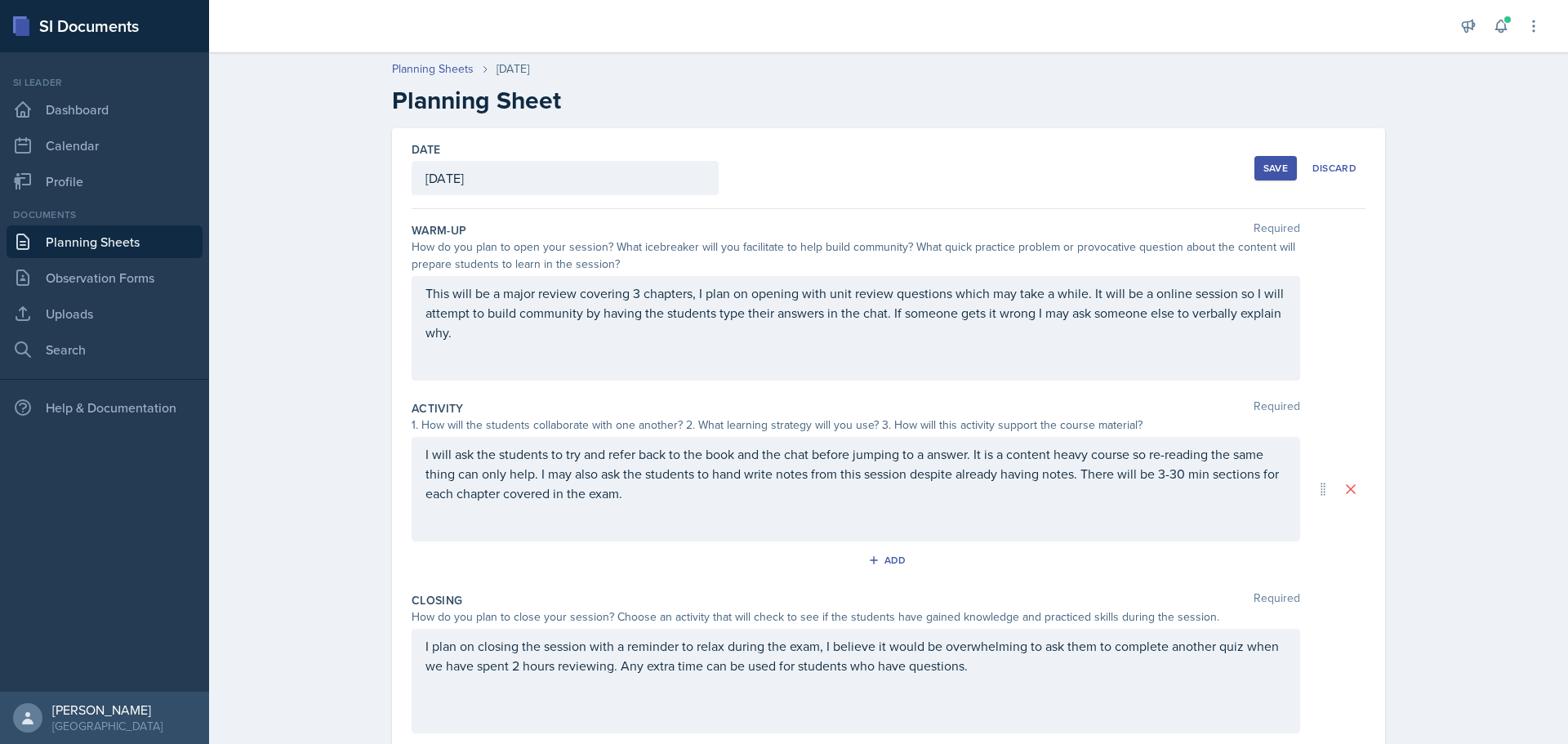
click at [1218, 649] on div "I plan on closing the session with a reminder to relax during the exam, I belie…" at bounding box center [856, 681] width 889 height 104
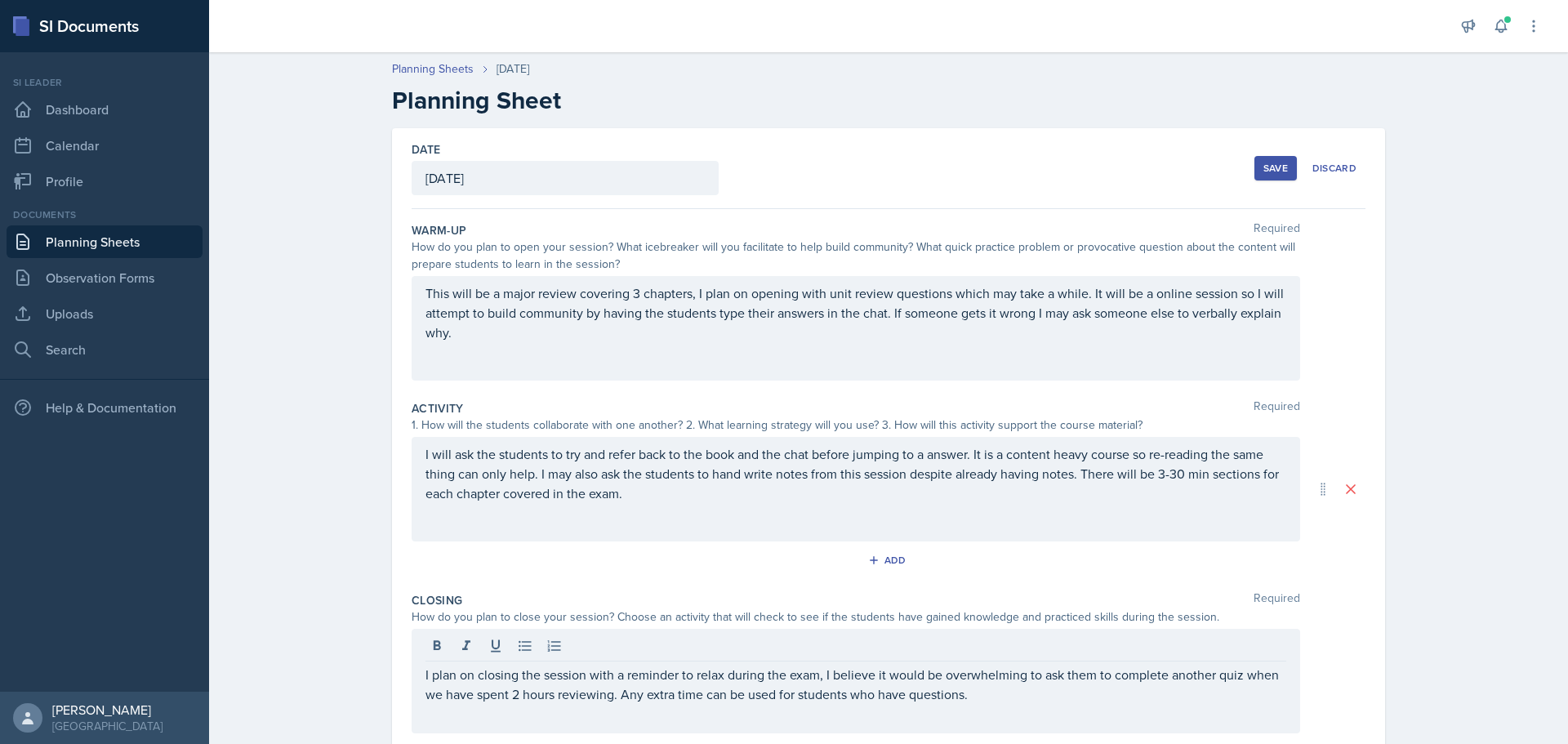
click at [1218, 649] on div at bounding box center [856, 647] width 861 height 27
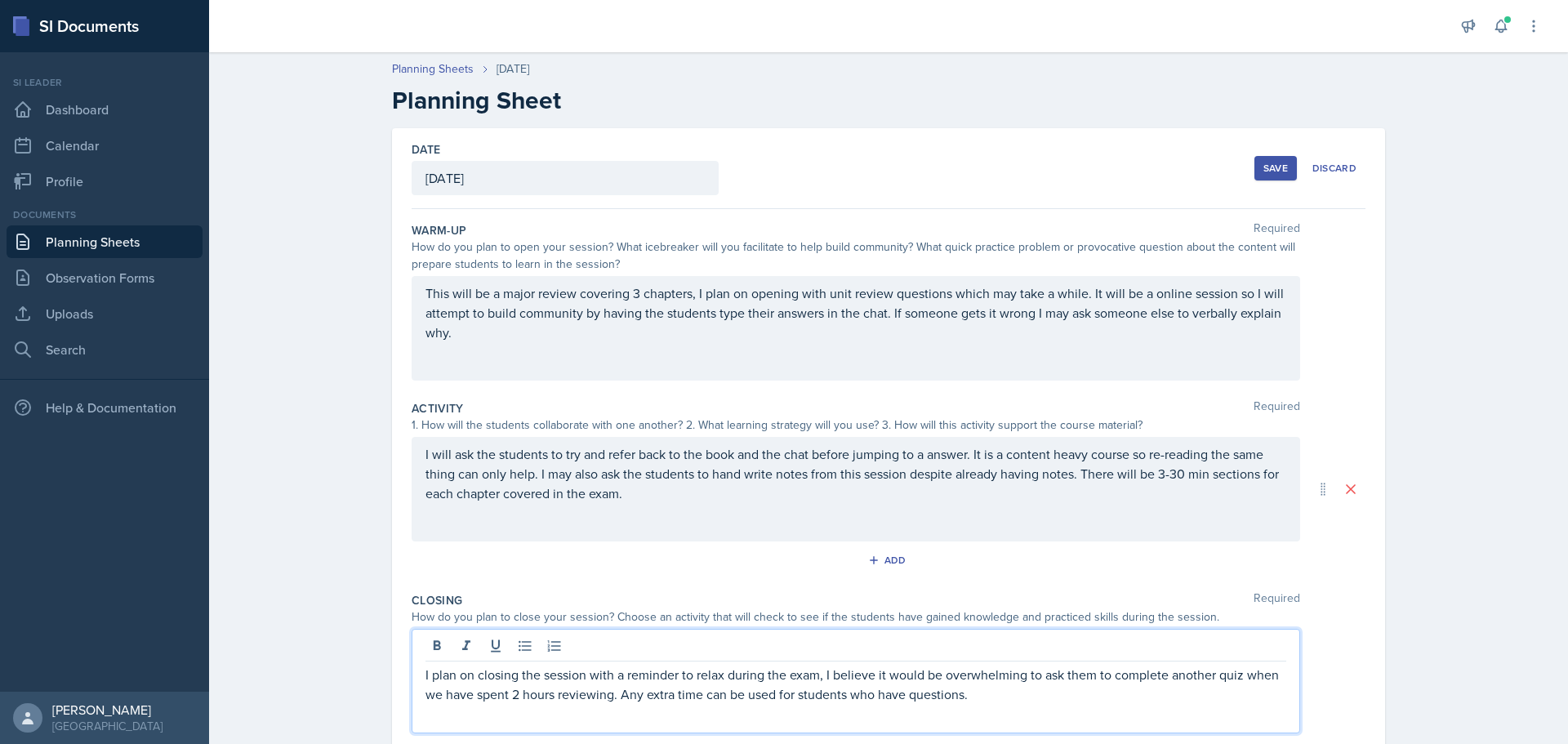
click at [1225, 678] on p "I plan on closing the session with a reminder to relax during the exam, I belie…" at bounding box center [856, 684] width 861 height 39
click at [1255, 167] on button "Save" at bounding box center [1275, 168] width 43 height 24
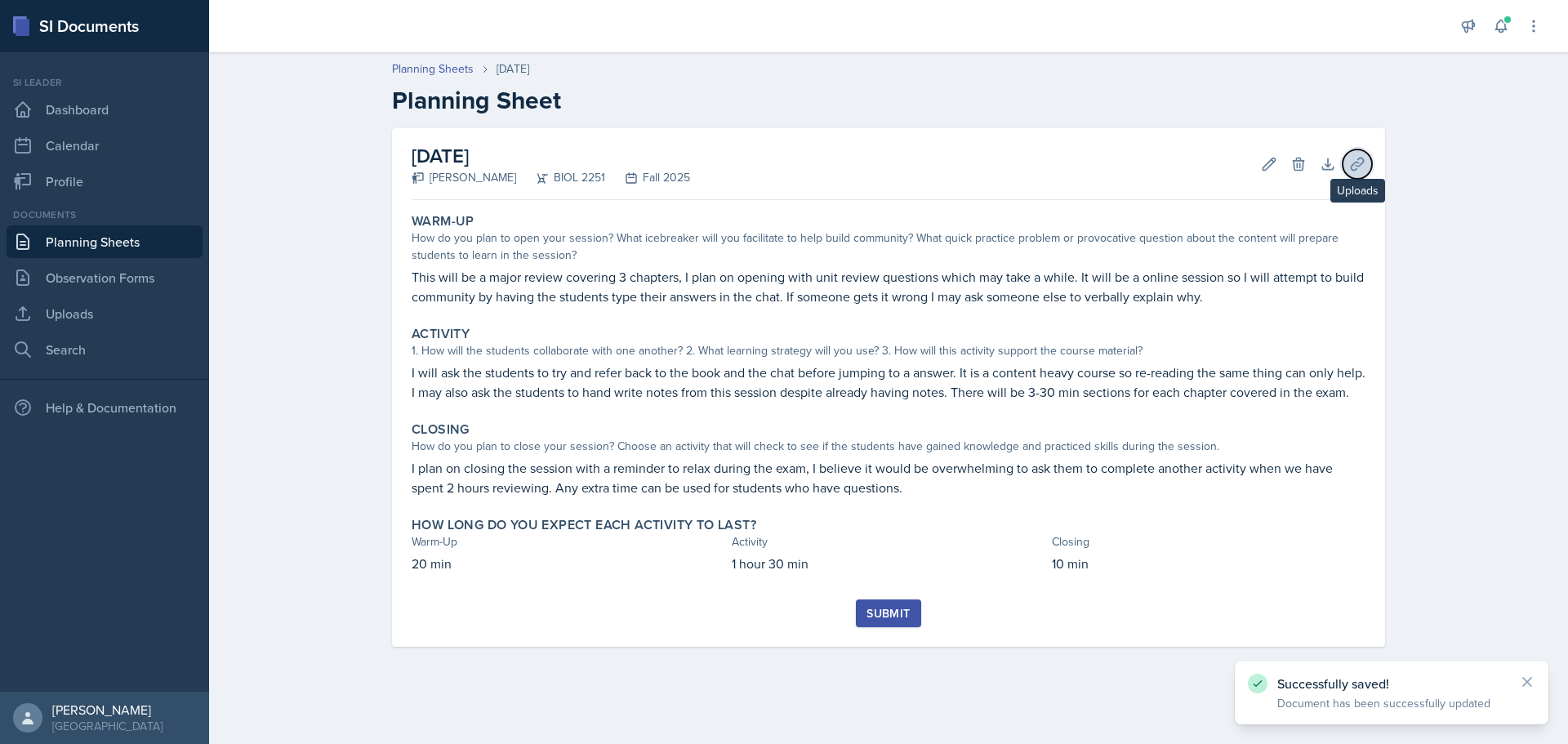
click at [1353, 162] on icon at bounding box center [1356, 164] width 16 height 16
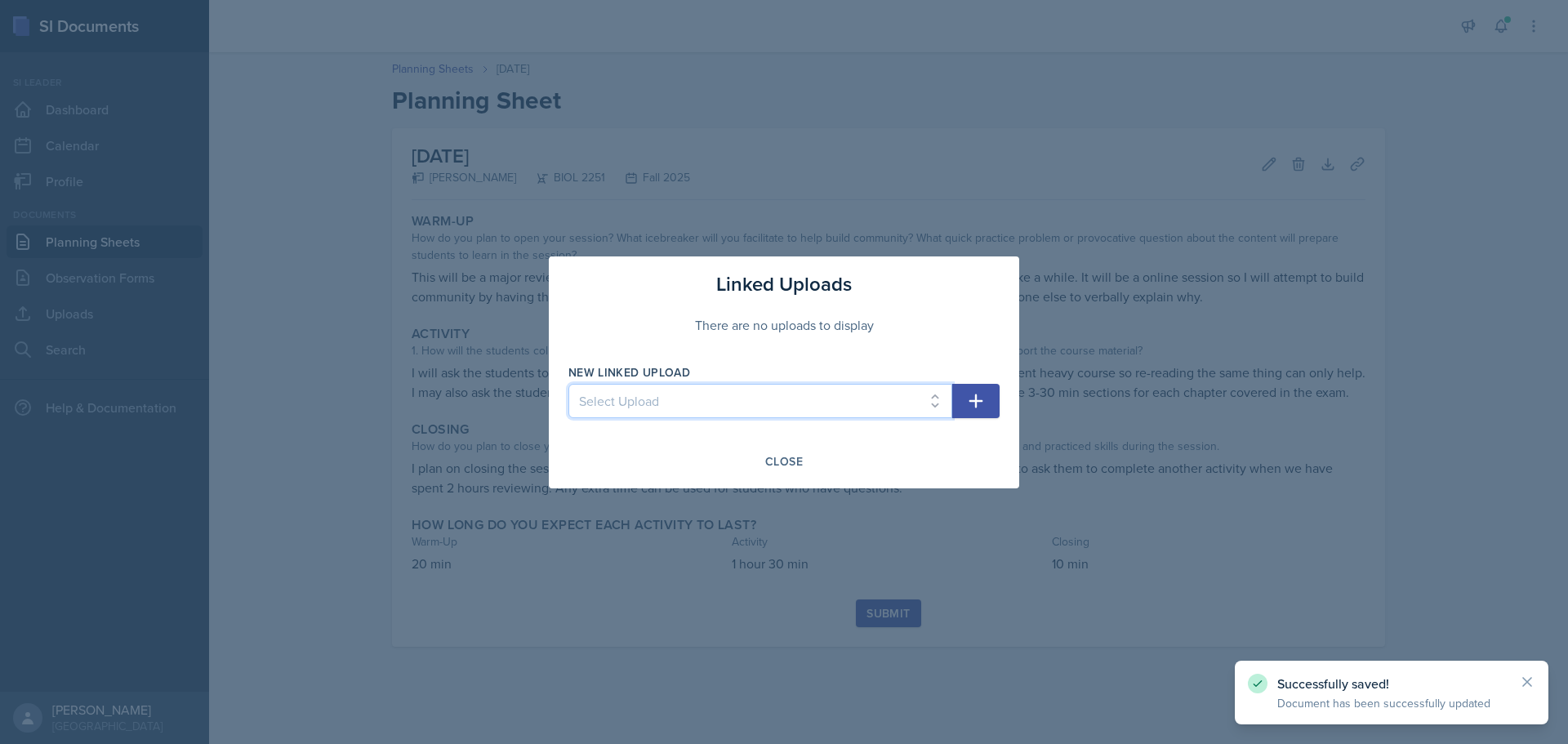
click at [712, 396] on select "Select Upload SI Session 1 ([DATE]) SI Session 2 ([DATE]) SI Session 3 ([DATE])…" at bounding box center [760, 401] width 384 height 34
select select "88211455-5f81-4328-a6dd-d6afd3b1c610"
click at [569, 384] on select "Select Upload SI Session 1 ([DATE]) SI Session 2 ([DATE]) SI Session 3 ([DATE])…" at bounding box center [760, 401] width 384 height 34
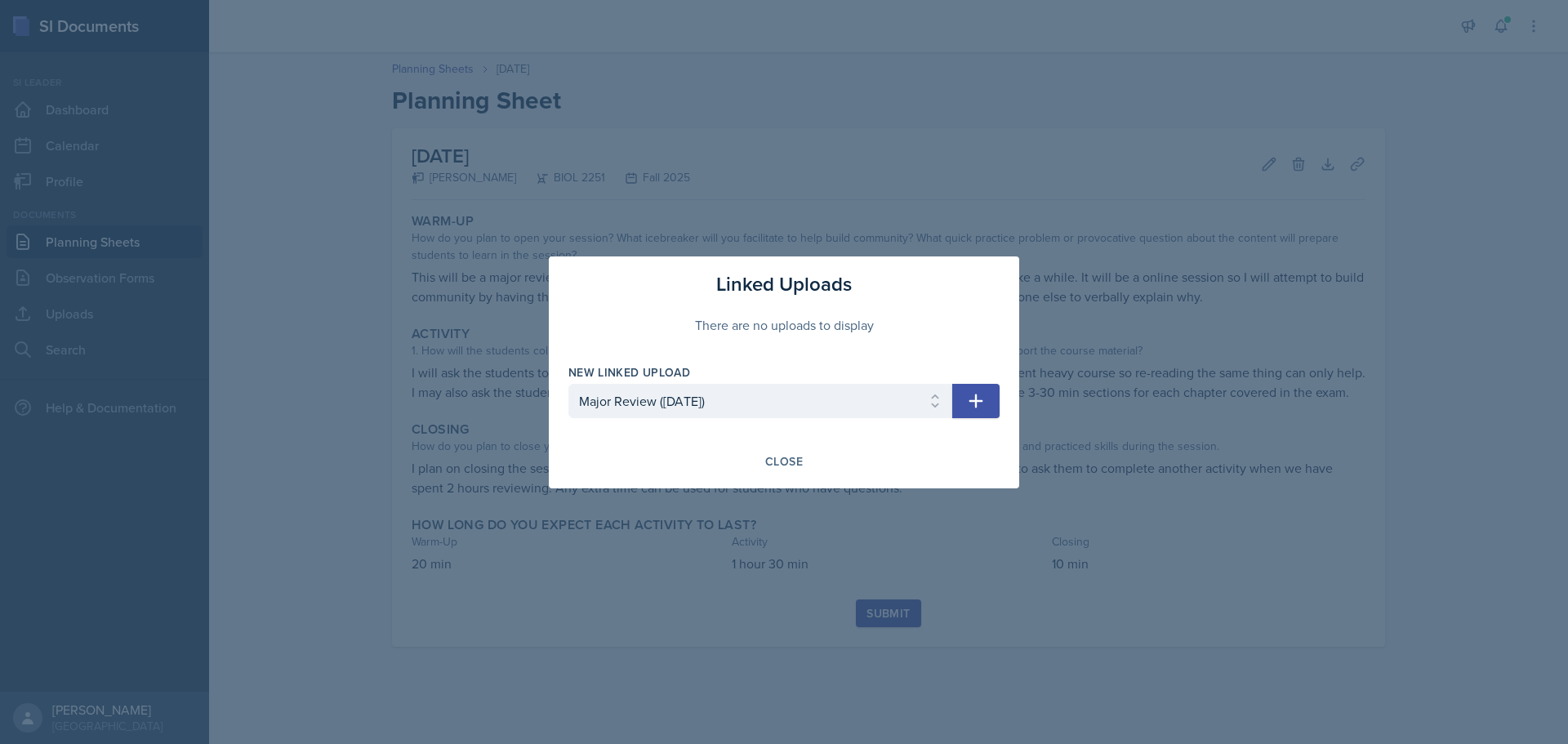
click at [978, 403] on icon "button" at bounding box center [975, 401] width 19 height 19
select select
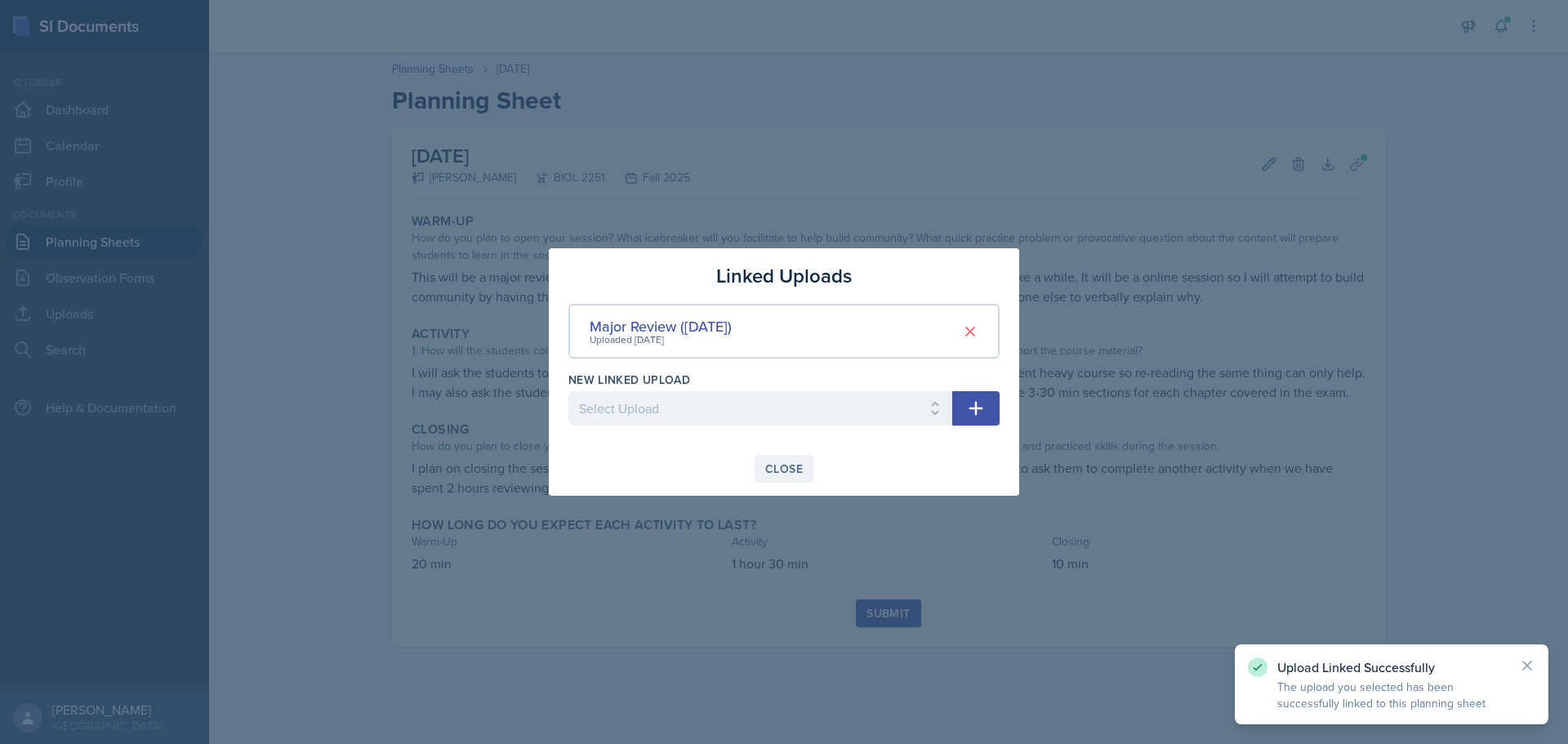
click at [778, 469] on div "Close" at bounding box center [784, 469] width 38 height 13
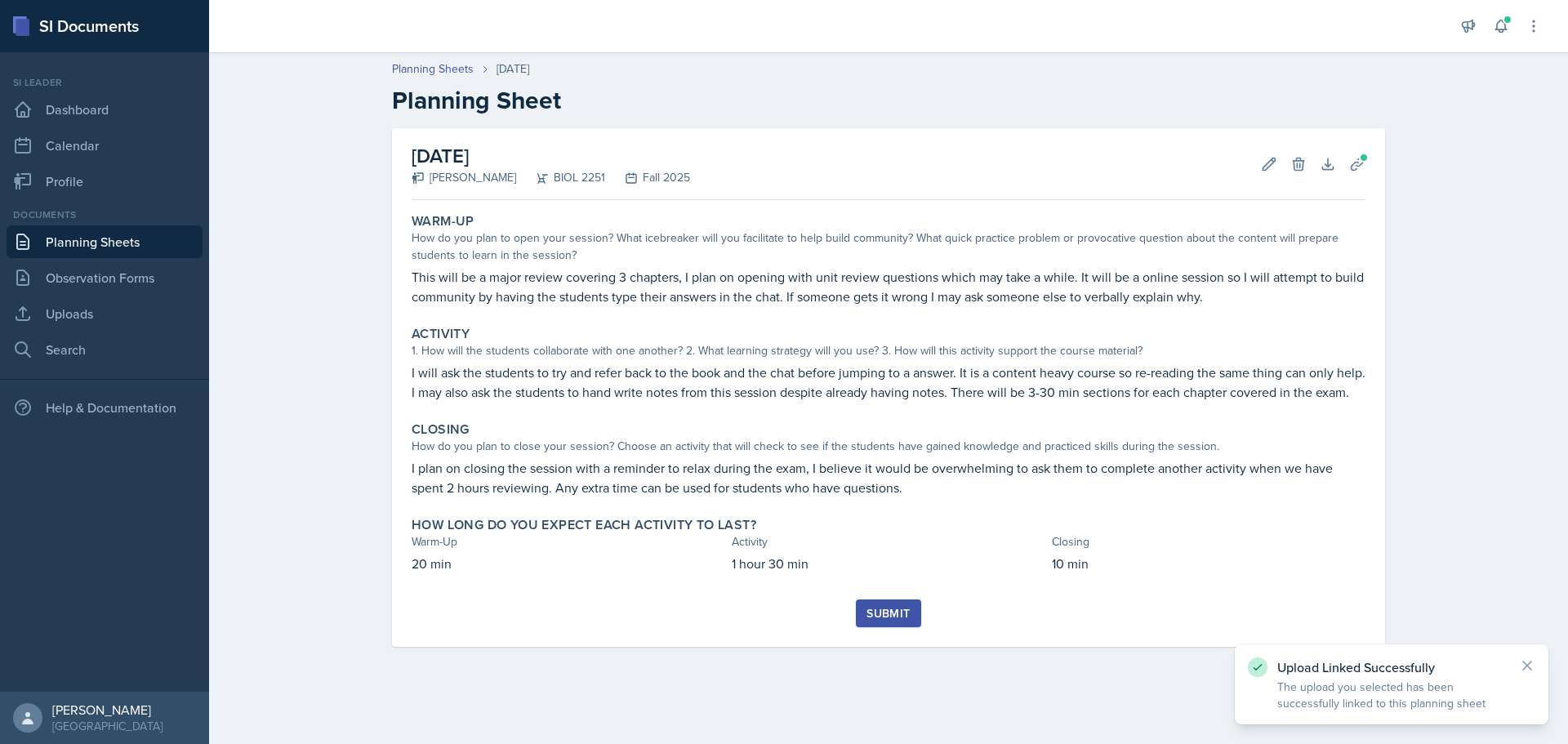
click at [868, 620] on div "Submit" at bounding box center [889, 613] width 44 height 13
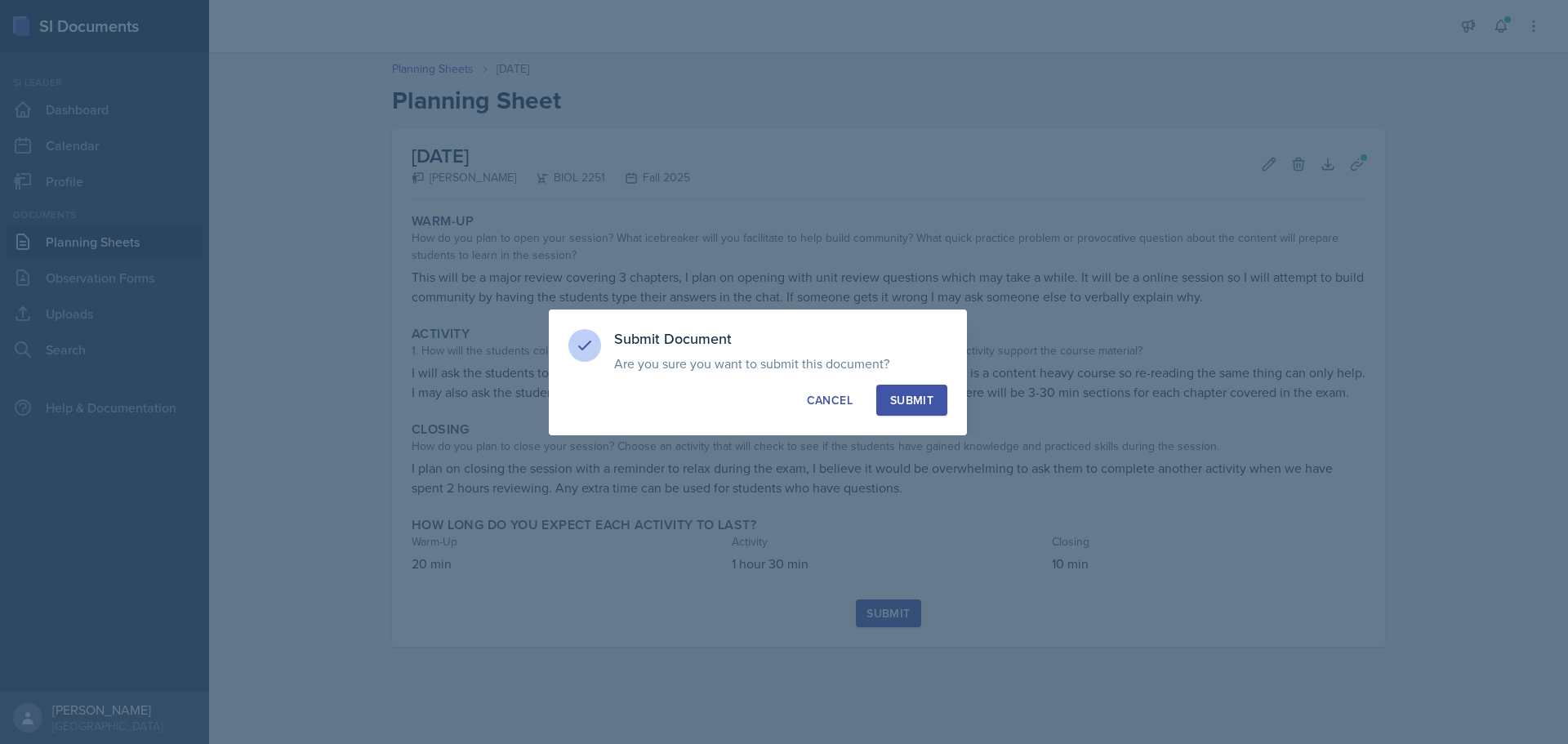
click at [926, 398] on div "Submit" at bounding box center [912, 400] width 44 height 16
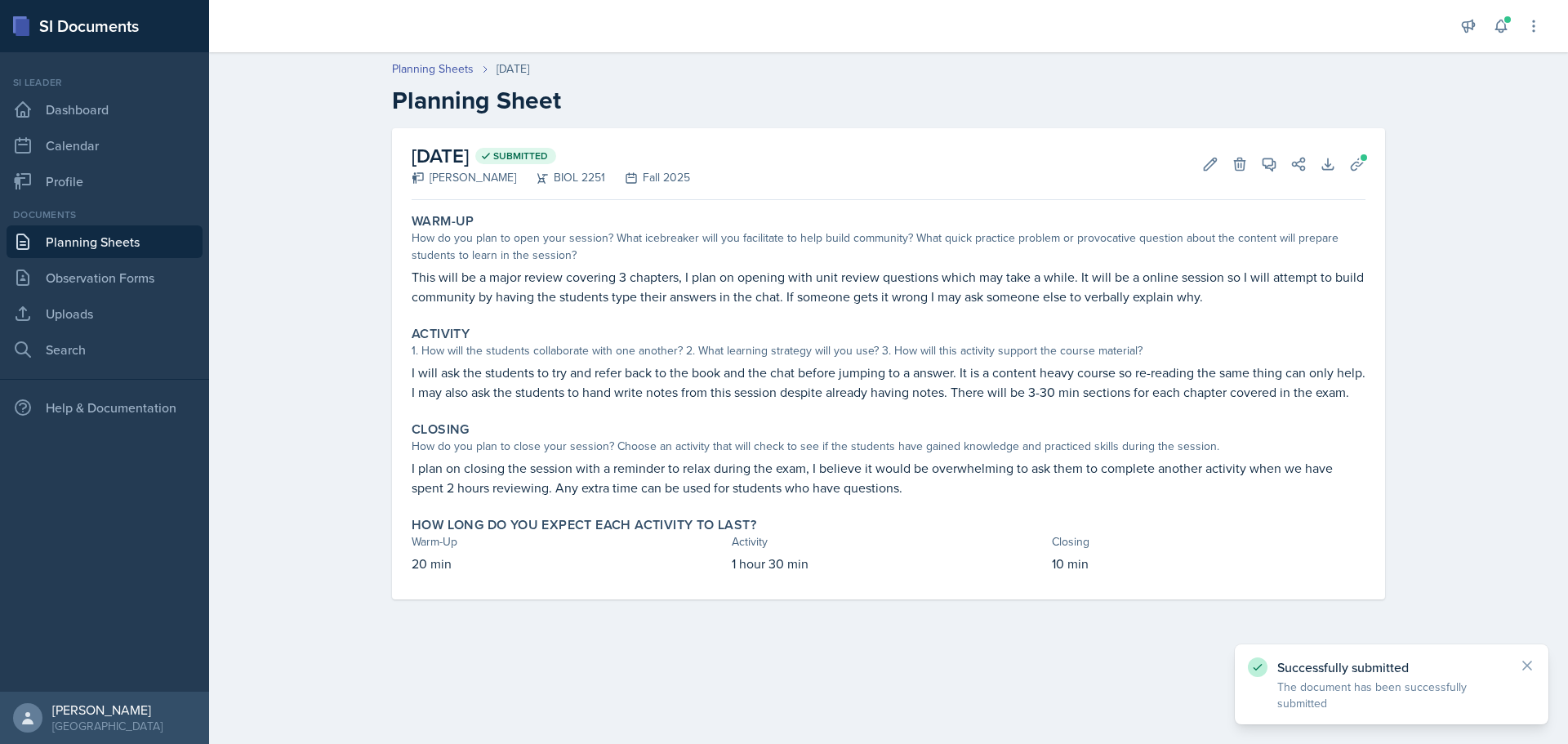
click at [116, 235] on link "Planning Sheets" at bounding box center [104, 241] width 196 height 33
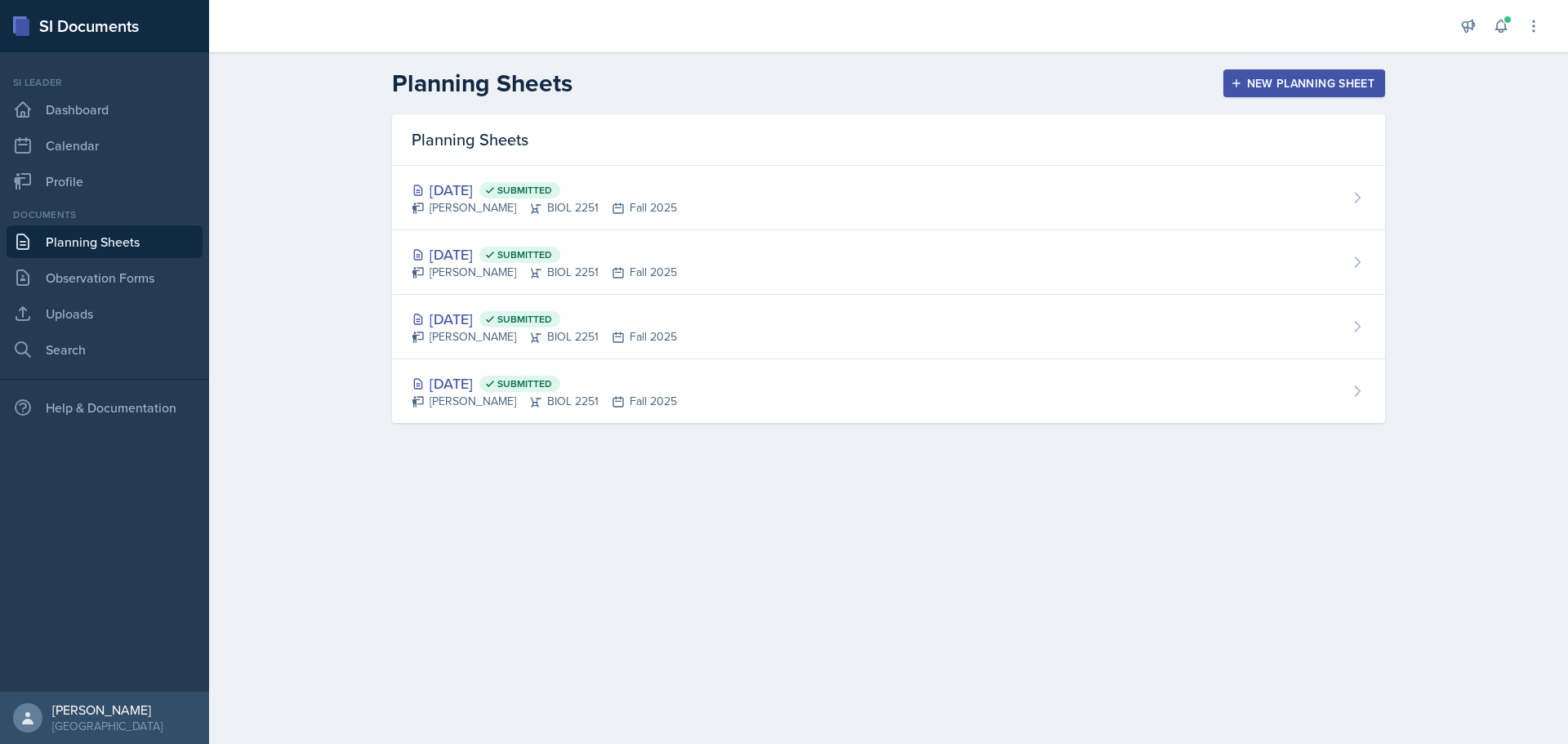
click at [1350, 76] on div "New Planning Sheet" at bounding box center [1303, 83] width 140 height 13
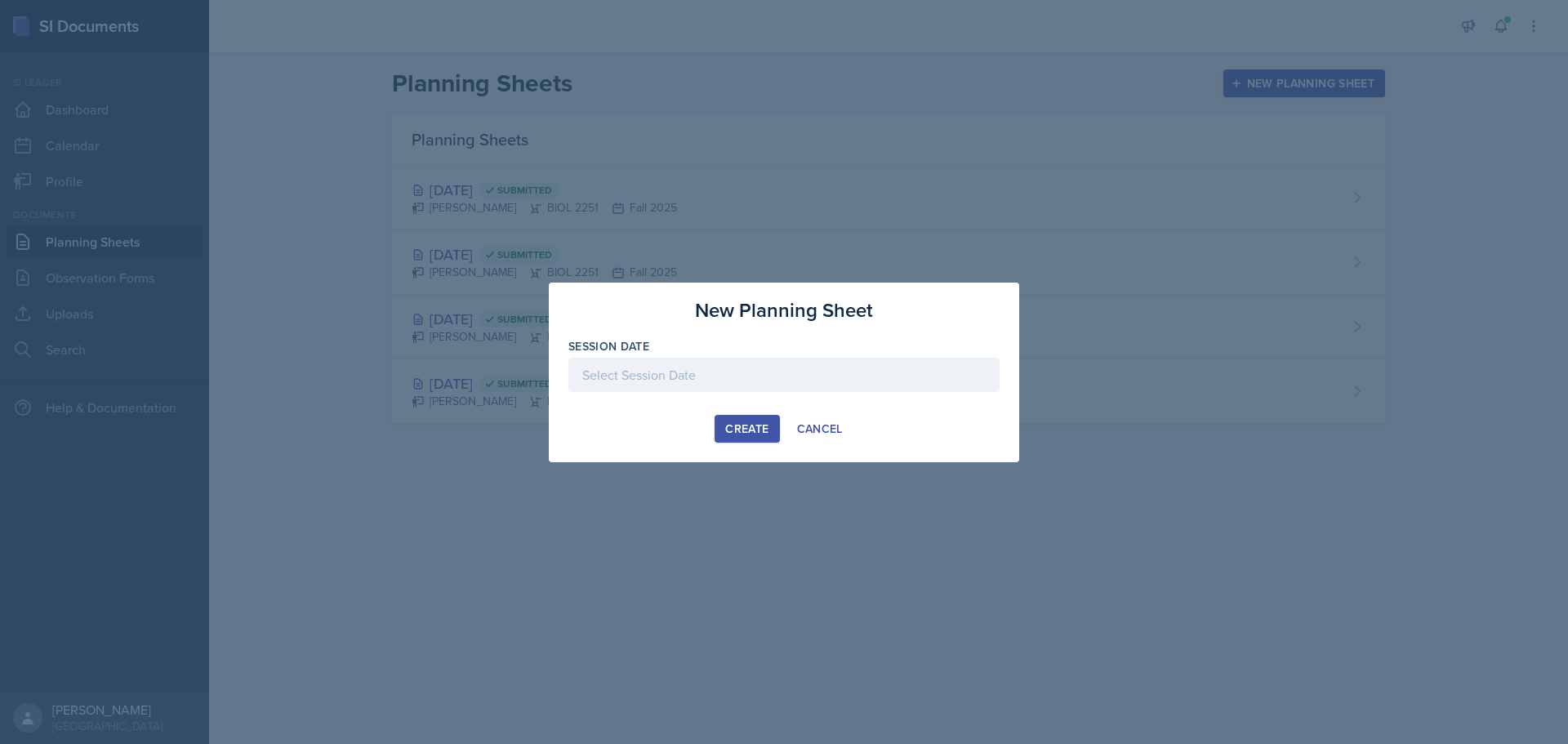
click at [657, 380] on div at bounding box center [784, 375] width 431 height 34
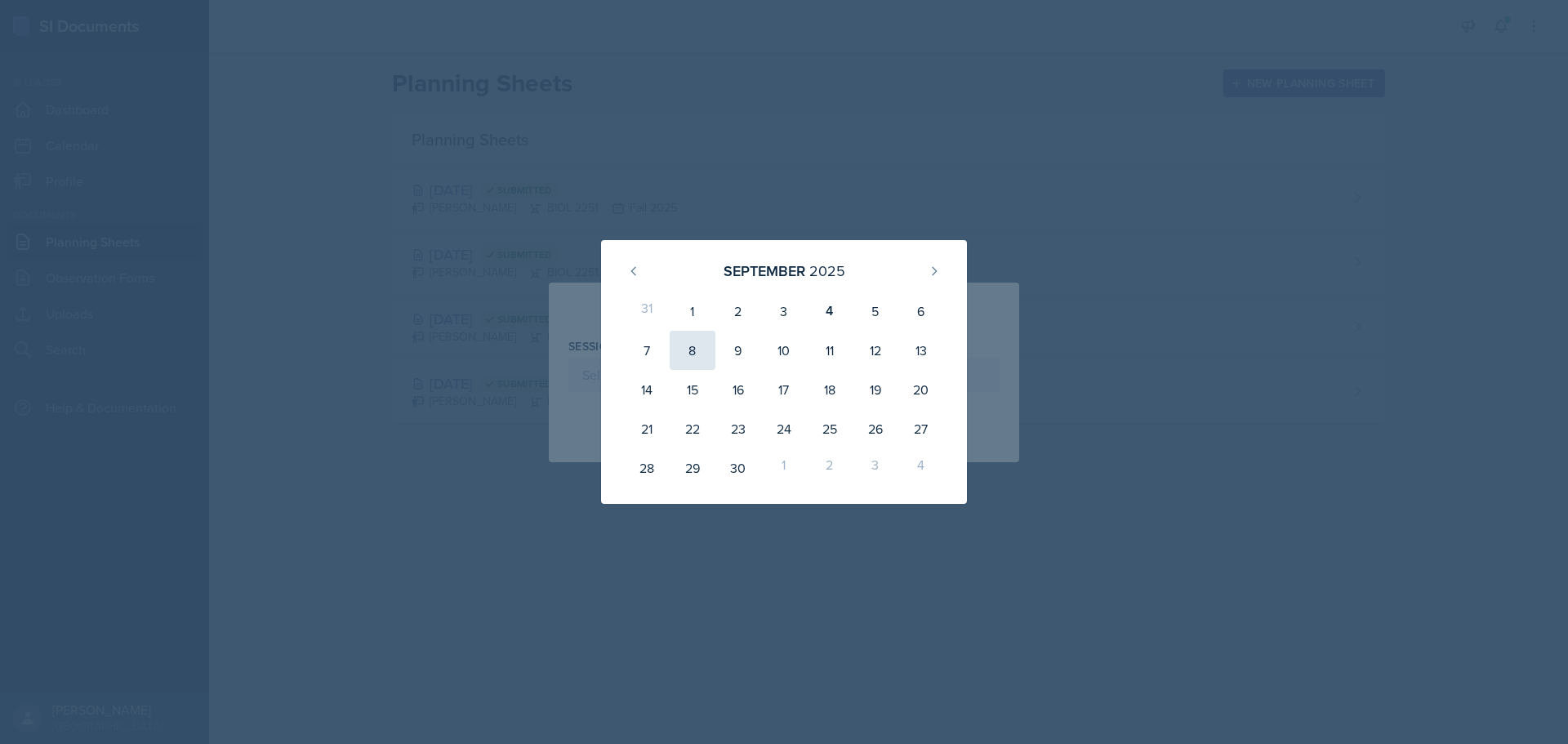
click at [696, 339] on div "8" at bounding box center [692, 350] width 45 height 39
type input "[DATE]"
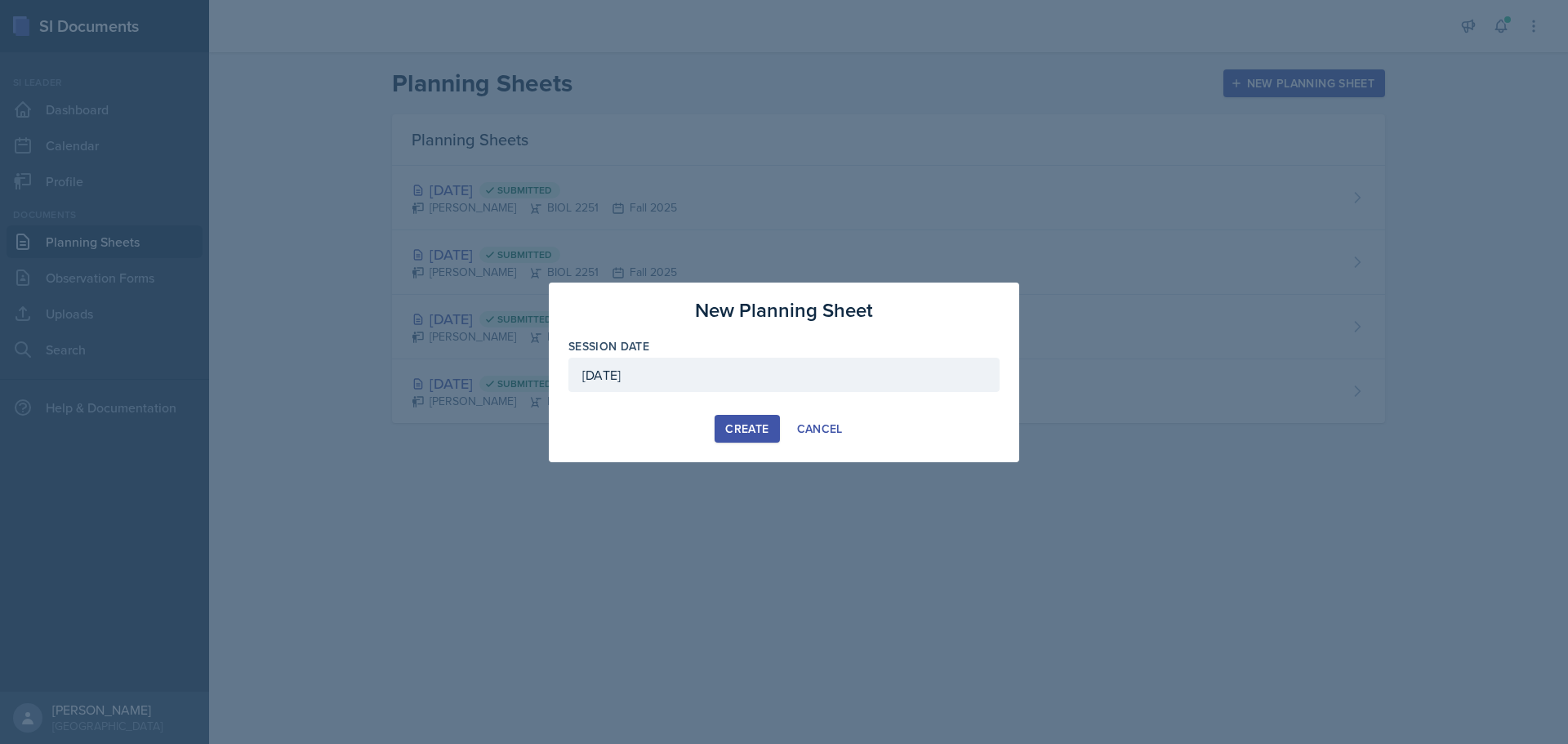
click at [735, 412] on div "New Planning Sheet Session Date [DATE] [DATE] 31 1 2 3 4 5 6 7 8 9 10 11 12 13 …" at bounding box center [784, 372] width 470 height 180
click at [730, 426] on div "Create" at bounding box center [747, 429] width 44 height 13
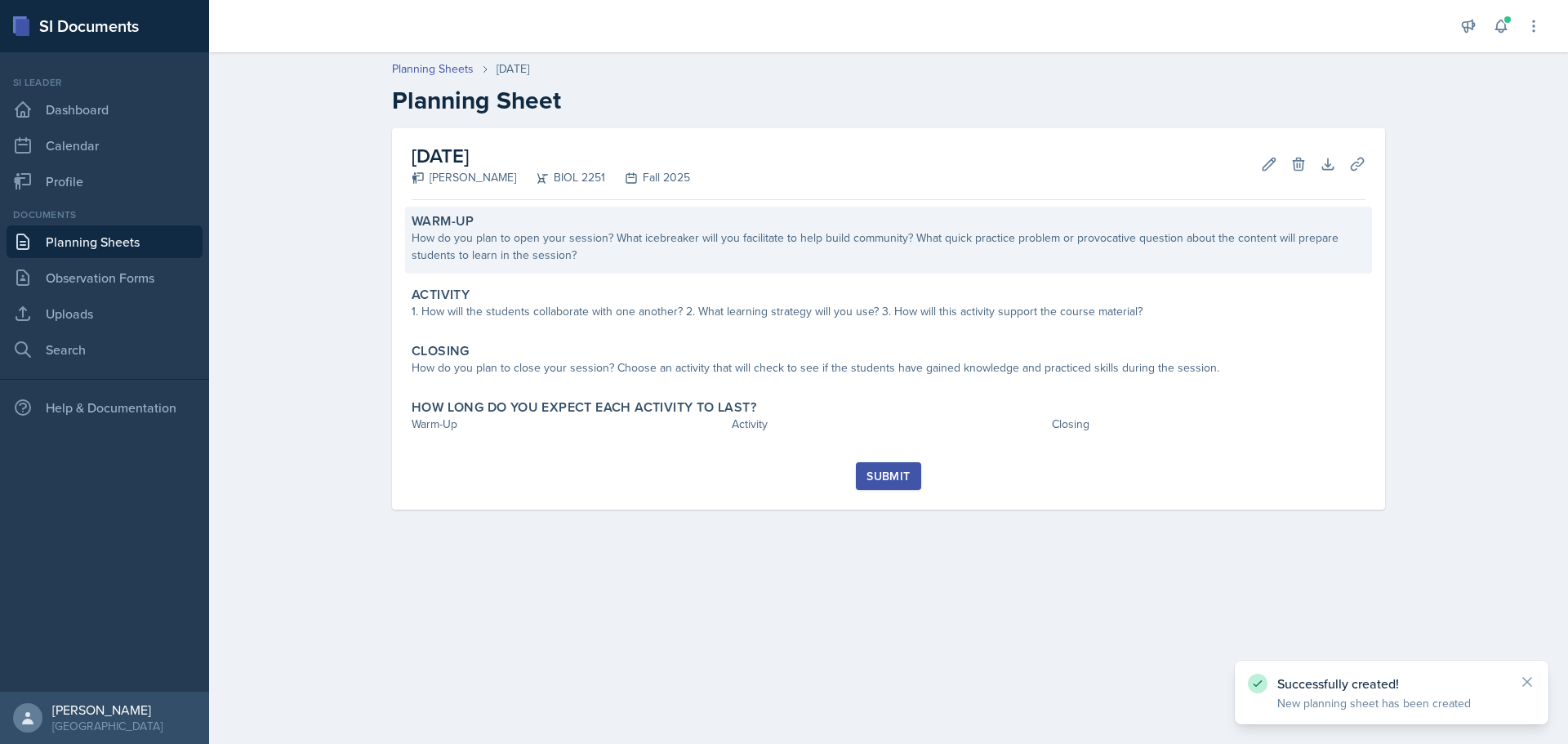
click at [968, 238] on div "How do you plan to open your session? What icebreaker will you facilitate to he…" at bounding box center [889, 246] width 954 height 34
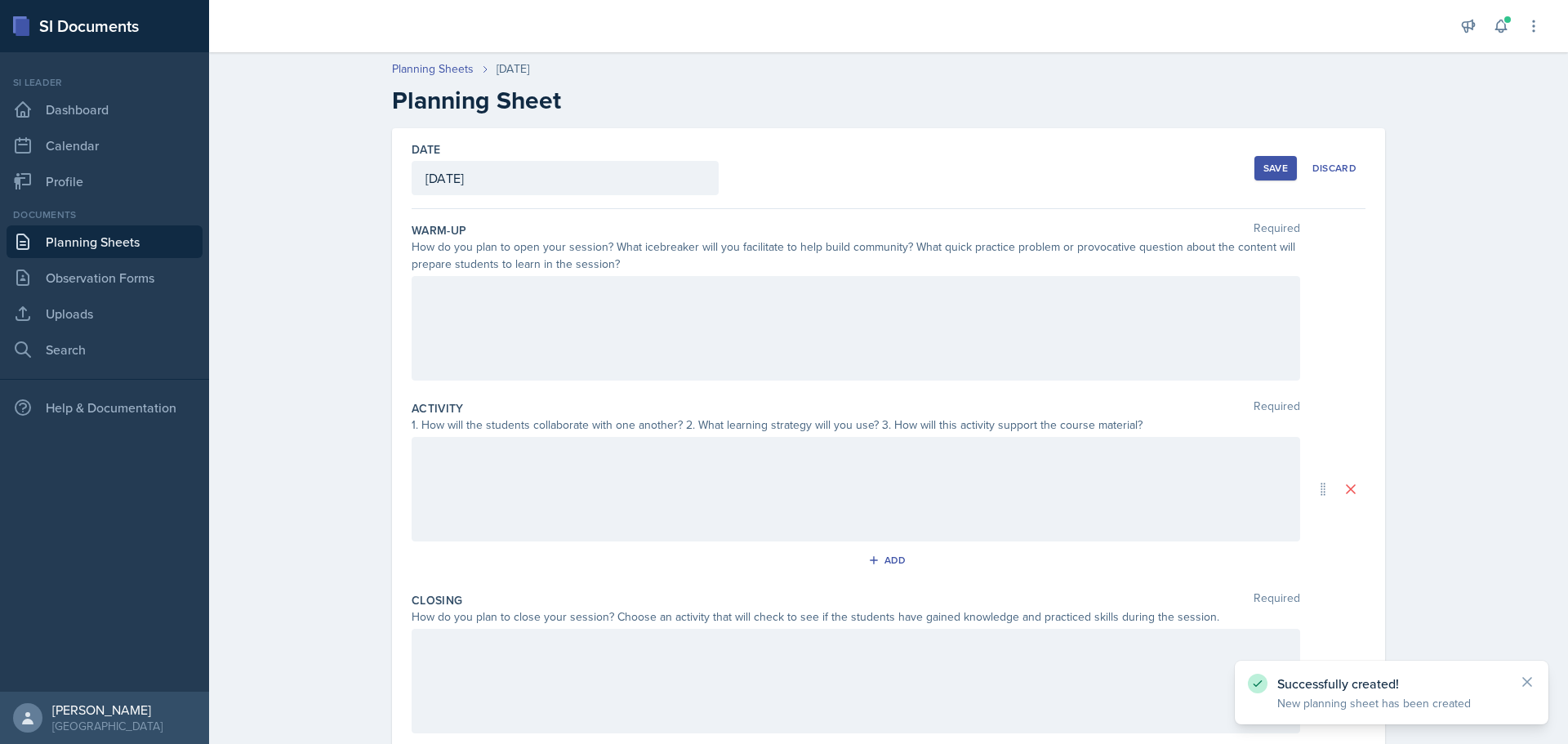
click at [655, 304] on div at bounding box center [856, 328] width 889 height 104
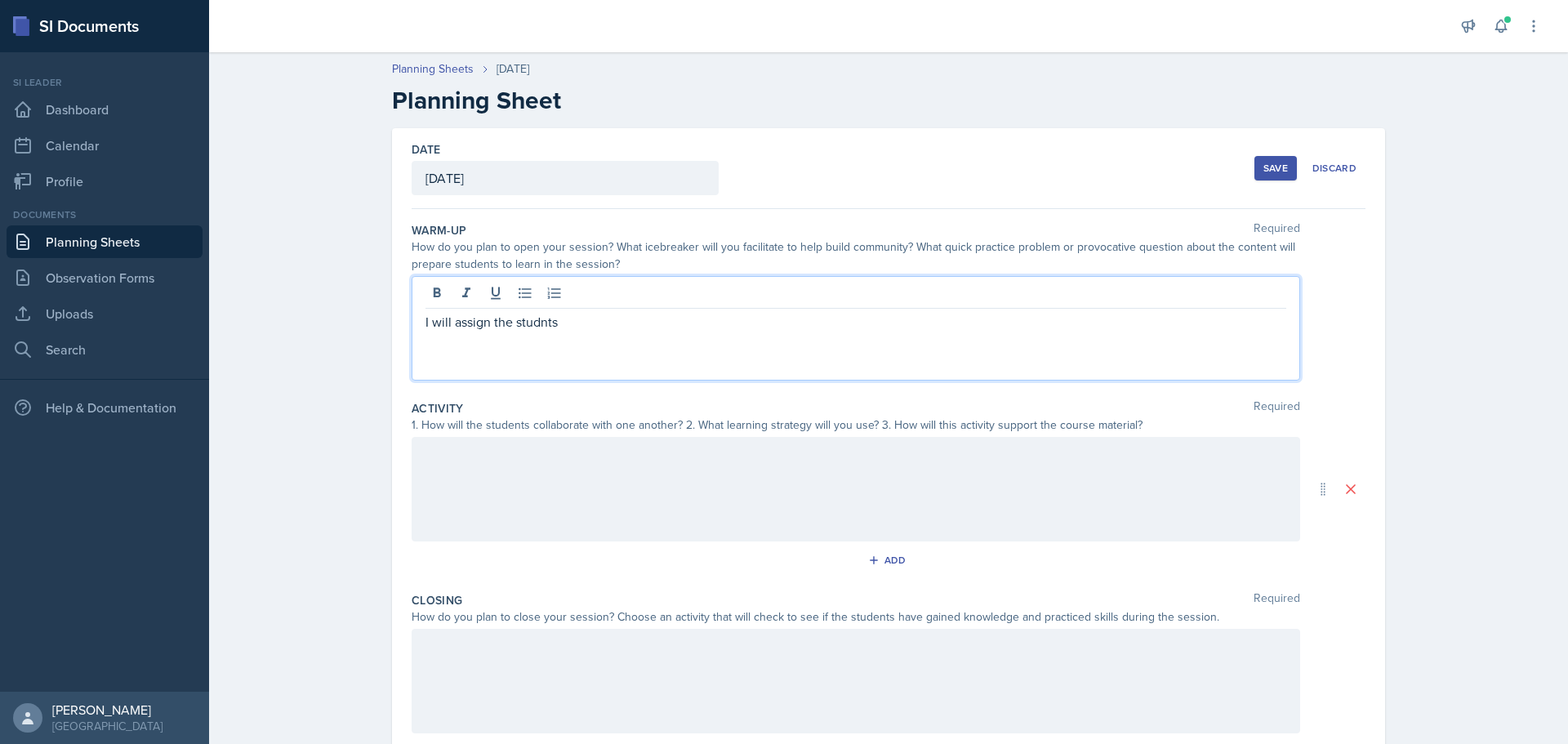
click at [451, 331] on p "I will assign the studnts" at bounding box center [856, 321] width 861 height 19
click at [536, 319] on p "I will assign the studnts" at bounding box center [856, 321] width 861 height 19
click at [613, 324] on p "I will assign the students" at bounding box center [856, 321] width 861 height 19
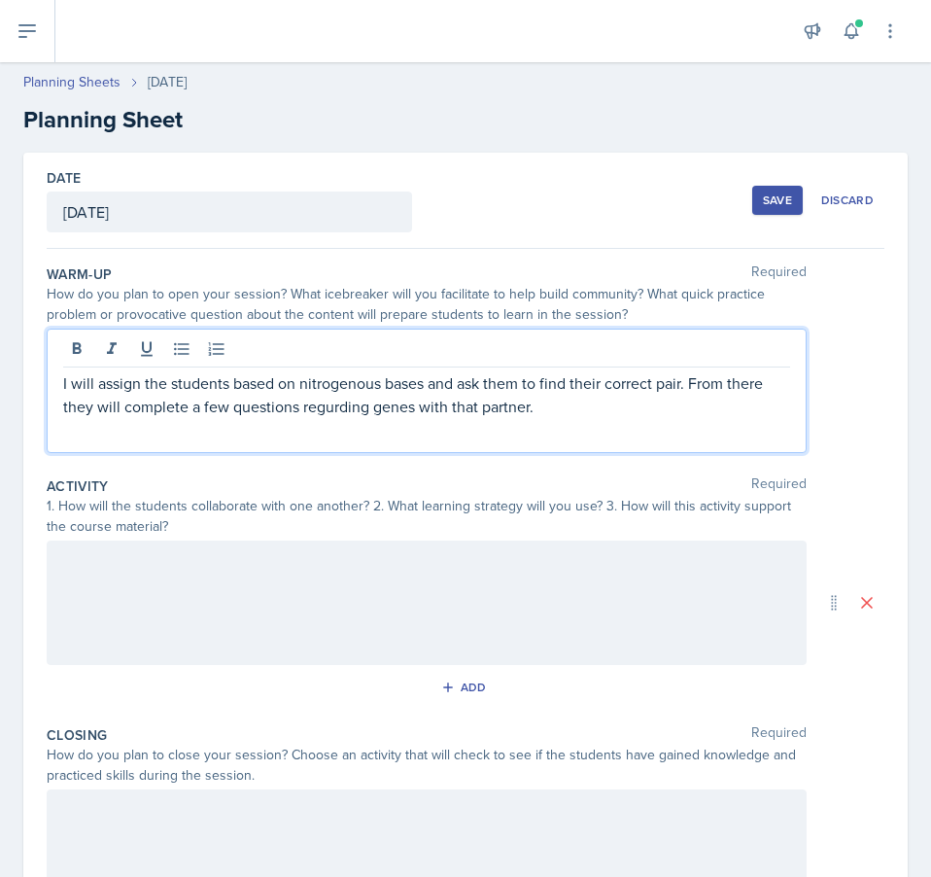
click at [413, 410] on p "I will assign the students based on nitrogenous bases and ask them to find thei…" at bounding box center [426, 394] width 727 height 47
click at [335, 405] on p "I will assign the students based on nitrogenous bases and ask them to find thei…" at bounding box center [426, 394] width 727 height 47
click at [593, 399] on p "I will assign the students based on nitrogenous bases and ask them to find thei…" at bounding box center [426, 394] width 727 height 47
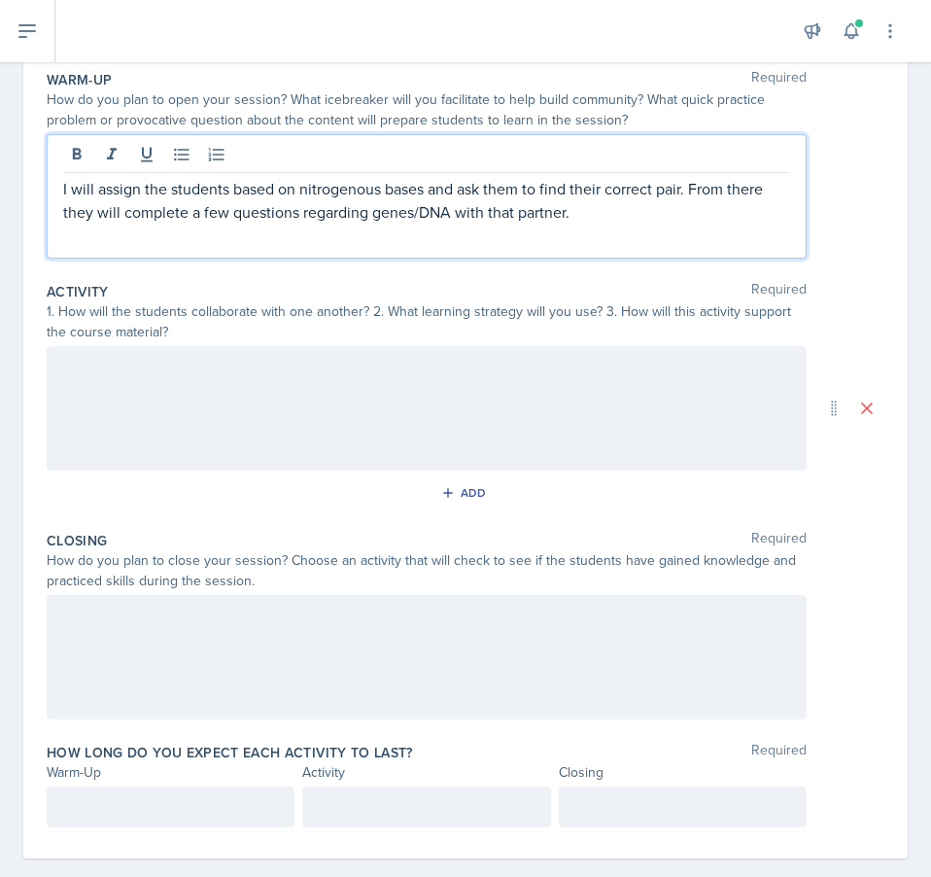
click at [289, 390] on div at bounding box center [427, 408] width 760 height 124
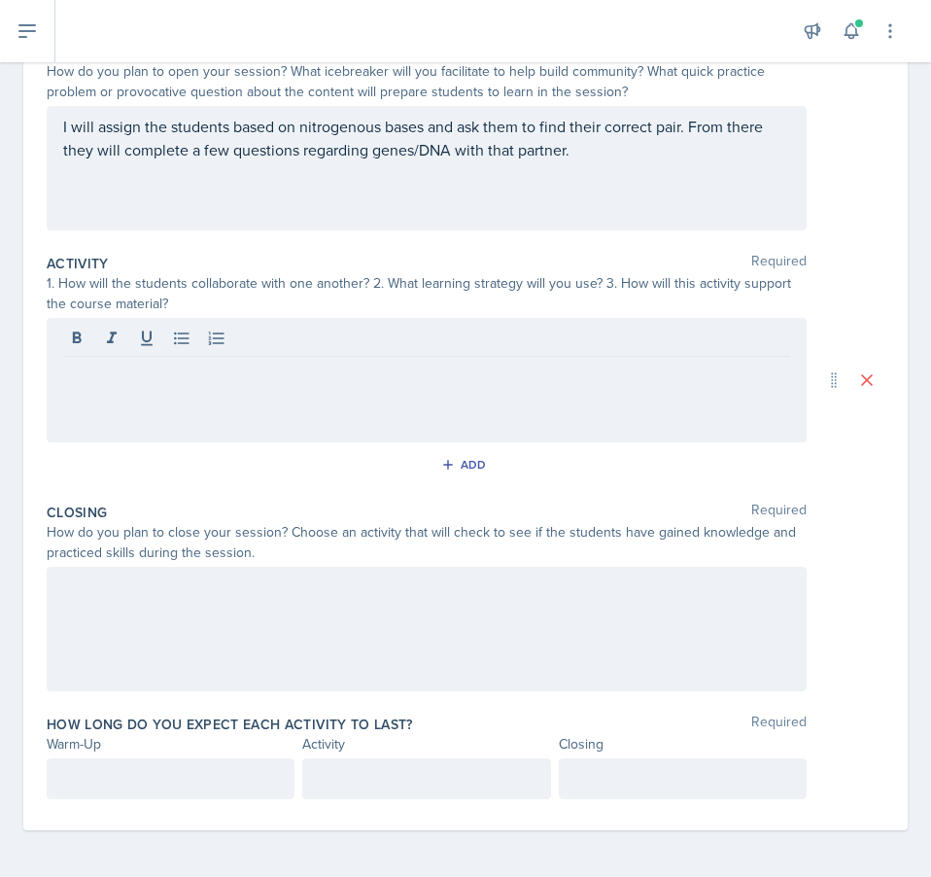
click at [835, 290] on div "1. How will the students collaborate with one another? 2. What learning strateg…" at bounding box center [466, 293] width 838 height 41
click at [501, 383] on div at bounding box center [427, 380] width 760 height 124
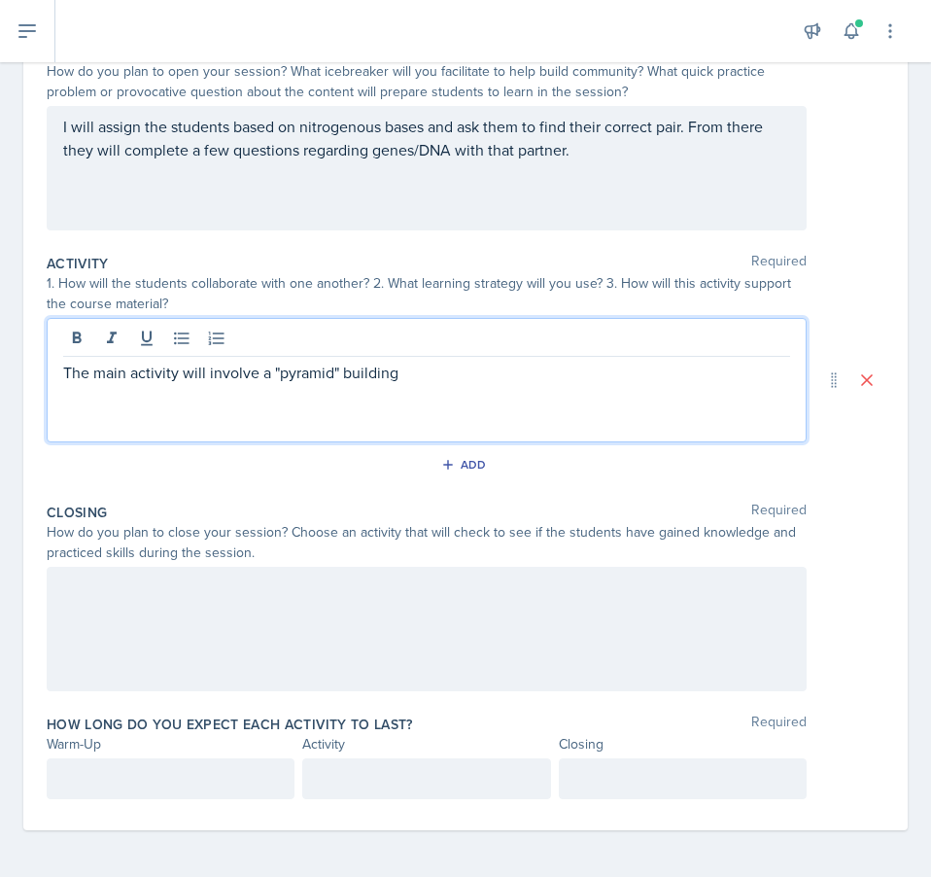
click at [444, 357] on div "The main activity will involve a "pyramid" building" at bounding box center [427, 380] width 760 height 124
click at [440, 370] on p "The main activity will involve a "pyramid" building" at bounding box center [426, 372] width 727 height 23
click at [152, 378] on p "The main activity will involve a "pyramid" building" at bounding box center [426, 372] width 727 height 23
click at [264, 375] on p "The main activity will involve a "pyramid" building" at bounding box center [426, 372] width 727 height 23
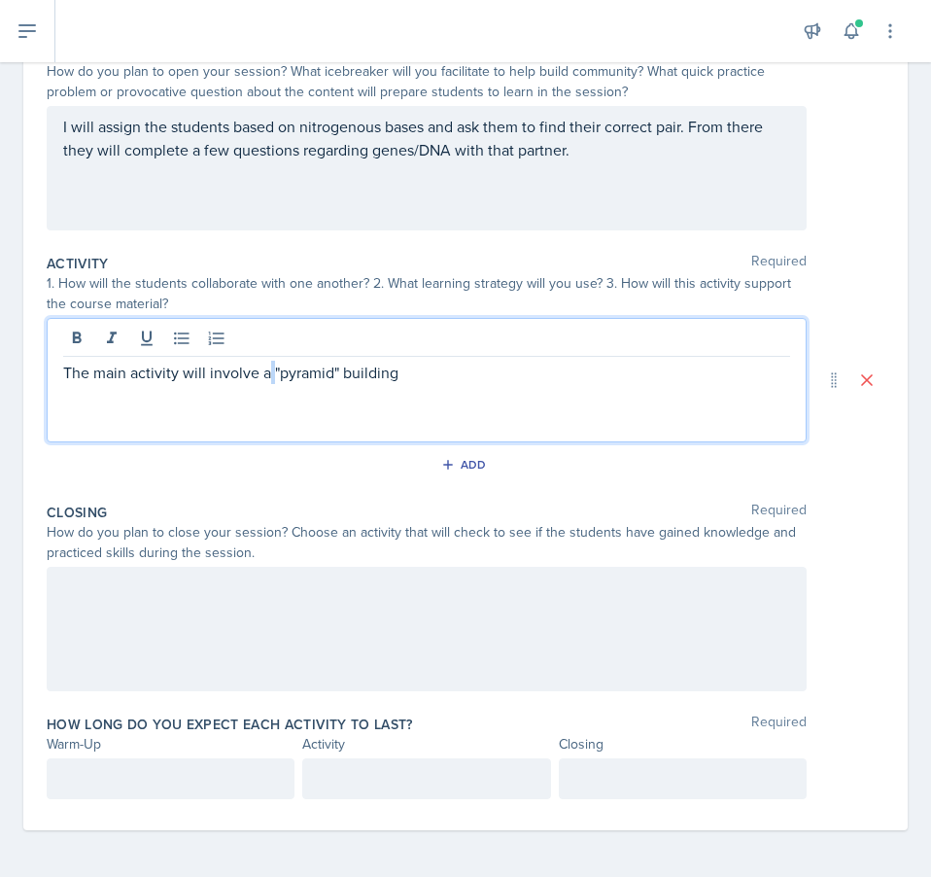
click at [264, 375] on p "The main activity will involve a "pyramid" building" at bounding box center [426, 372] width 727 height 23
click at [232, 380] on p "The main activity will involve a "pyramid" building" at bounding box center [426, 372] width 727 height 23
click at [393, 374] on p "The main activity will be a "pyramid" building" at bounding box center [426, 372] width 727 height 23
drag, startPoint x: 308, startPoint y: 371, endPoint x: 405, endPoint y: 371, distance: 97.2
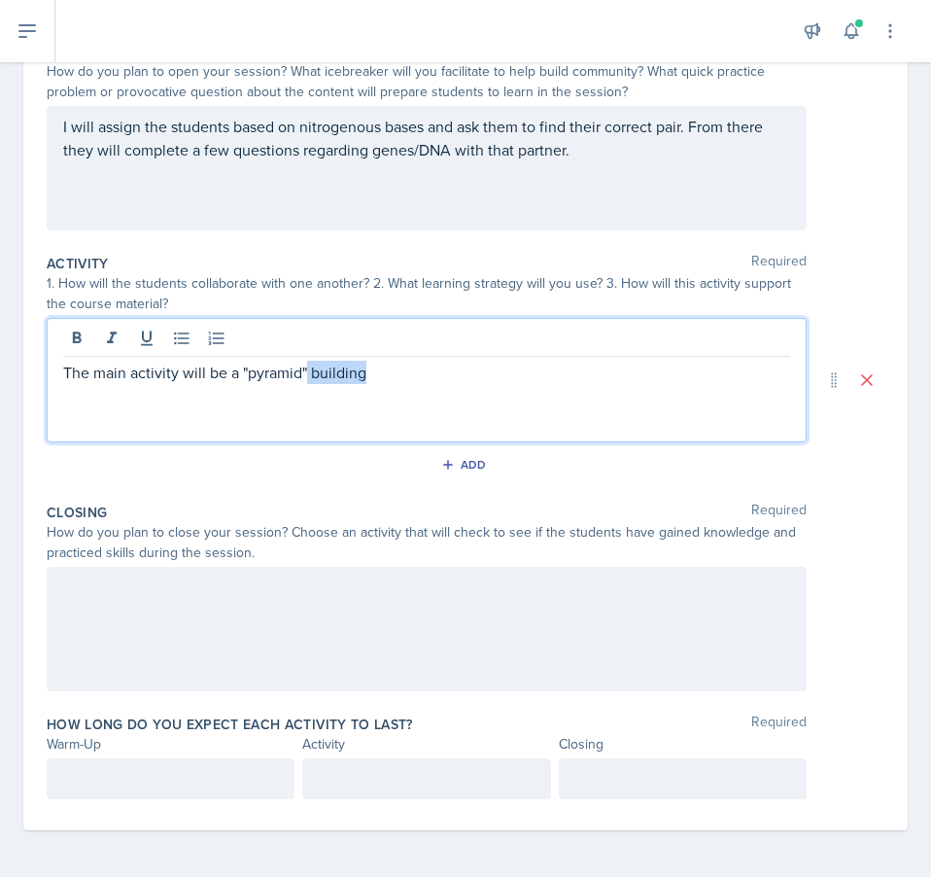
click at [405, 371] on p "The main activity will be a "pyramid" building" at bounding box center [426, 372] width 727 height 23
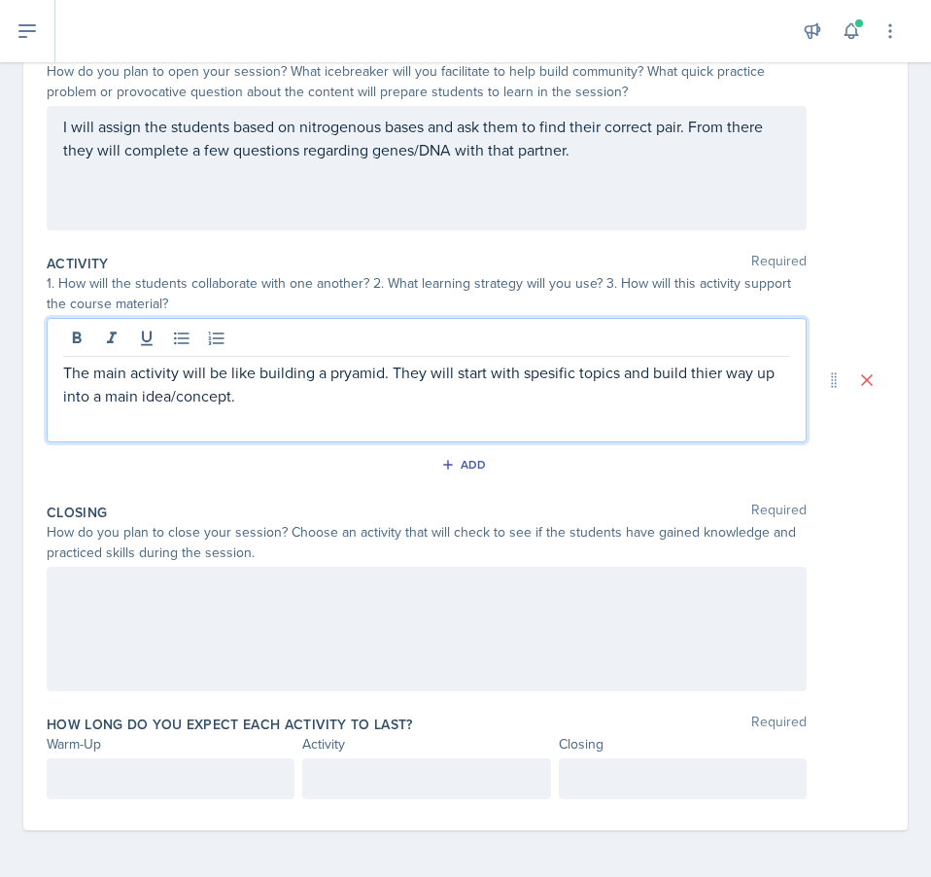
click at [347, 376] on p "The main activity will be like building a pryamid. They will start with spesifi…" at bounding box center [426, 384] width 727 height 47
click at [535, 376] on p "The main activity will be like building a pyramid. They will start with spesifi…" at bounding box center [426, 384] width 727 height 47
click at [391, 375] on p "The main activity will be like building a pyramid. They will start with specifi…" at bounding box center [426, 384] width 727 height 47
click at [564, 377] on p "The main activity will be like building a pyramid. In groups of 2 they will sta…" at bounding box center [426, 384] width 727 height 47
click at [563, 388] on p "The main activity will be like building a pyramid. In groups of 2 they will sta…" at bounding box center [426, 384] width 727 height 47
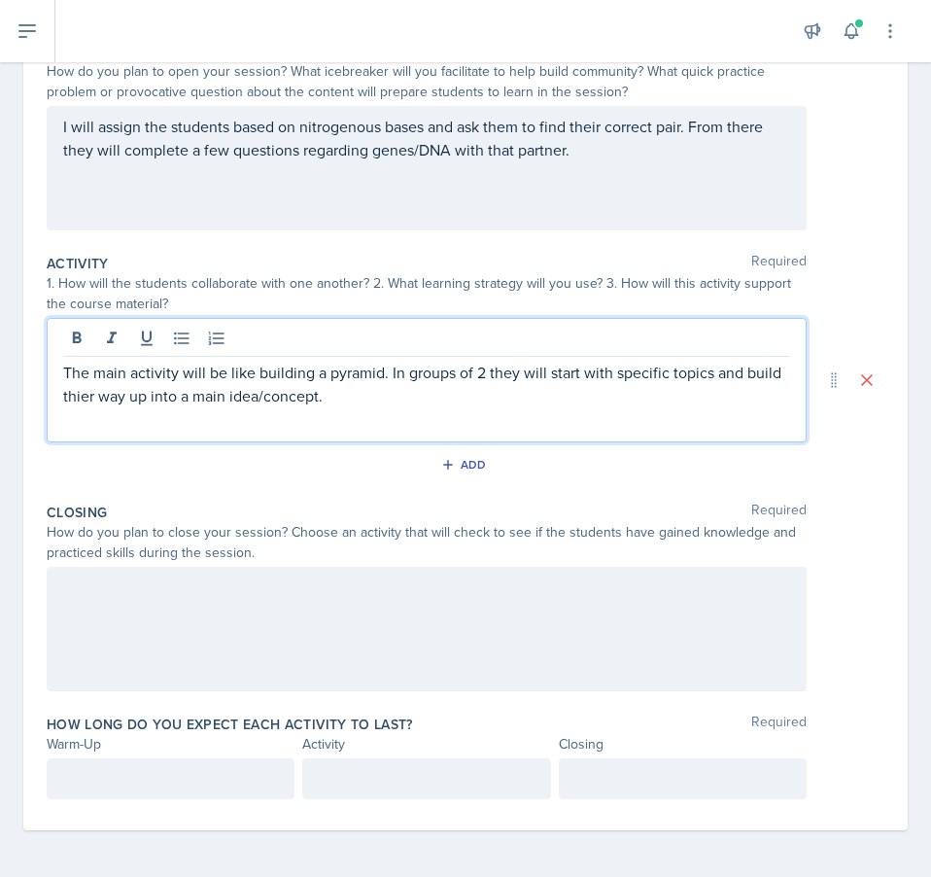
click at [124, 393] on p "The main activity will be like building a pyramid. In groups of 2 they will sta…" at bounding box center [426, 384] width 727 height 47
click at [339, 380] on p "The main activity will be like building a pyramid. In groups of 2 they will sta…" at bounding box center [426, 384] width 727 height 47
click at [394, 401] on p "The main activity will be like building a pyramid. In groups of 2 they will sta…" at bounding box center [426, 384] width 727 height 47
click at [539, 398] on p "The main activity will be like building a pyramid. In groups of 2 they will sta…" at bounding box center [426, 384] width 727 height 47
click at [675, 393] on p "The main activity will be like building a pyramid. In groups of 2 they will sta…" at bounding box center [426, 384] width 727 height 47
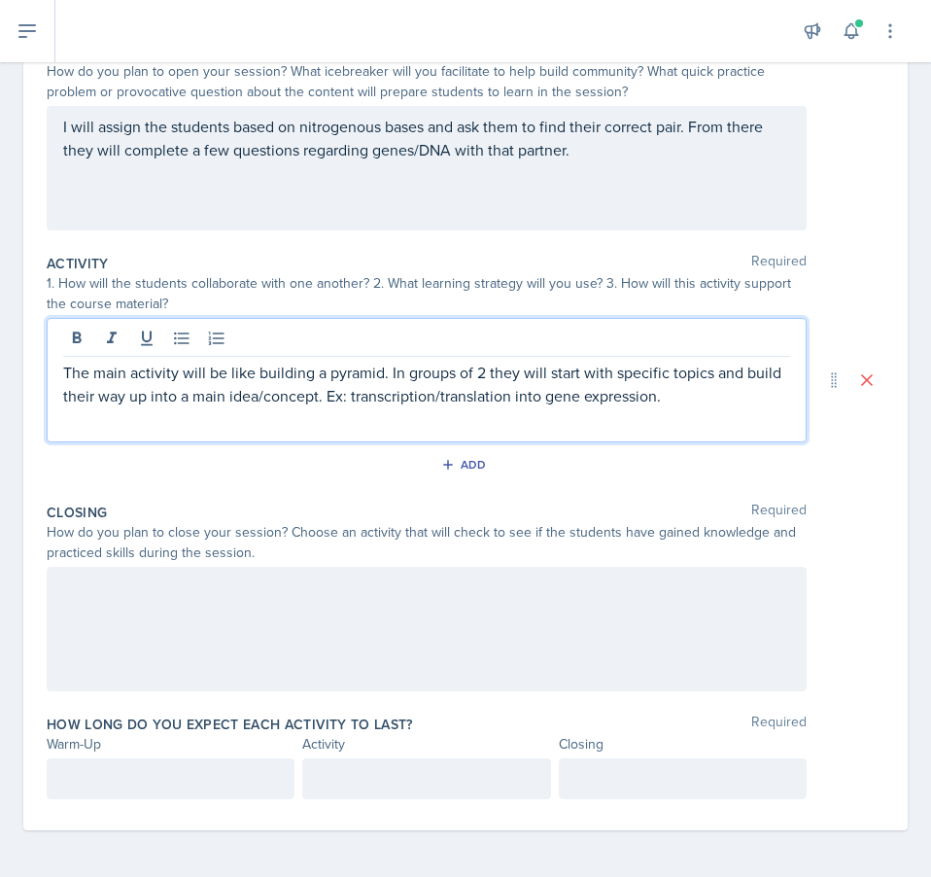
click at [746, 396] on p "The main activity will be like building a pyramid. In groups of 2 they will sta…" at bounding box center [426, 384] width 727 height 47
click at [263, 641] on div at bounding box center [427, 629] width 760 height 124
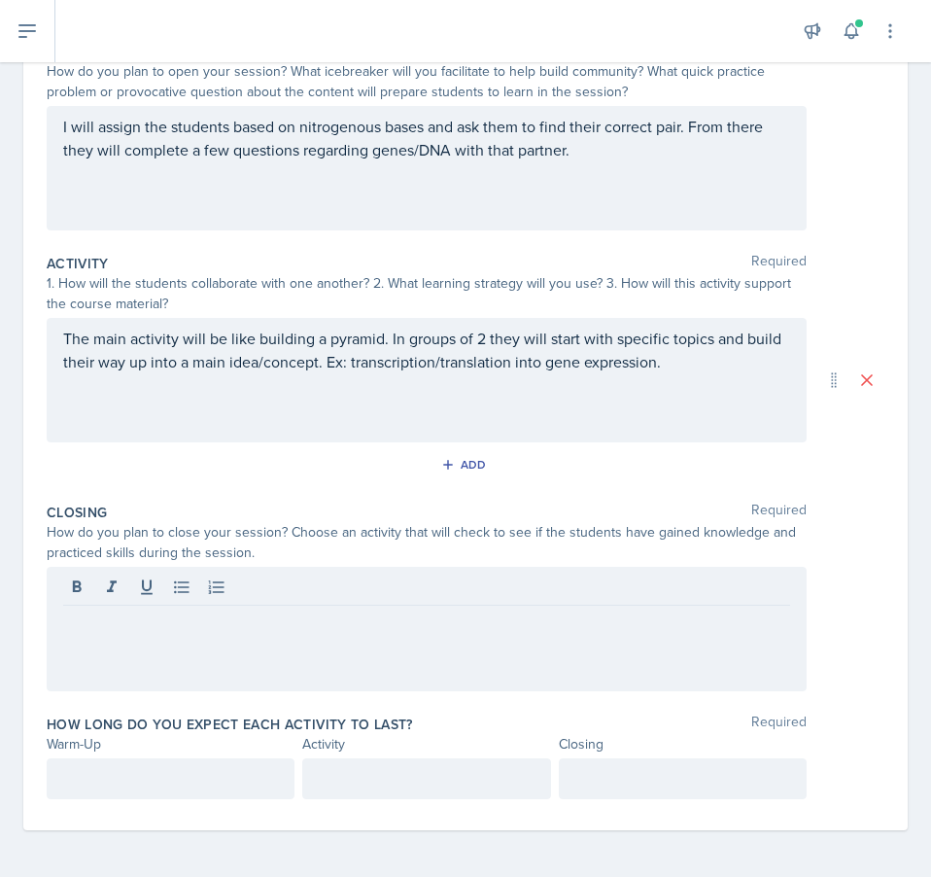
click at [742, 461] on div "Add" at bounding box center [466, 468] width 838 height 37
click at [445, 617] on div at bounding box center [427, 629] width 760 height 124
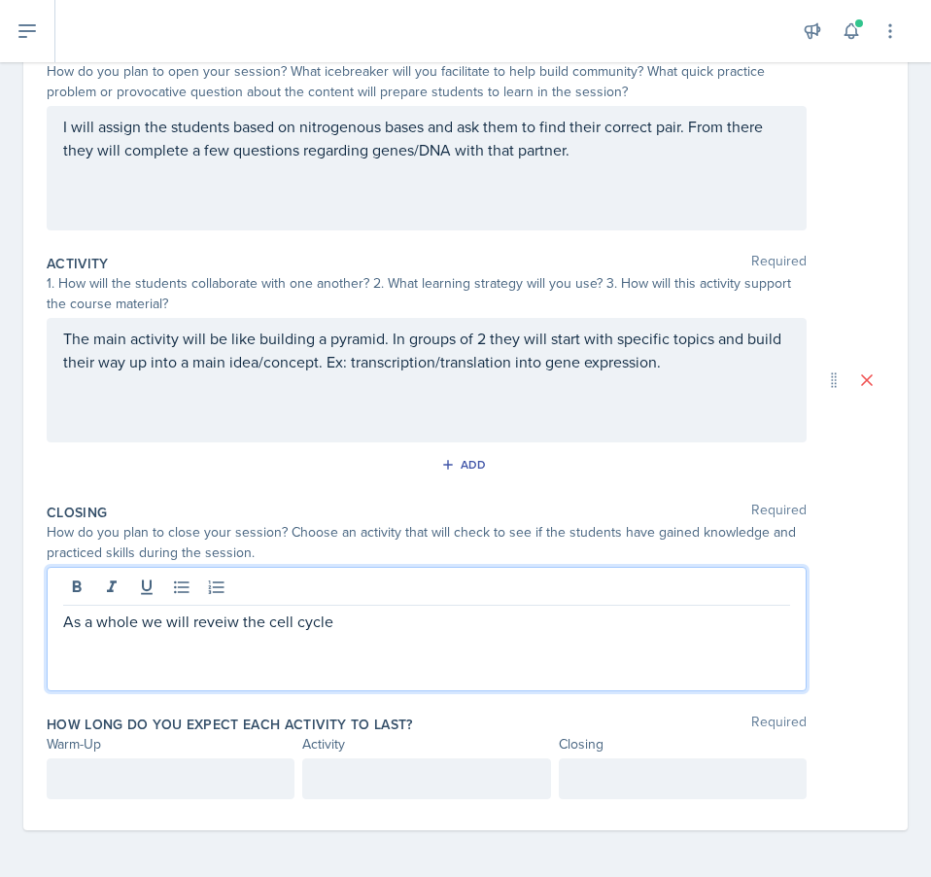
click at [221, 621] on p "As a whole we will reveiw the cell cycle" at bounding box center [426, 621] width 727 height 23
click at [358, 622] on p "As a whole we will review the cell cycle" at bounding box center [426, 621] width 727 height 23
click at [817, 504] on div "Closing Required" at bounding box center [466, 512] width 838 height 19
click at [470, 590] on div "As a whole we will review the cell cycle" at bounding box center [427, 629] width 760 height 124
click at [694, 626] on p "As a whole we will review the cell cycle (i will write in on the board and have…" at bounding box center [426, 633] width 727 height 47
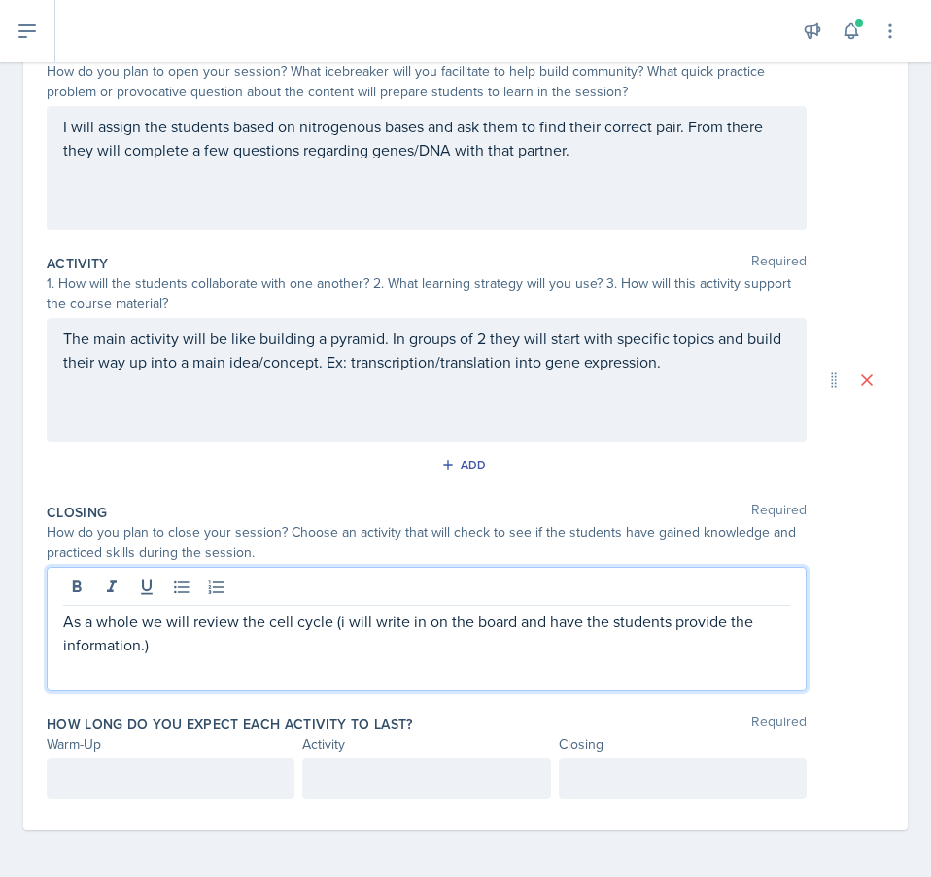
click at [343, 622] on p "As a whole we will review the cell cycle (i will write in on the board and have…" at bounding box center [426, 633] width 727 height 47
click at [216, 520] on div "Closing Required" at bounding box center [466, 512] width 838 height 19
click at [287, 621] on p "As a whole we will review the cell cycle (I will write in on the board and have…" at bounding box center [426, 633] width 727 height 47
click at [287, 515] on div "Closing Required" at bounding box center [466, 512] width 838 height 19
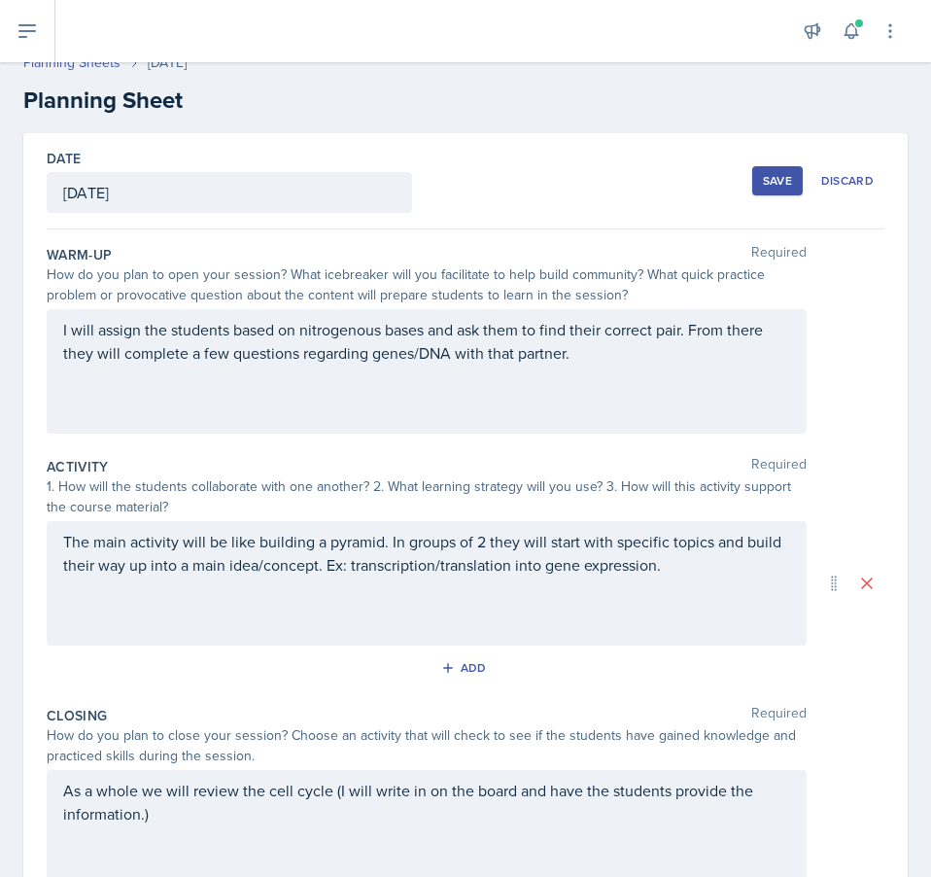
scroll to position [0, 0]
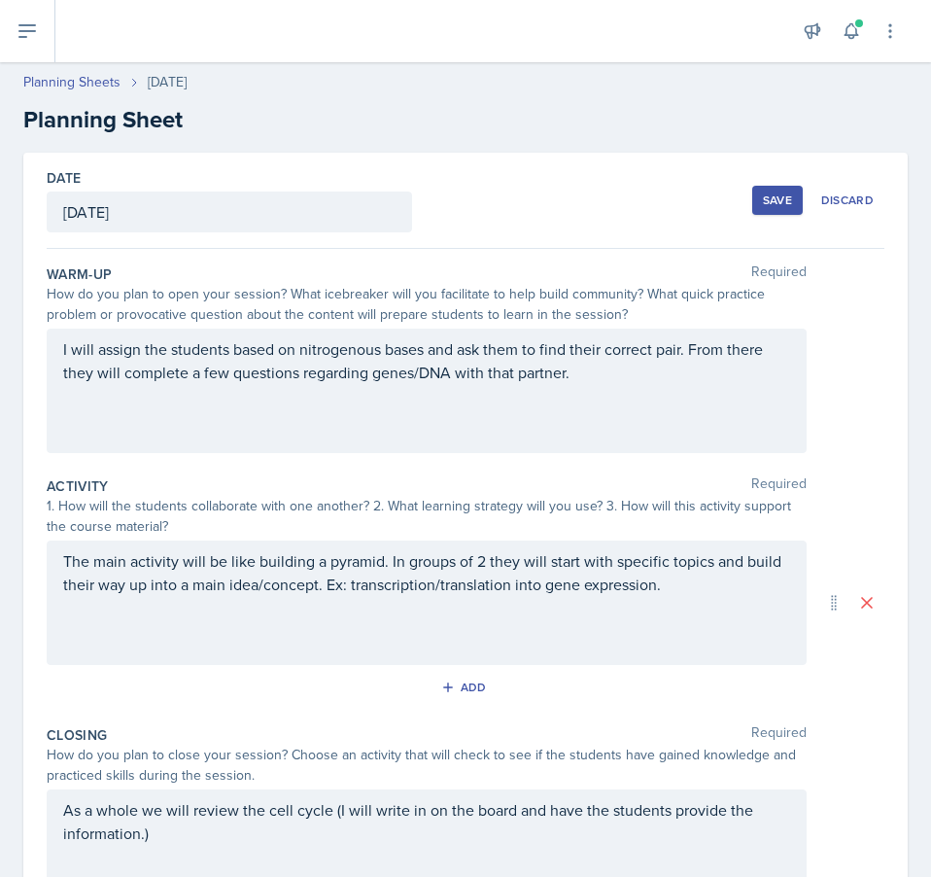
click at [328, 658] on div "The main activity will be like building a pyramid. In groups of 2 they will sta…" at bounding box center [427, 603] width 760 height 124
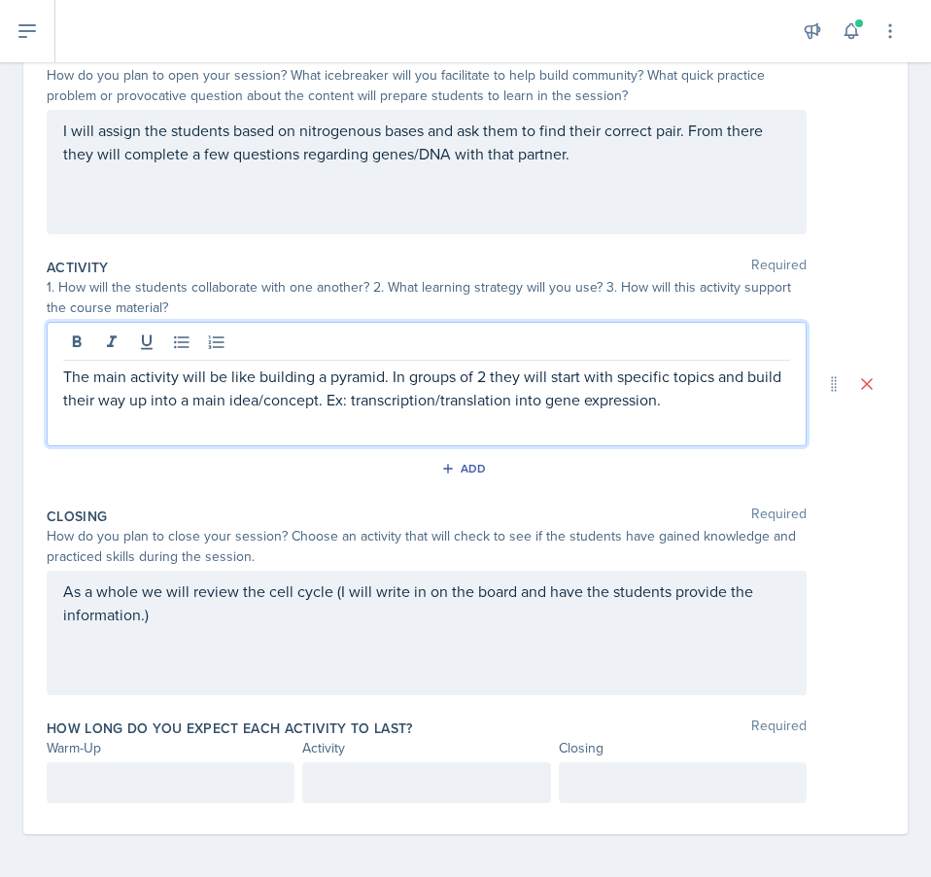
scroll to position [223, 0]
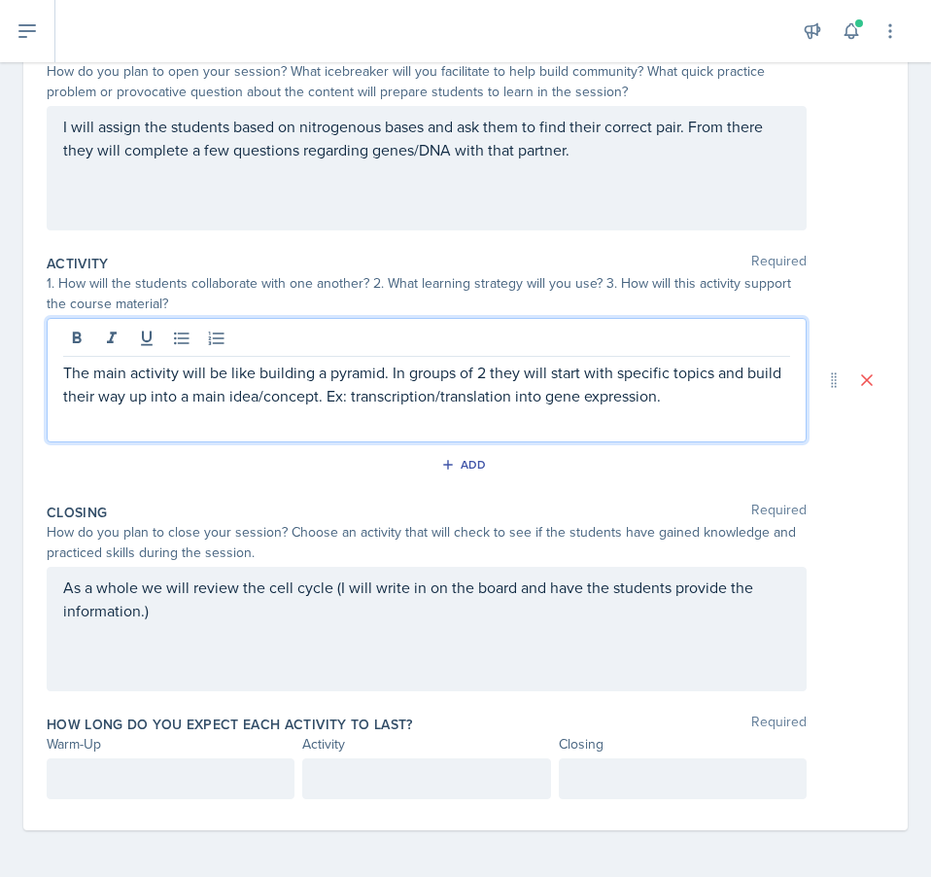
click at [326, 655] on div "As a whole we will review the cell cycle (I will write in on the board and have…" at bounding box center [427, 629] width 760 height 124
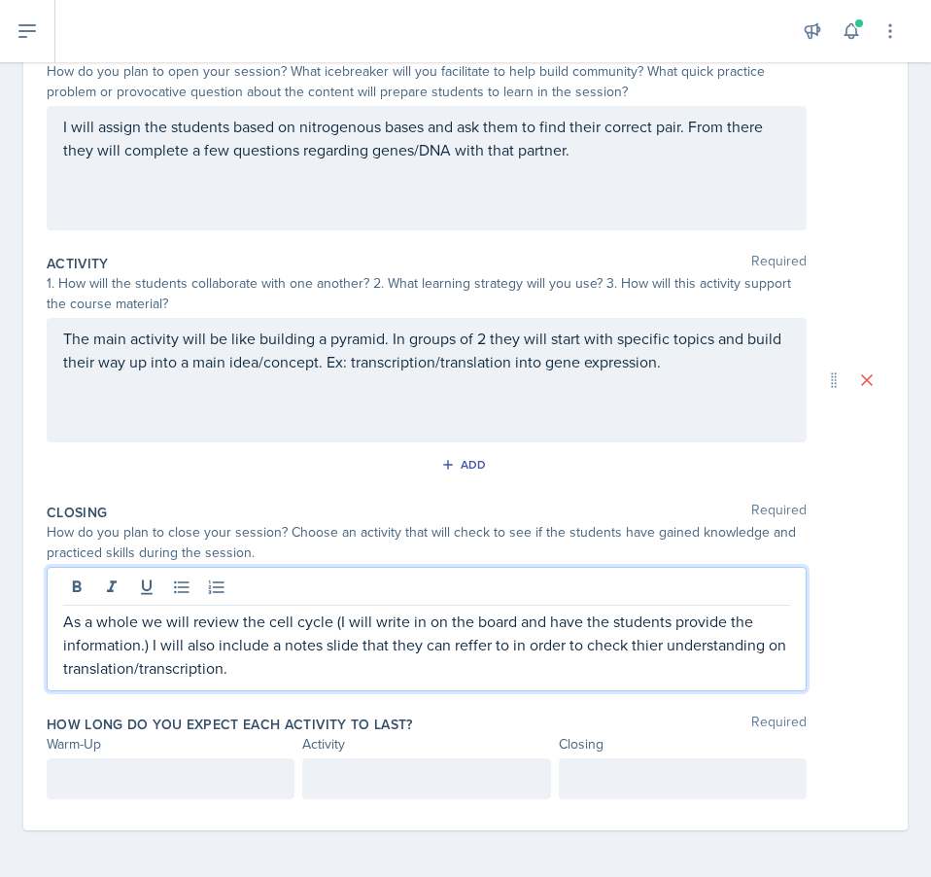
click at [470, 650] on p "As a whole we will review the cell cycle (I will write in on the board and have…" at bounding box center [426, 645] width 727 height 70
click at [631, 646] on p "As a whole we will review the cell cycle (I will write in on the board and have…" at bounding box center [426, 645] width 727 height 70
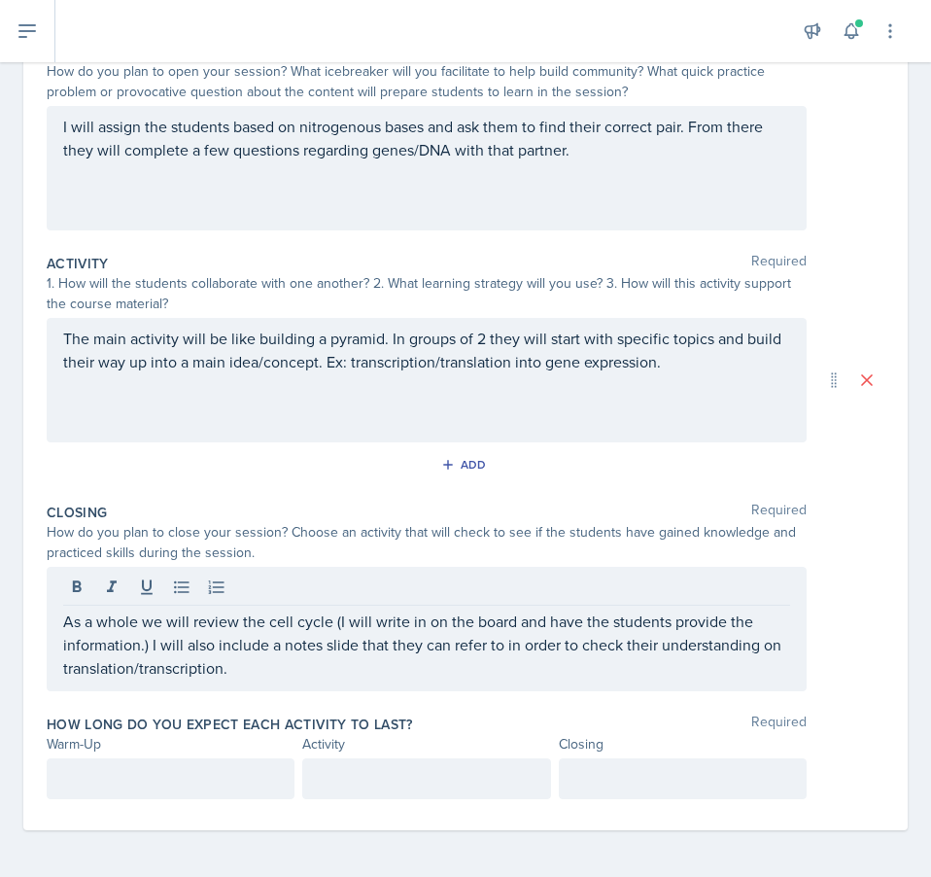
click at [161, 746] on div "Warm-Up" at bounding box center [171, 744] width 248 height 20
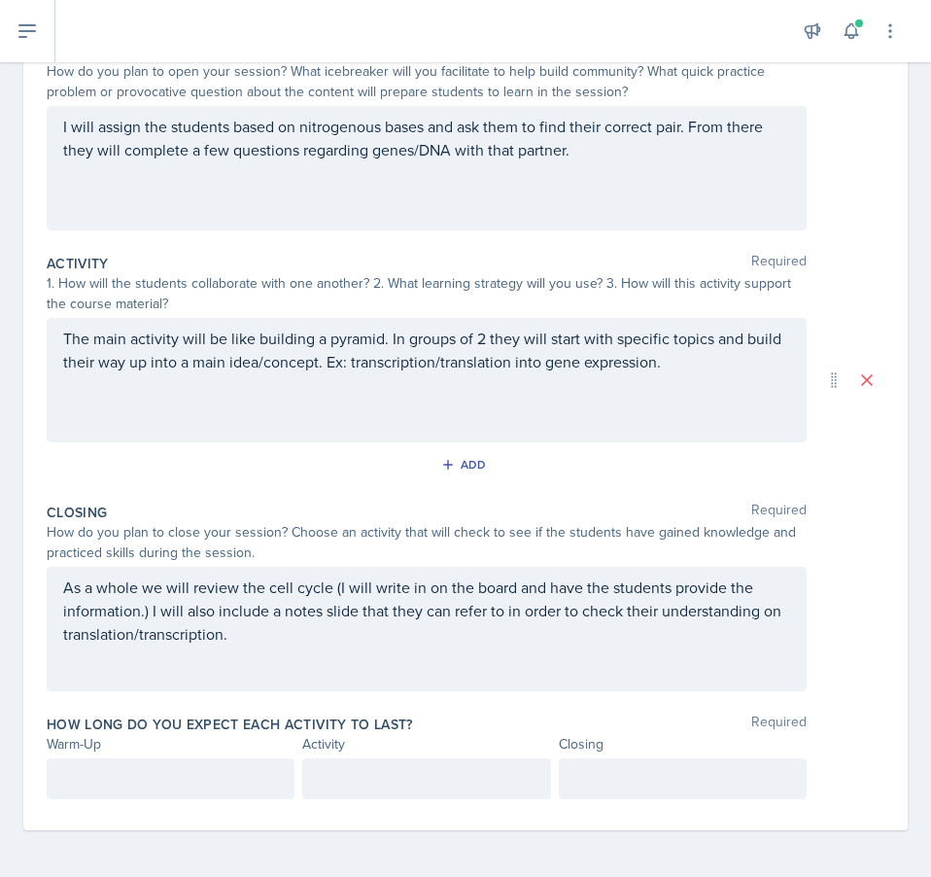
click at [156, 770] on div at bounding box center [171, 778] width 248 height 41
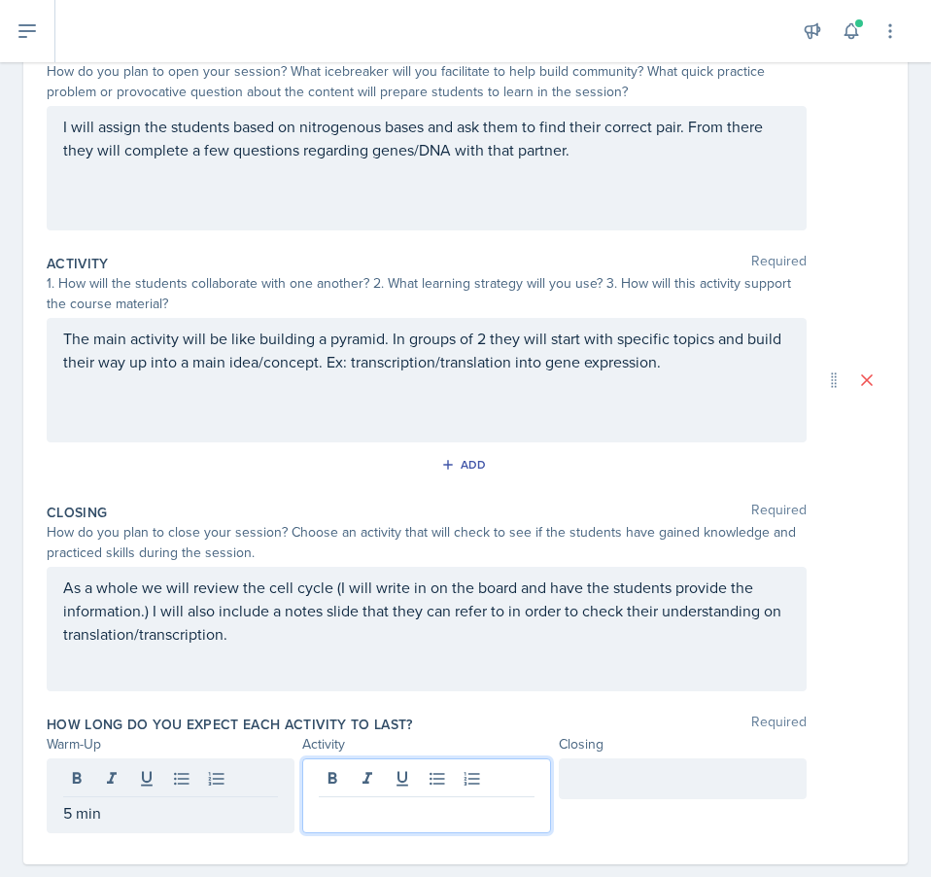
click at [487, 772] on div at bounding box center [426, 795] width 248 height 75
click at [595, 772] on div at bounding box center [683, 778] width 248 height 41
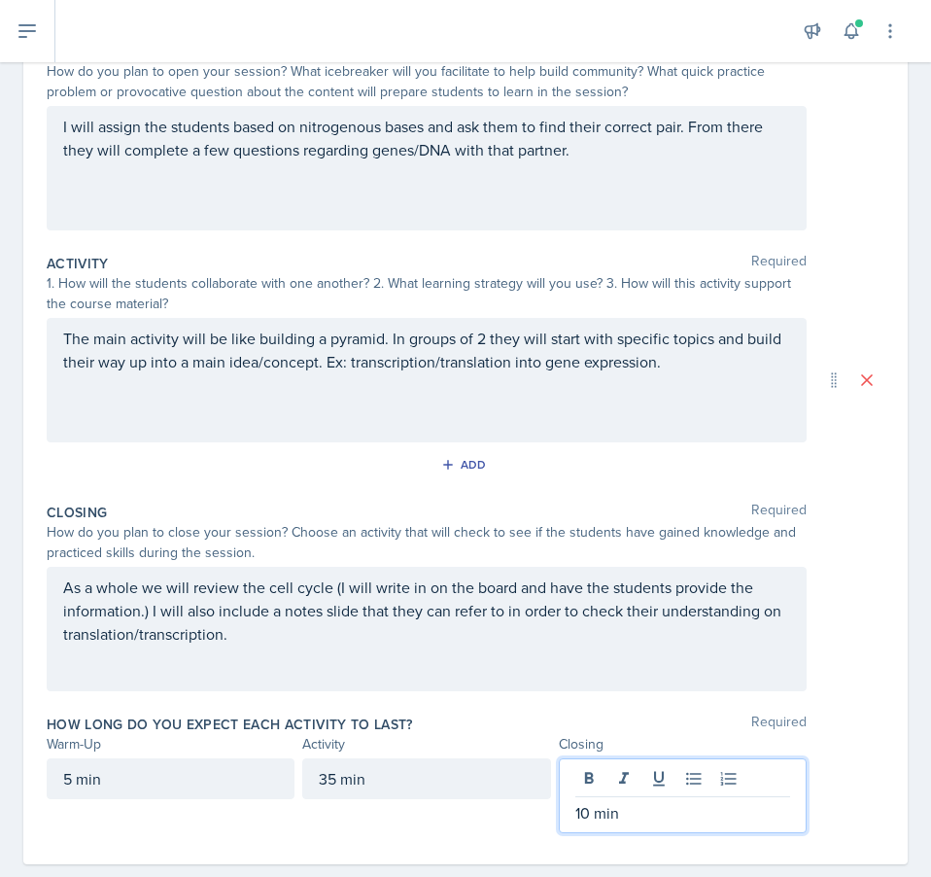
click at [855, 633] on div "As a whole we will review the cell cycle (I will write in on the board and have…" at bounding box center [466, 629] width 838 height 124
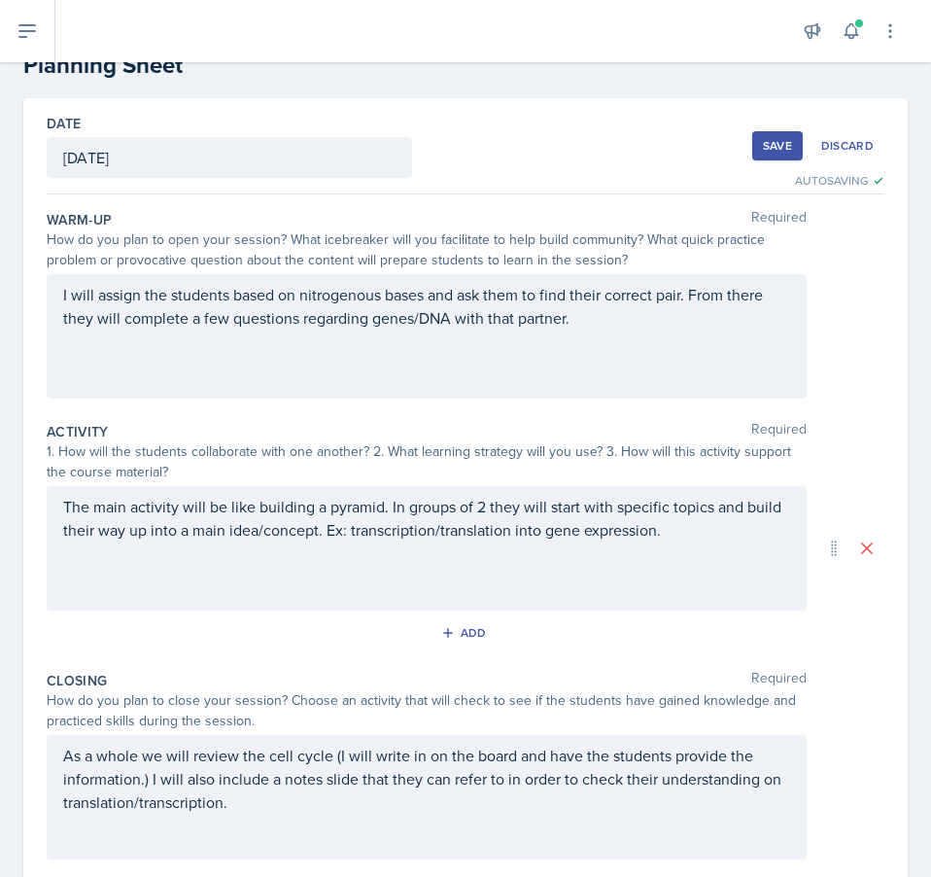
scroll to position [28, 0]
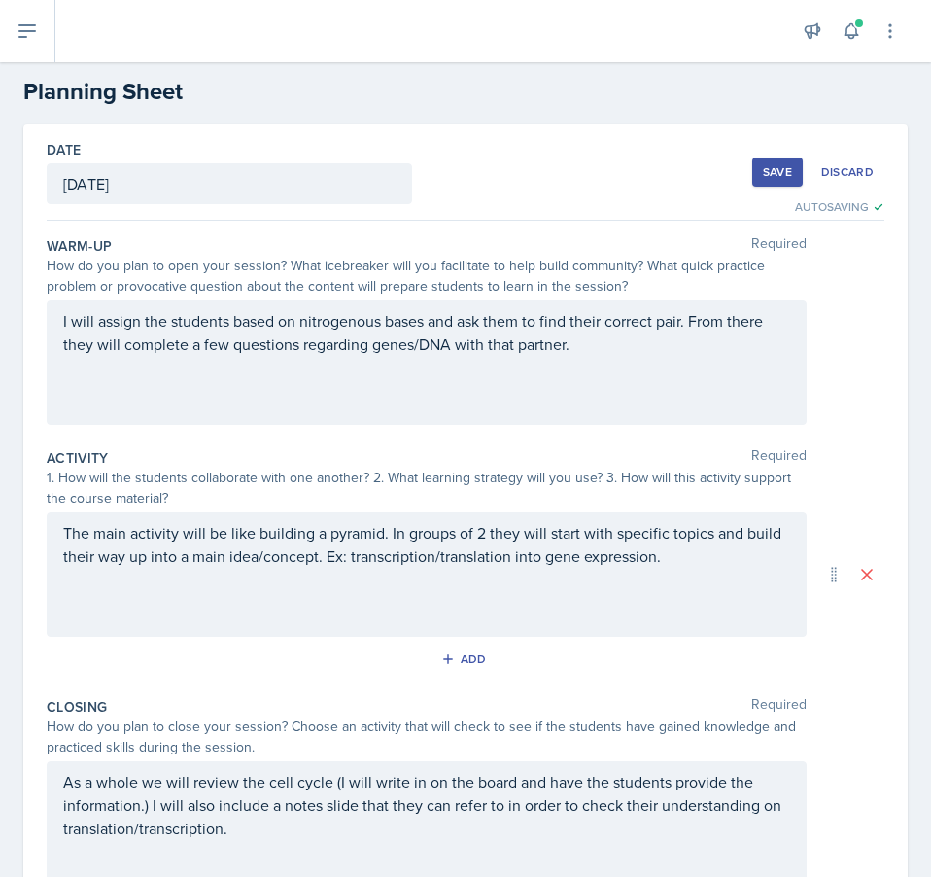
click at [753, 163] on button "Save" at bounding box center [778, 172] width 51 height 29
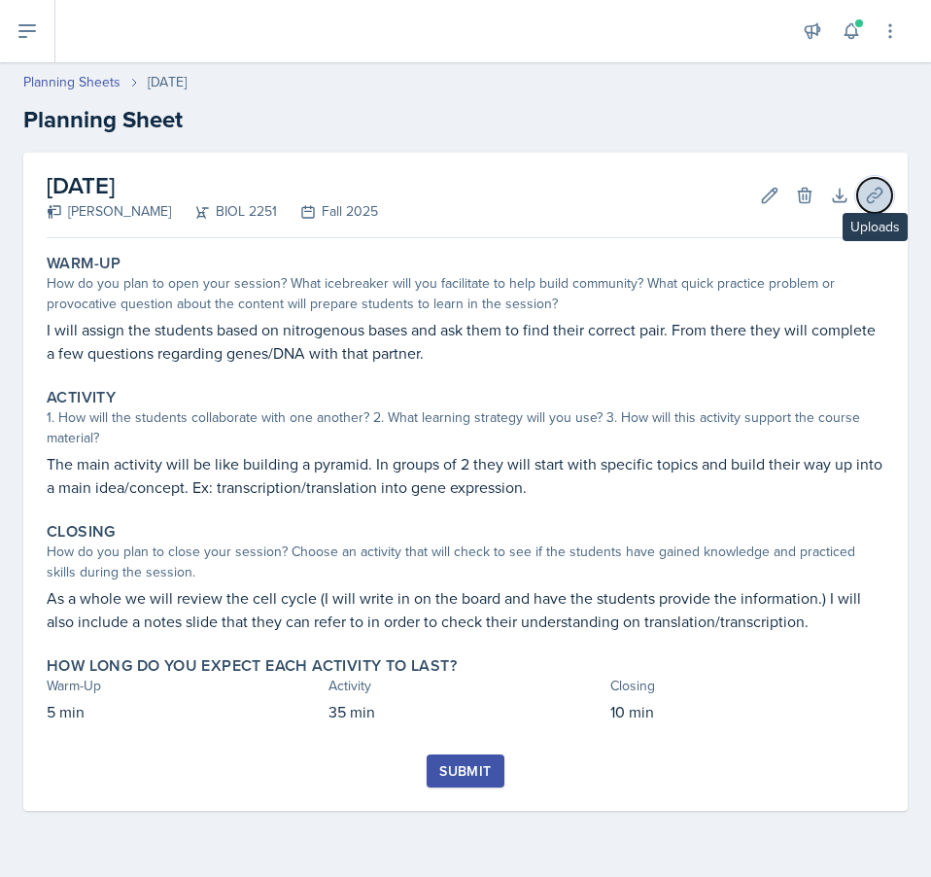
click at [869, 199] on icon at bounding box center [874, 195] width 19 height 19
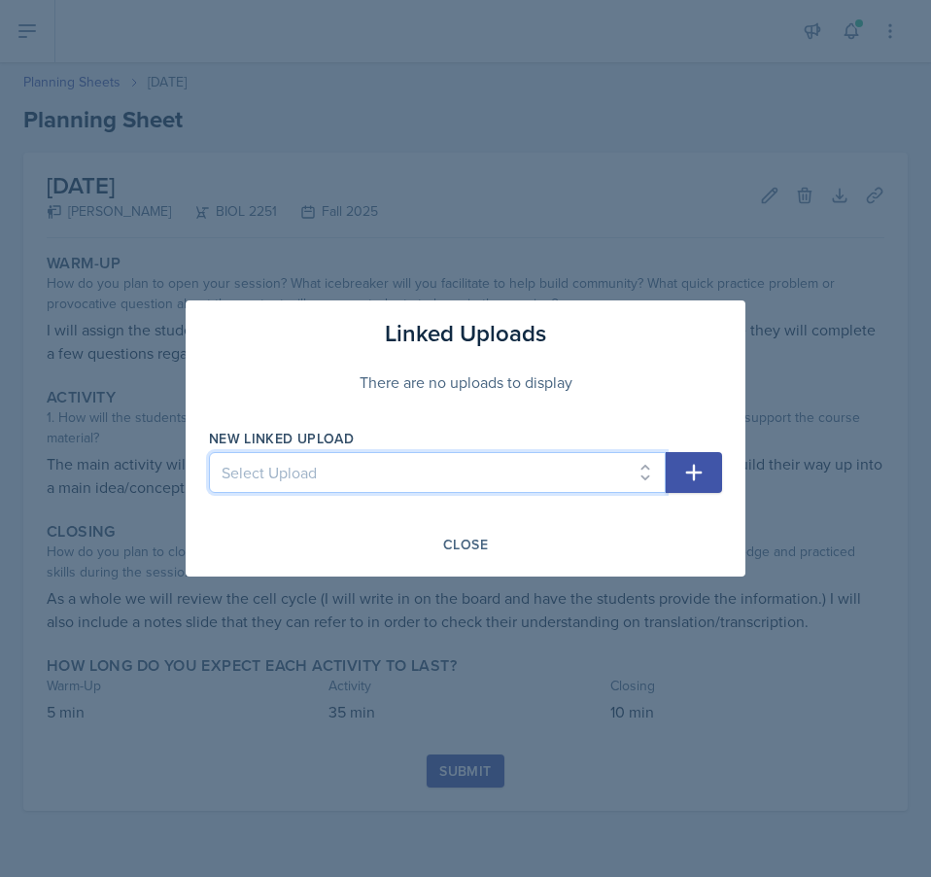
click at [431, 461] on select "Select Upload SI Session 1 ([DATE]) SI Session 2 ([DATE]) SI Session 3 ([DATE])…" at bounding box center [437, 472] width 457 height 41
select select "1efec35c-8db1-4014-a7ba-96f27e109877"
click at [209, 452] on select "Select Upload SI Session 1 ([DATE]) SI Session 2 ([DATE]) SI Session 3 ([DATE])…" at bounding box center [437, 472] width 457 height 41
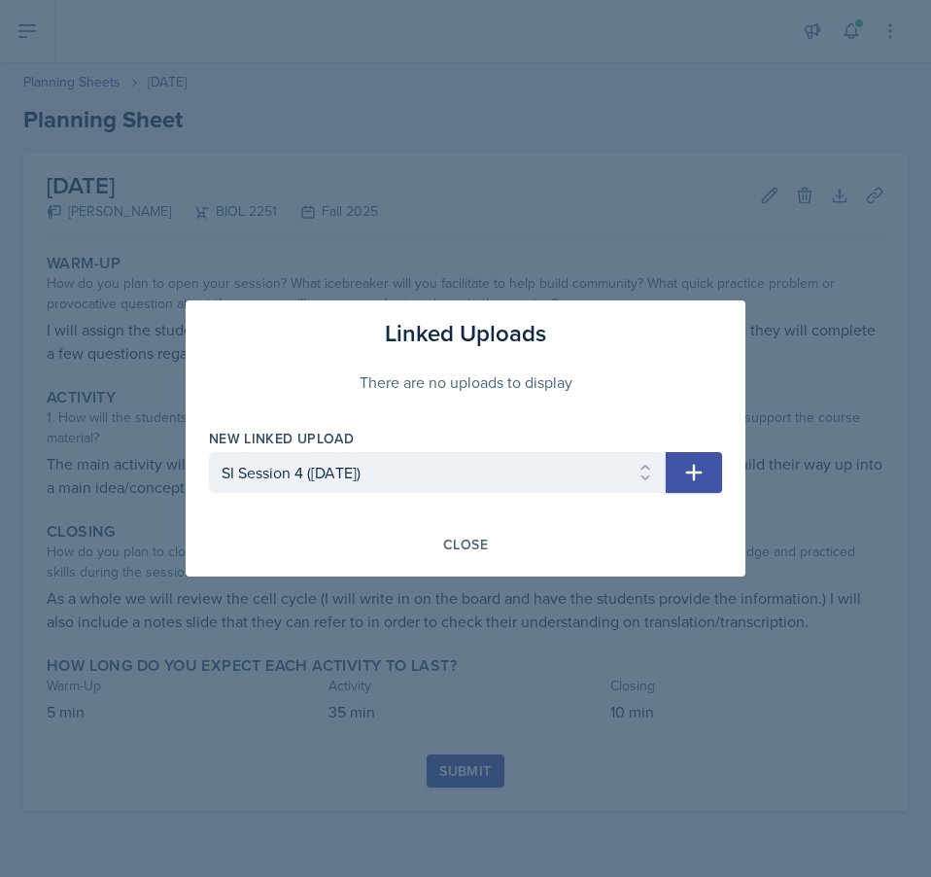
click at [689, 472] on icon "button" at bounding box center [694, 473] width 17 height 17
select select
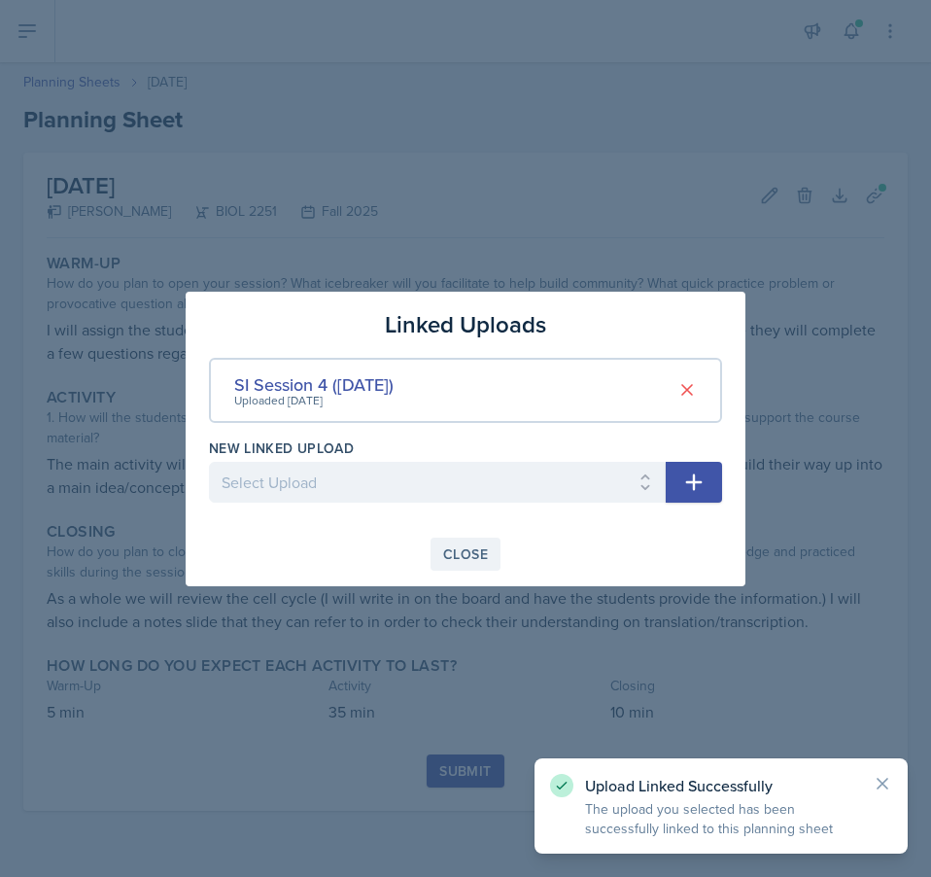
click at [468, 553] on div "Close" at bounding box center [465, 554] width 45 height 16
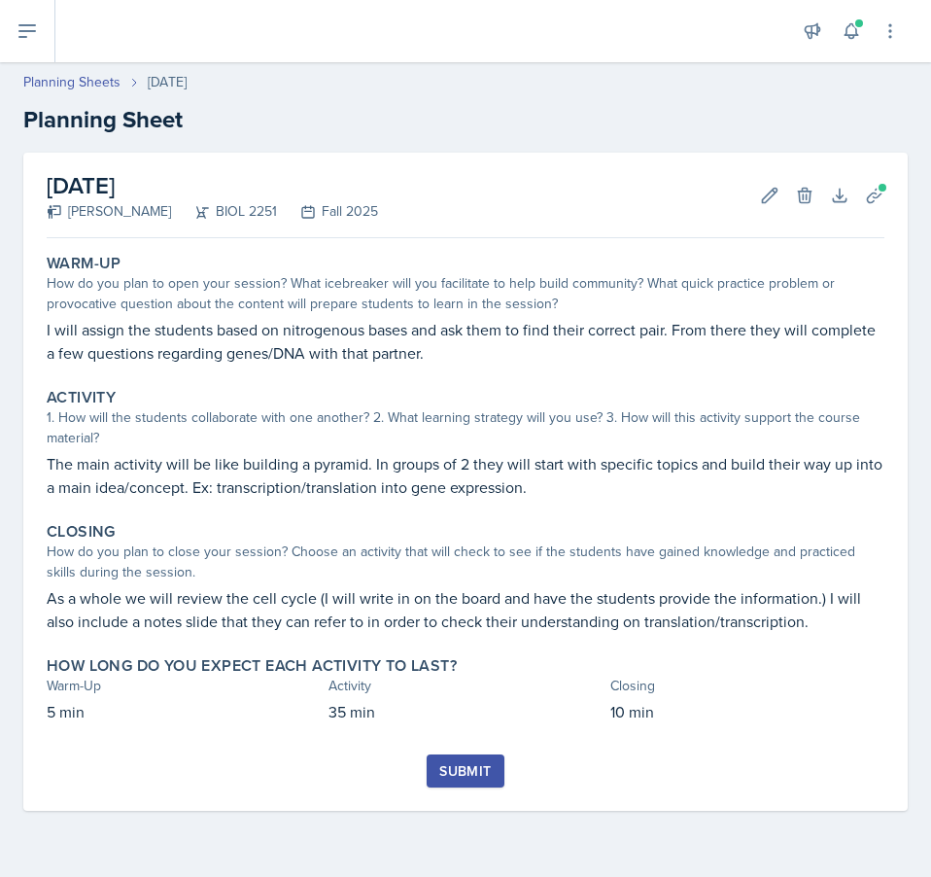
click at [461, 763] on div "Submit" at bounding box center [465, 771] width 52 height 16
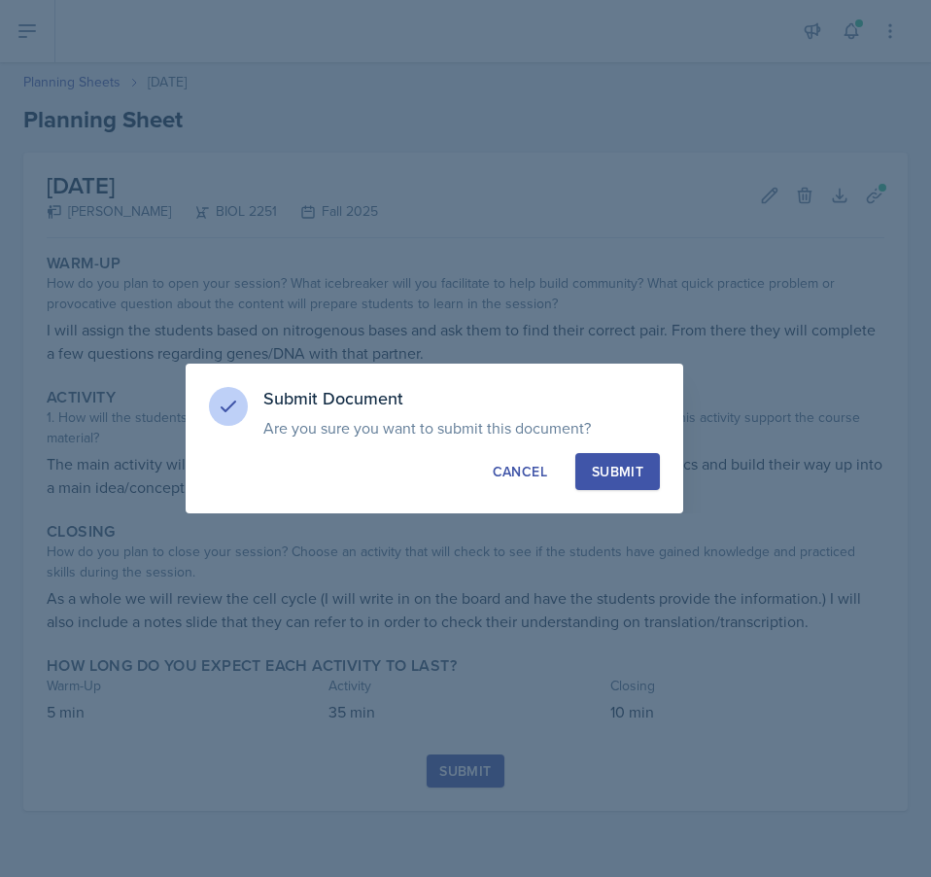
click at [604, 459] on button "Submit" at bounding box center [618, 471] width 85 height 37
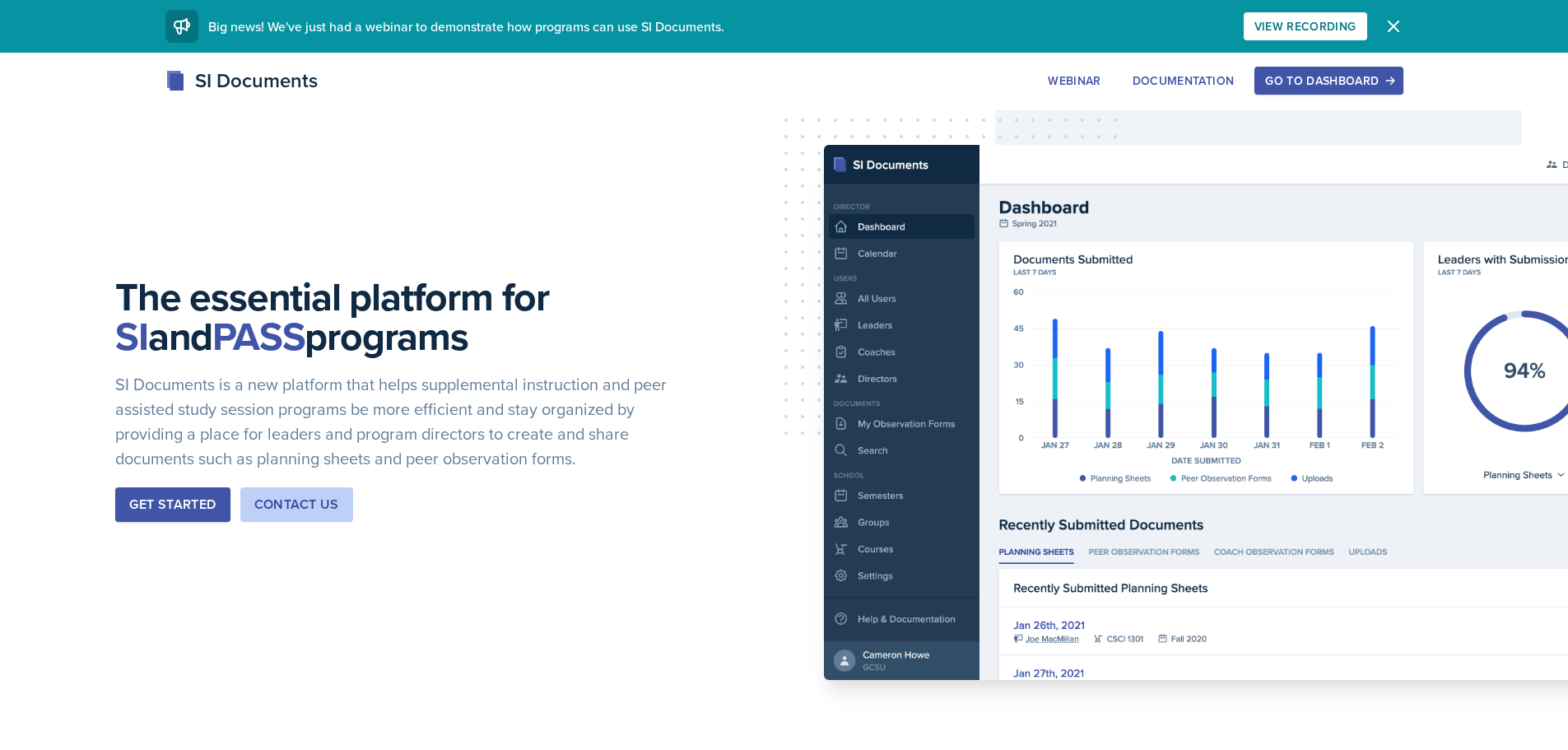
click at [1346, 77] on div "Go to Dashboard" at bounding box center [1328, 81] width 127 height 14
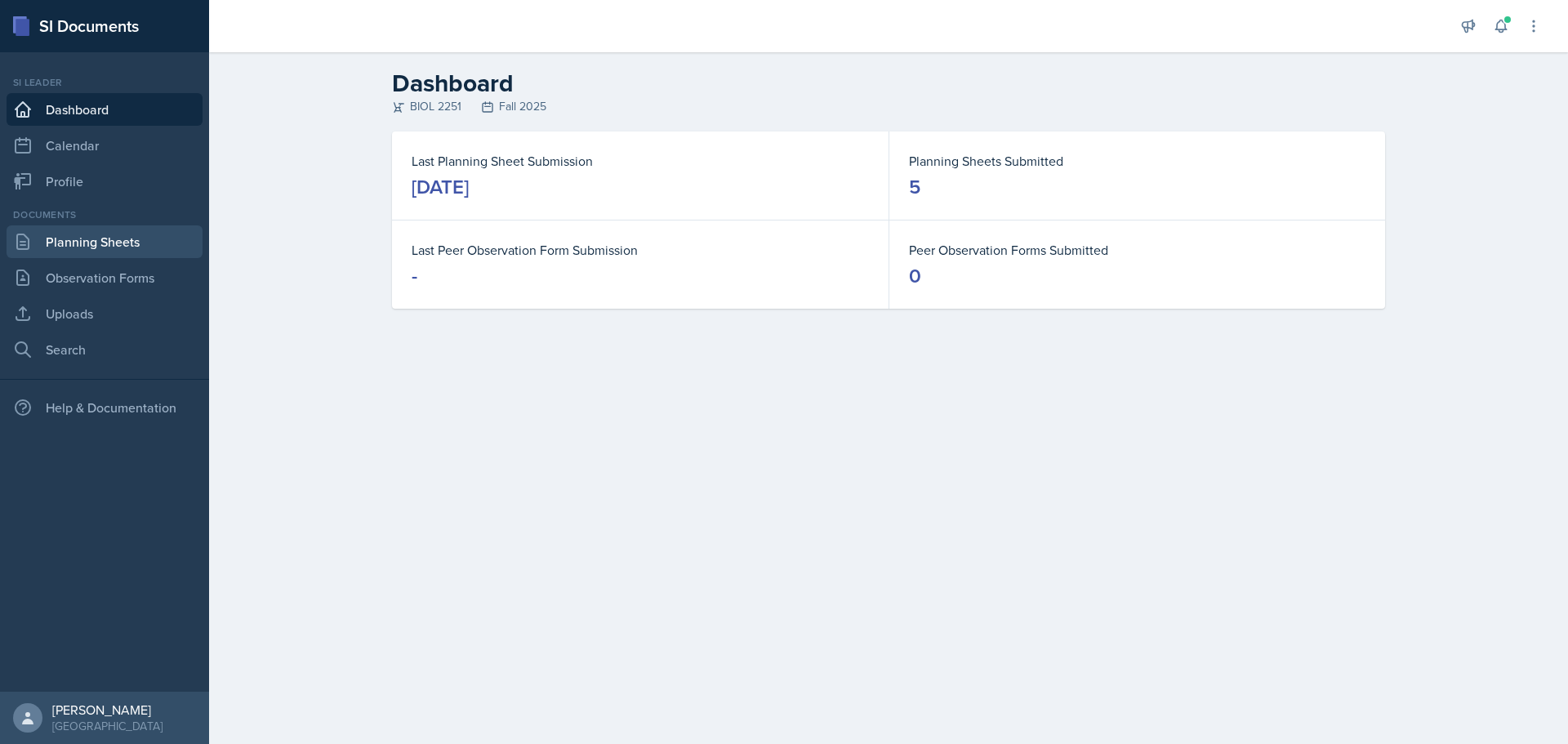
click at [111, 234] on link "Planning Sheets" at bounding box center [104, 241] width 196 height 33
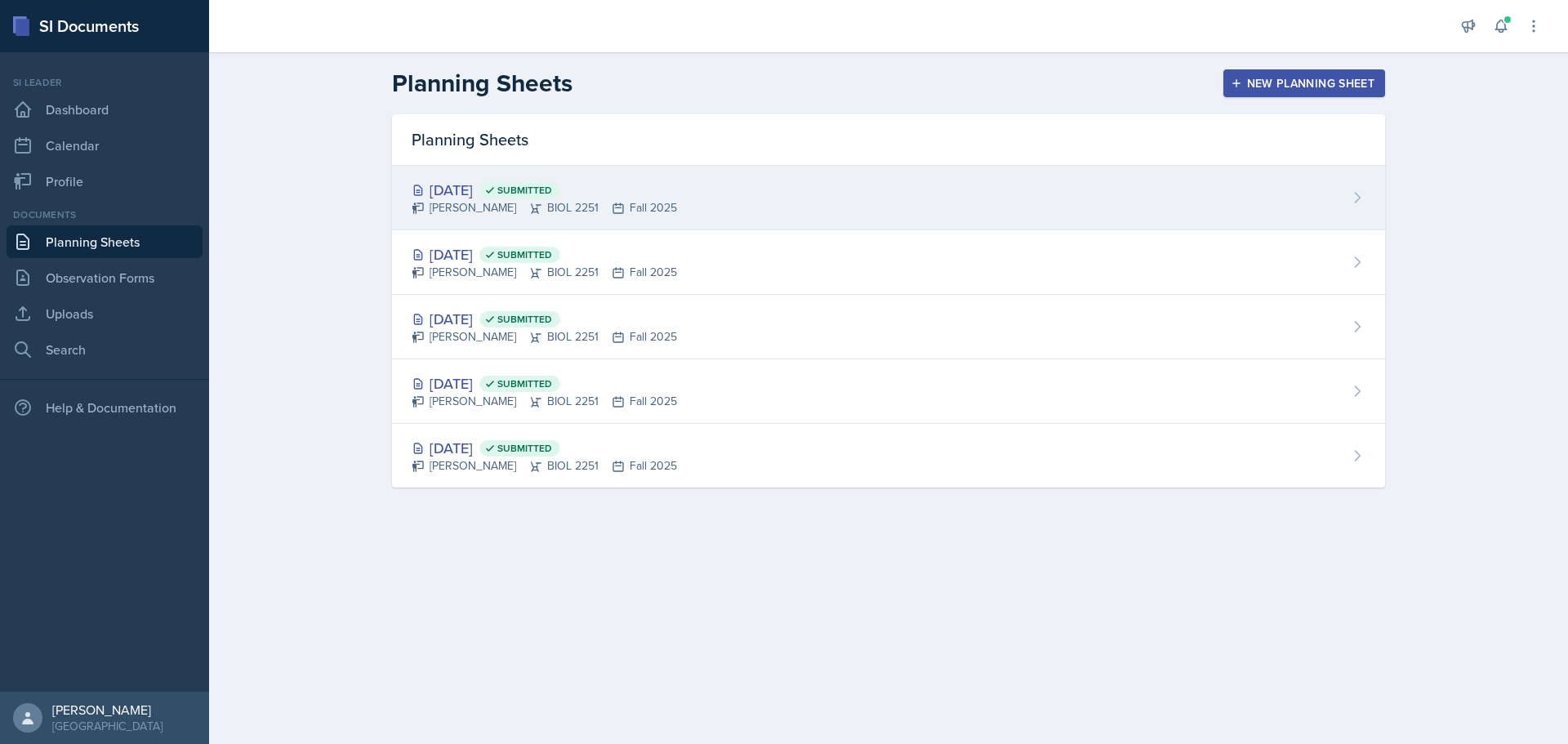
click at [557, 205] on div "Elijah Till BIOL 2251 Fall 2025" at bounding box center [544, 207] width 265 height 17
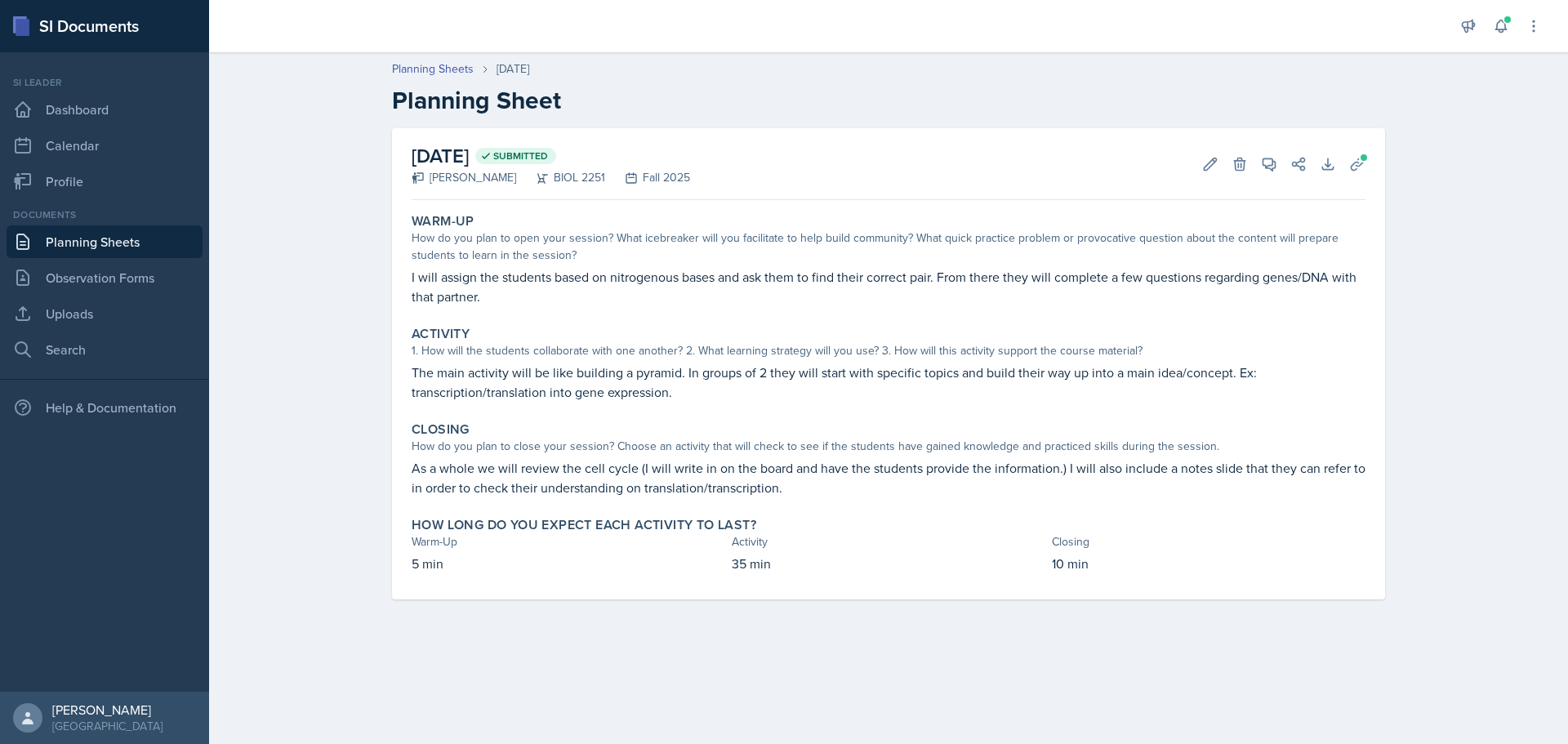
click at [69, 239] on link "Planning Sheets" at bounding box center [104, 241] width 196 height 33
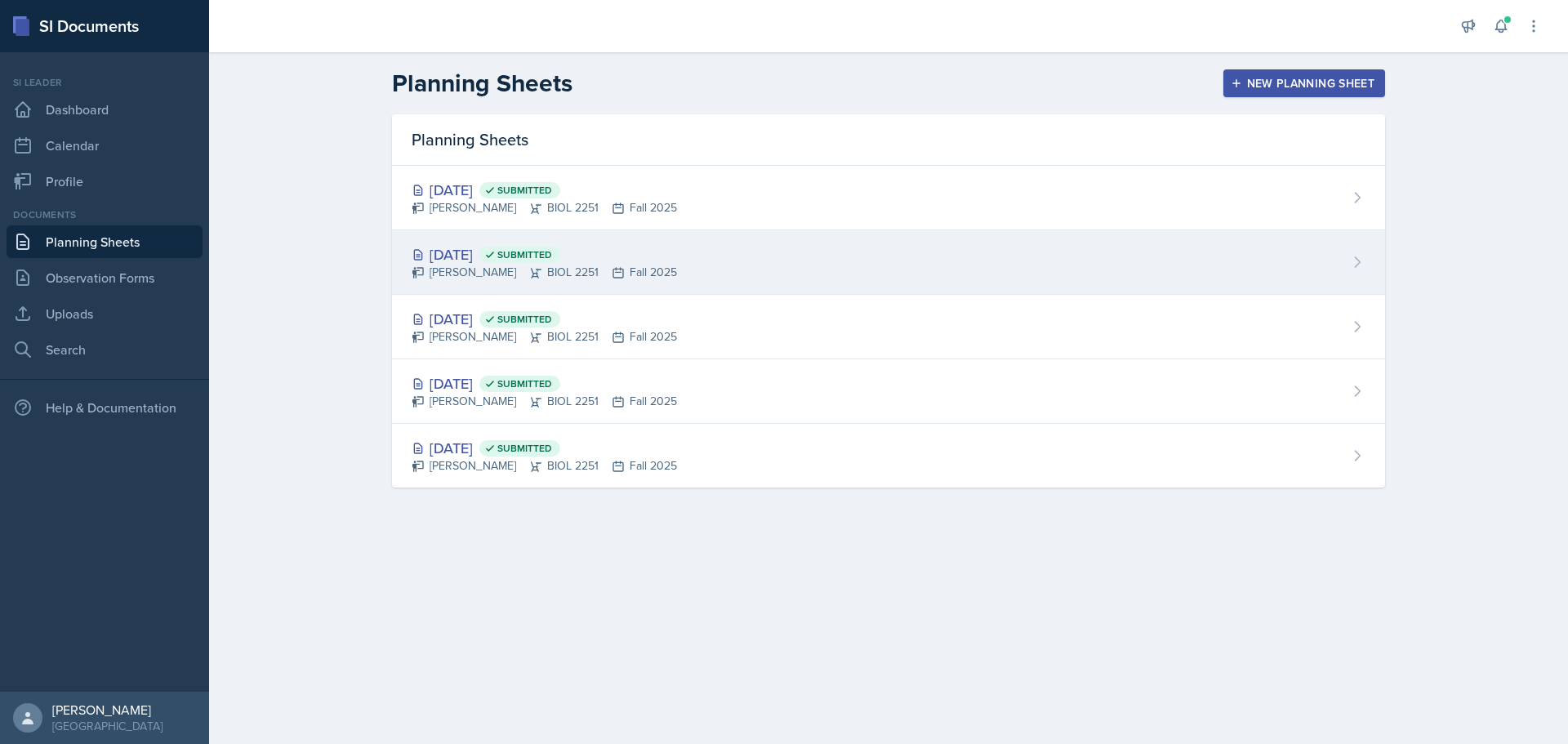
click at [552, 259] on span "Submitted" at bounding box center [524, 255] width 55 height 13
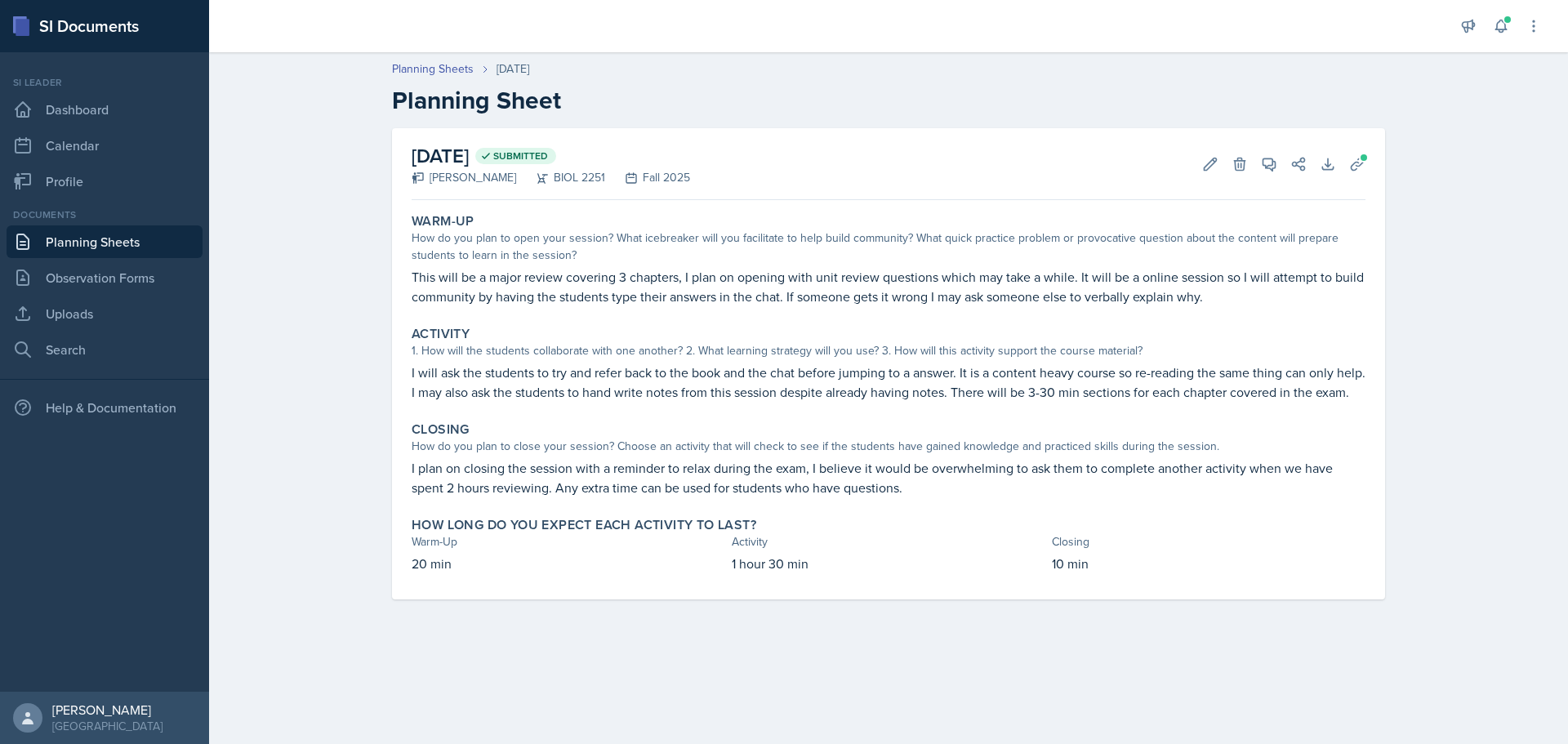
click at [74, 242] on link "Planning Sheets" at bounding box center [104, 241] width 196 height 33
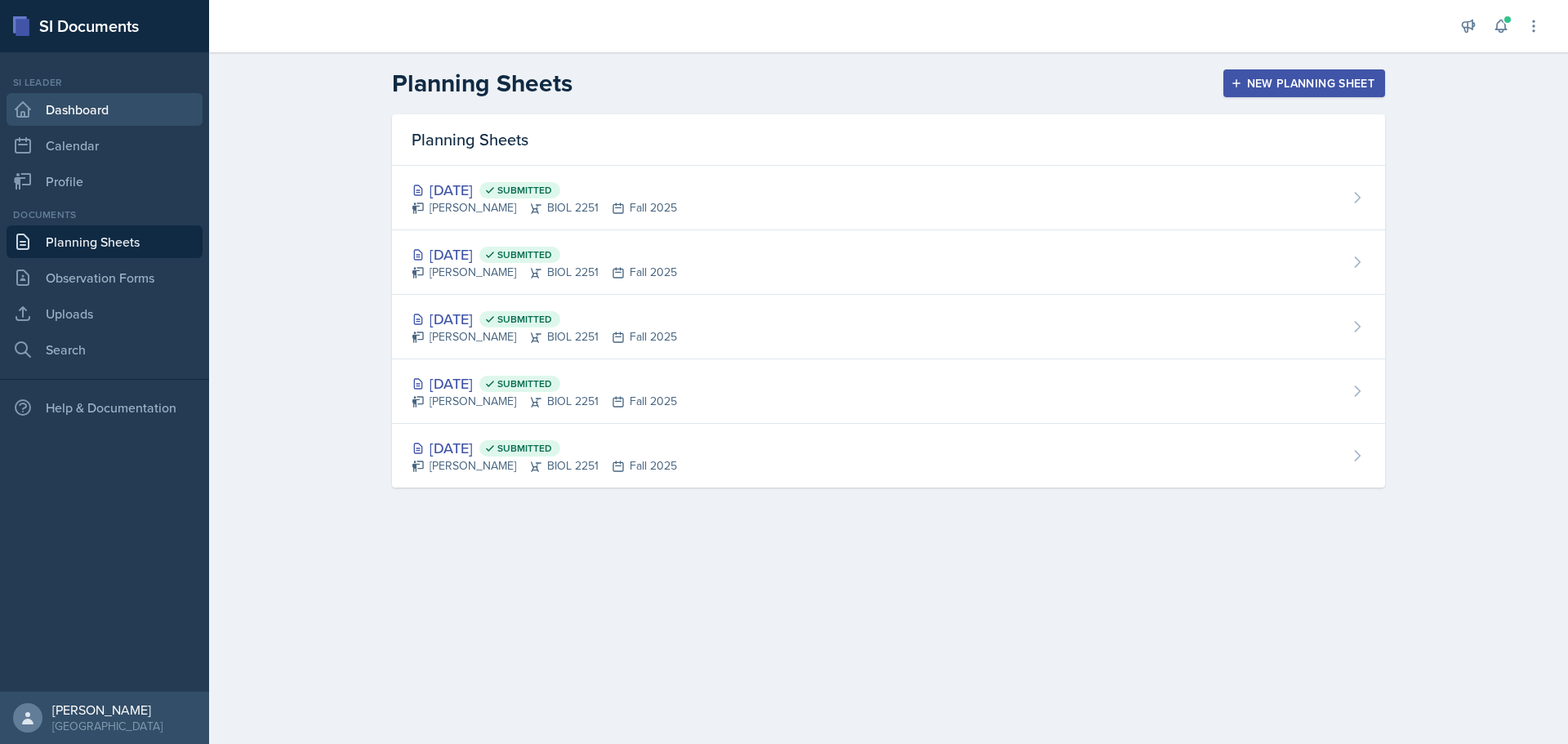
click at [138, 97] on link "Dashboard" at bounding box center [104, 109] width 196 height 33
